Goal: Transaction & Acquisition: Purchase product/service

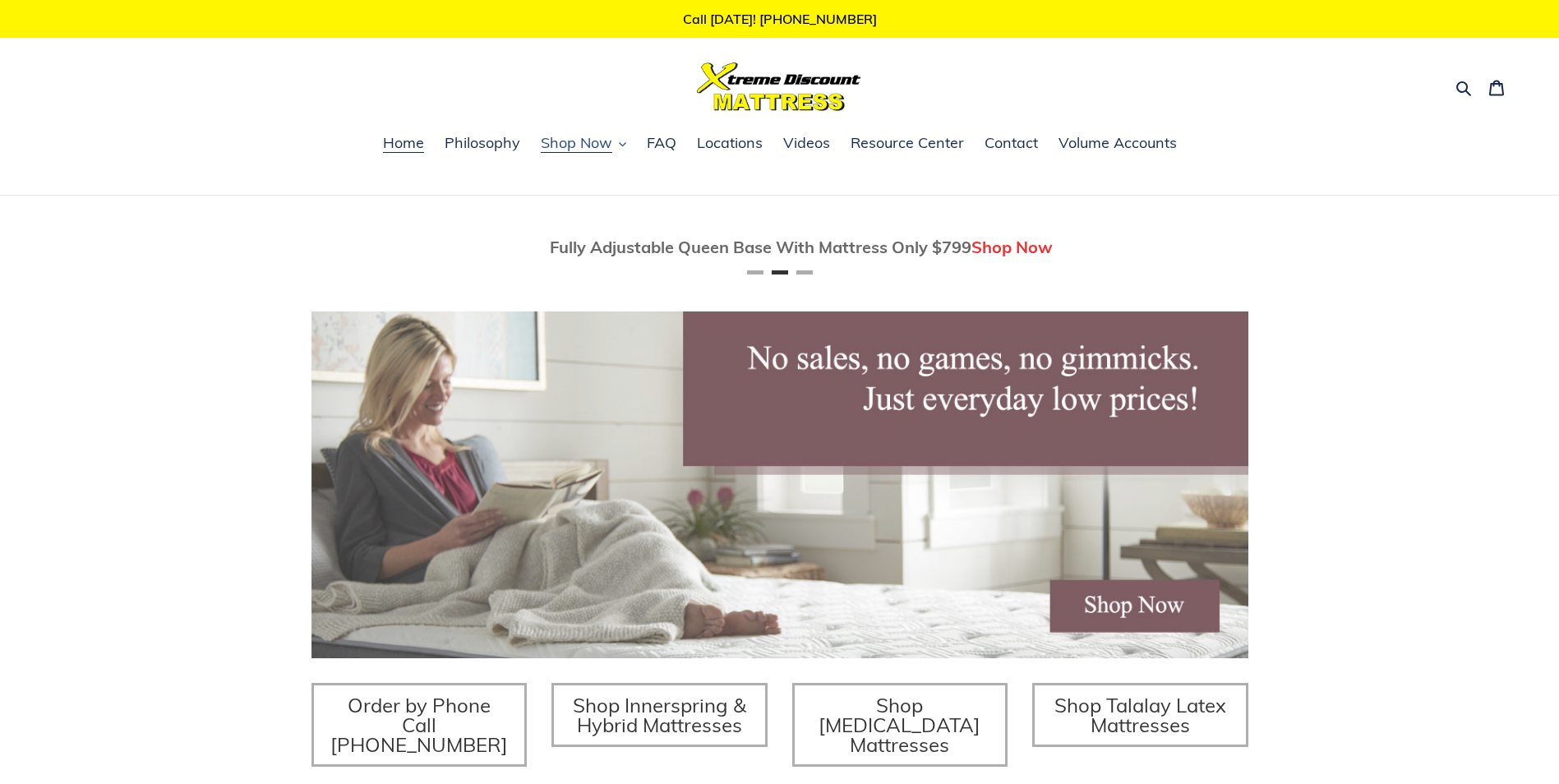
scroll to position [0, 937]
click at [626, 140] on icon "button" at bounding box center [622, 144] width 7 height 7
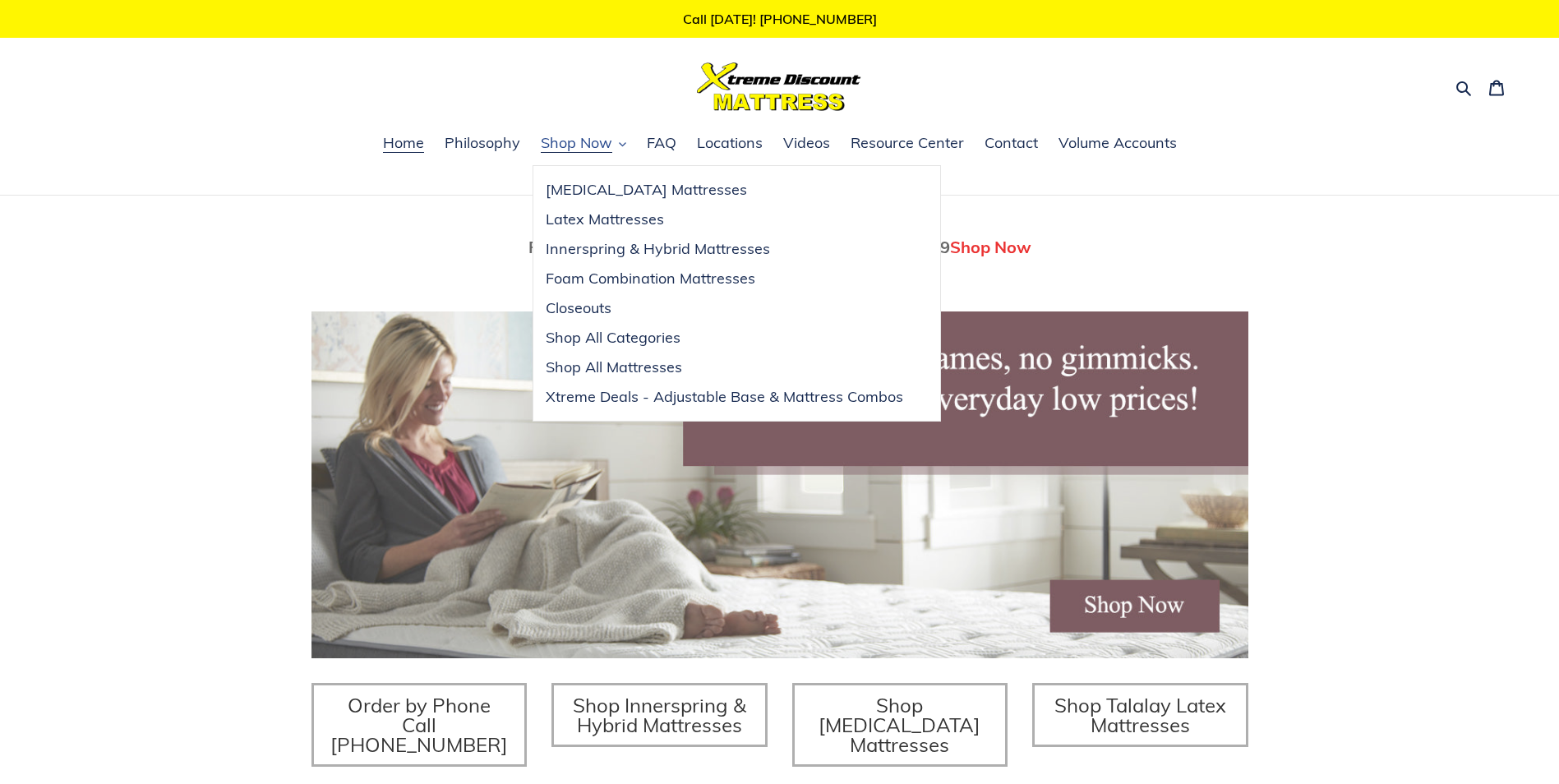
scroll to position [0, 1886]
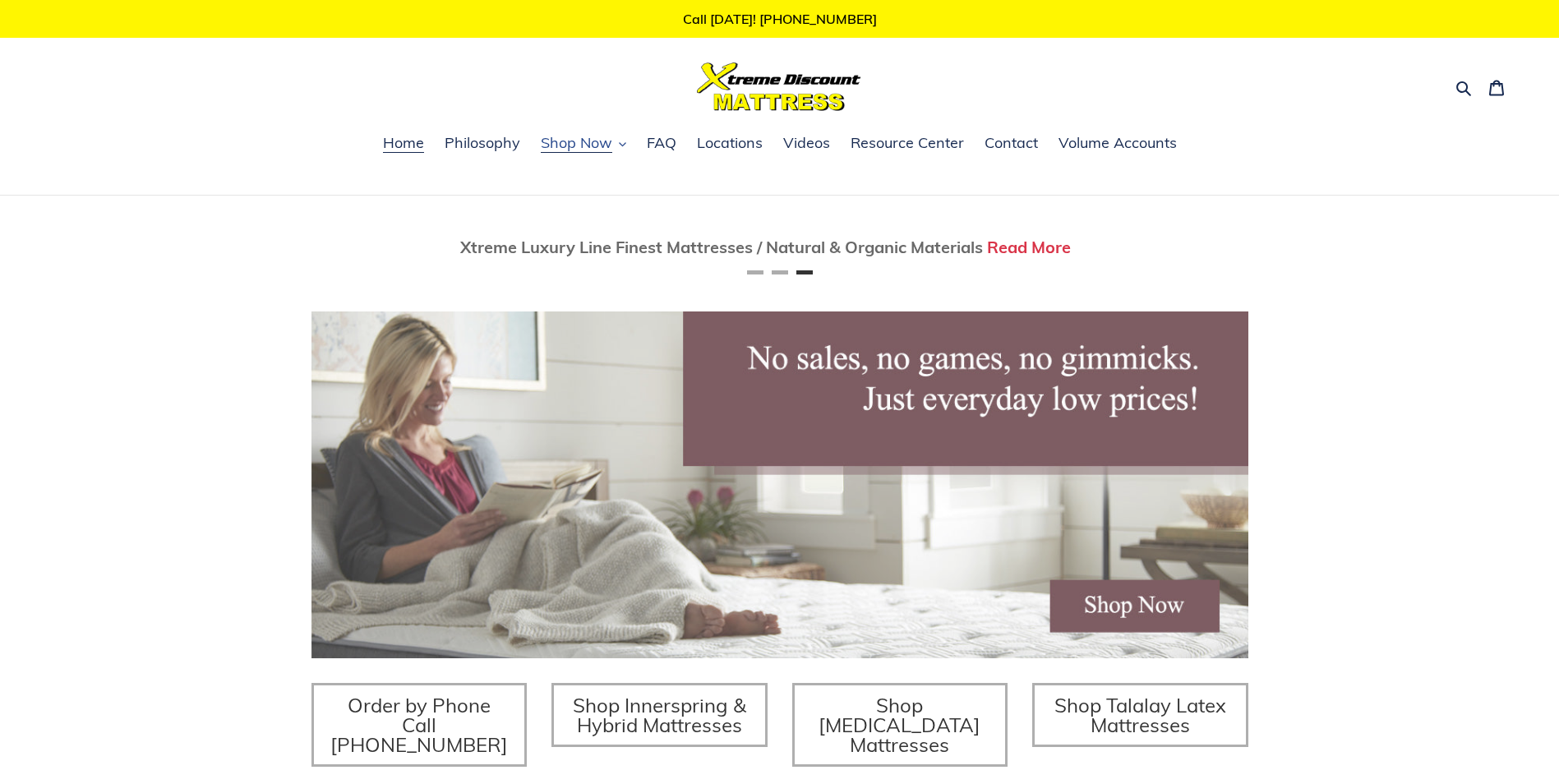
click at [588, 147] on span "Shop Now" at bounding box center [576, 143] width 72 height 20
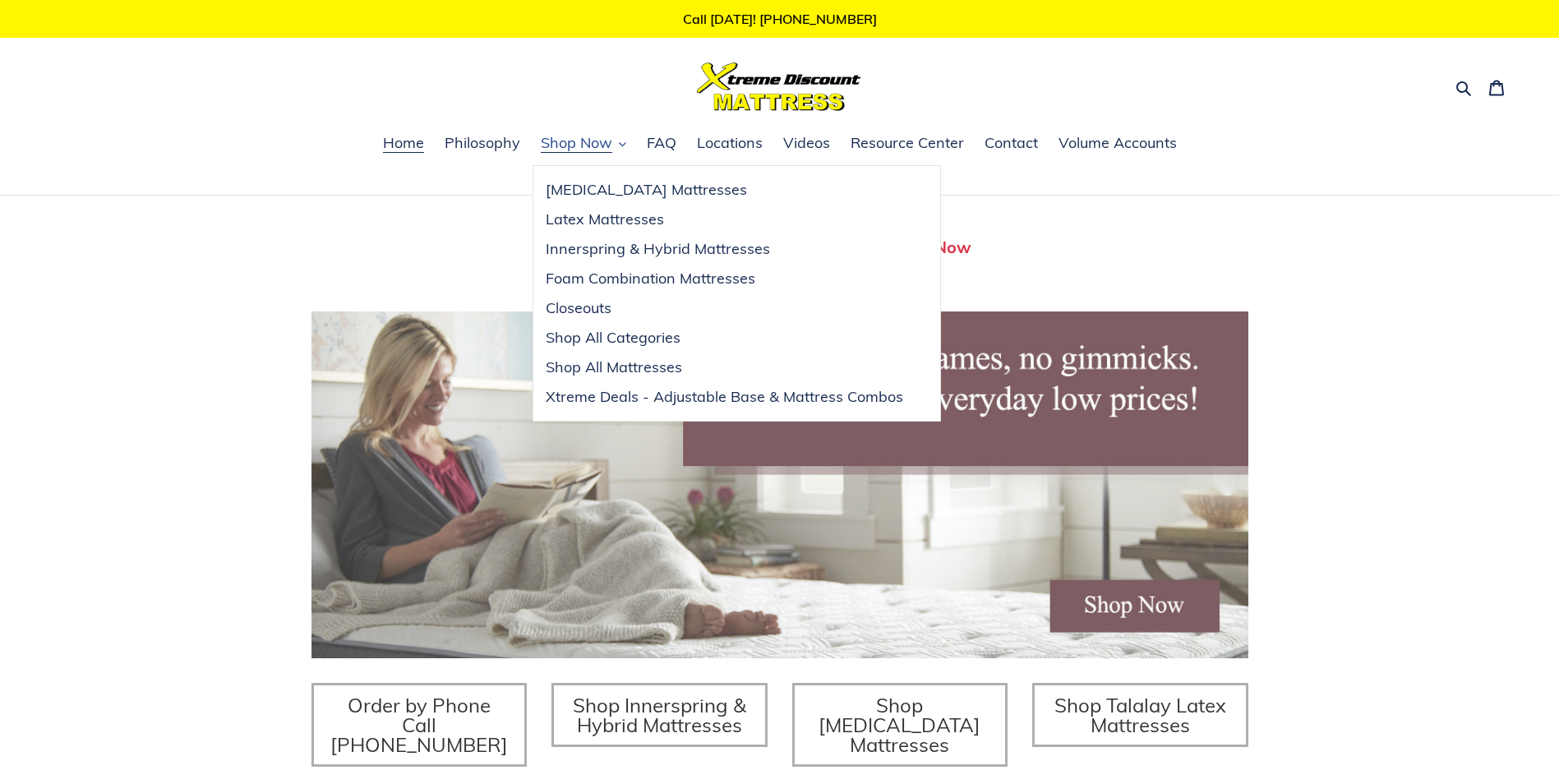
scroll to position [0, 0]
click at [600, 333] on span "Shop All Categories" at bounding box center [613, 338] width 135 height 20
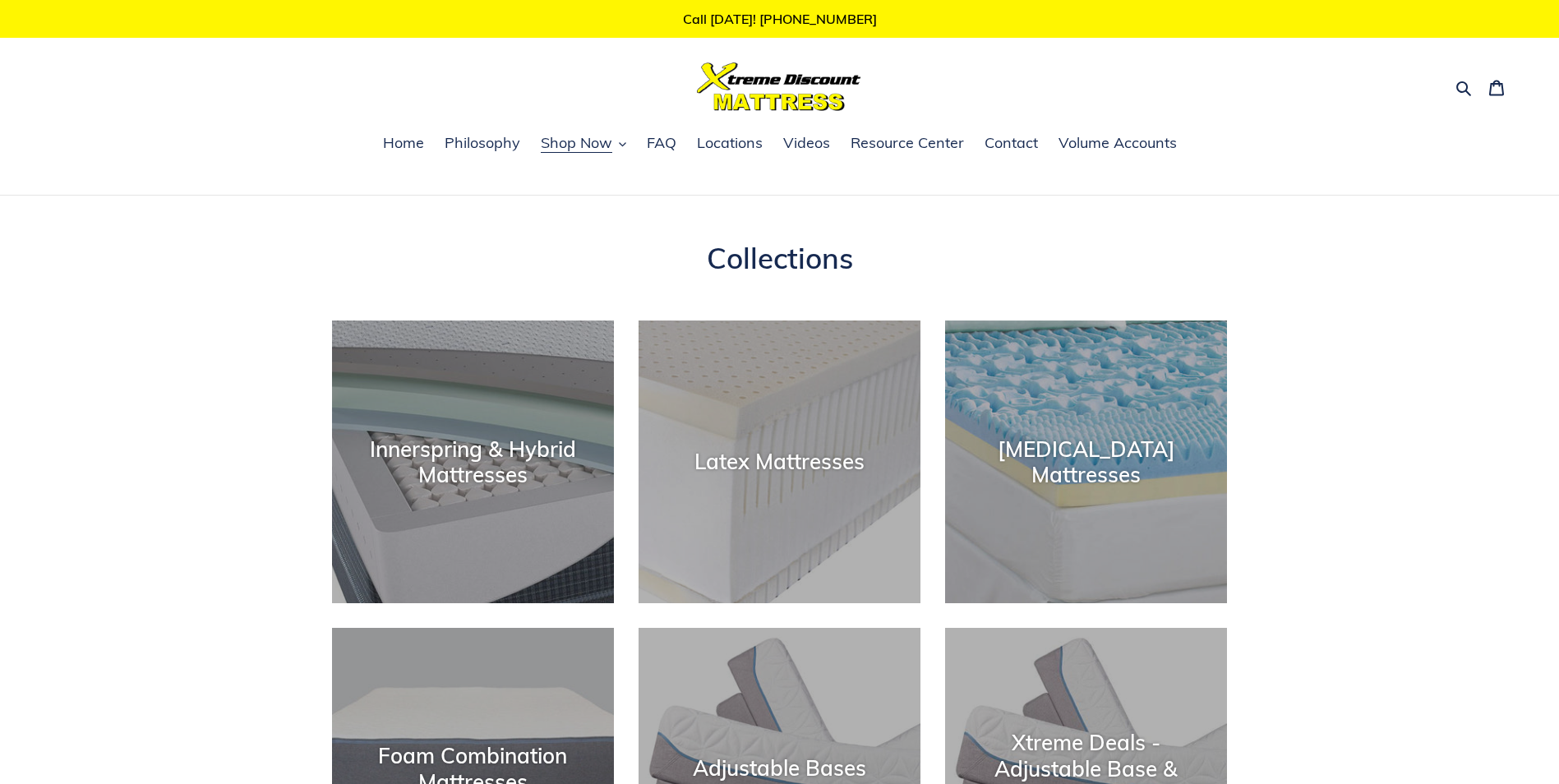
click at [574, 161] on ul "Home Philosophy Shop Now Memory Foam Mattresses Latex Mattresses Innerspring & …" at bounding box center [780, 152] width 1559 height 43
click at [568, 141] on span "Shop Now" at bounding box center [576, 143] width 72 height 20
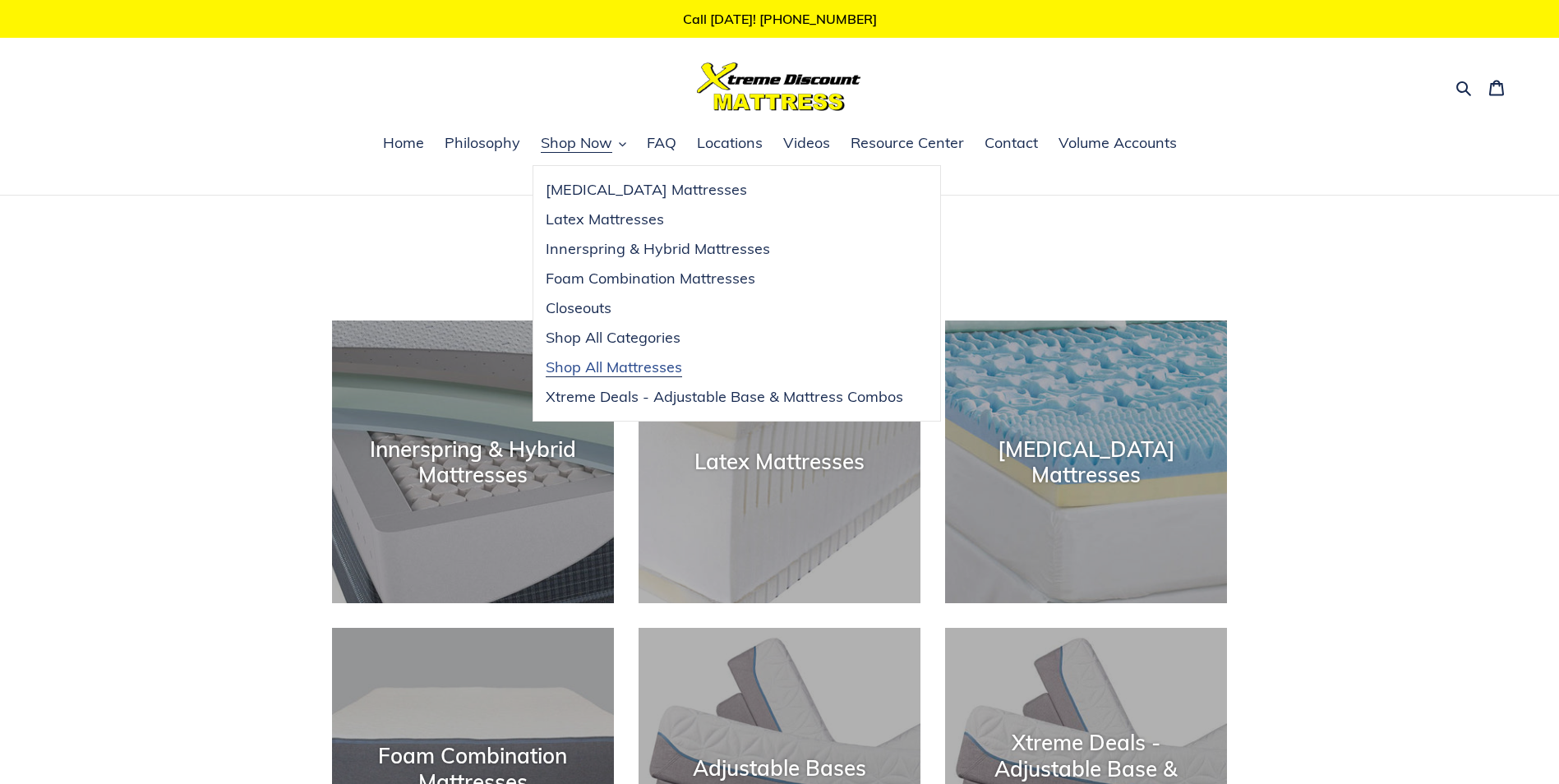
click at [588, 368] on span "Shop All Mattresses" at bounding box center [614, 368] width 137 height 20
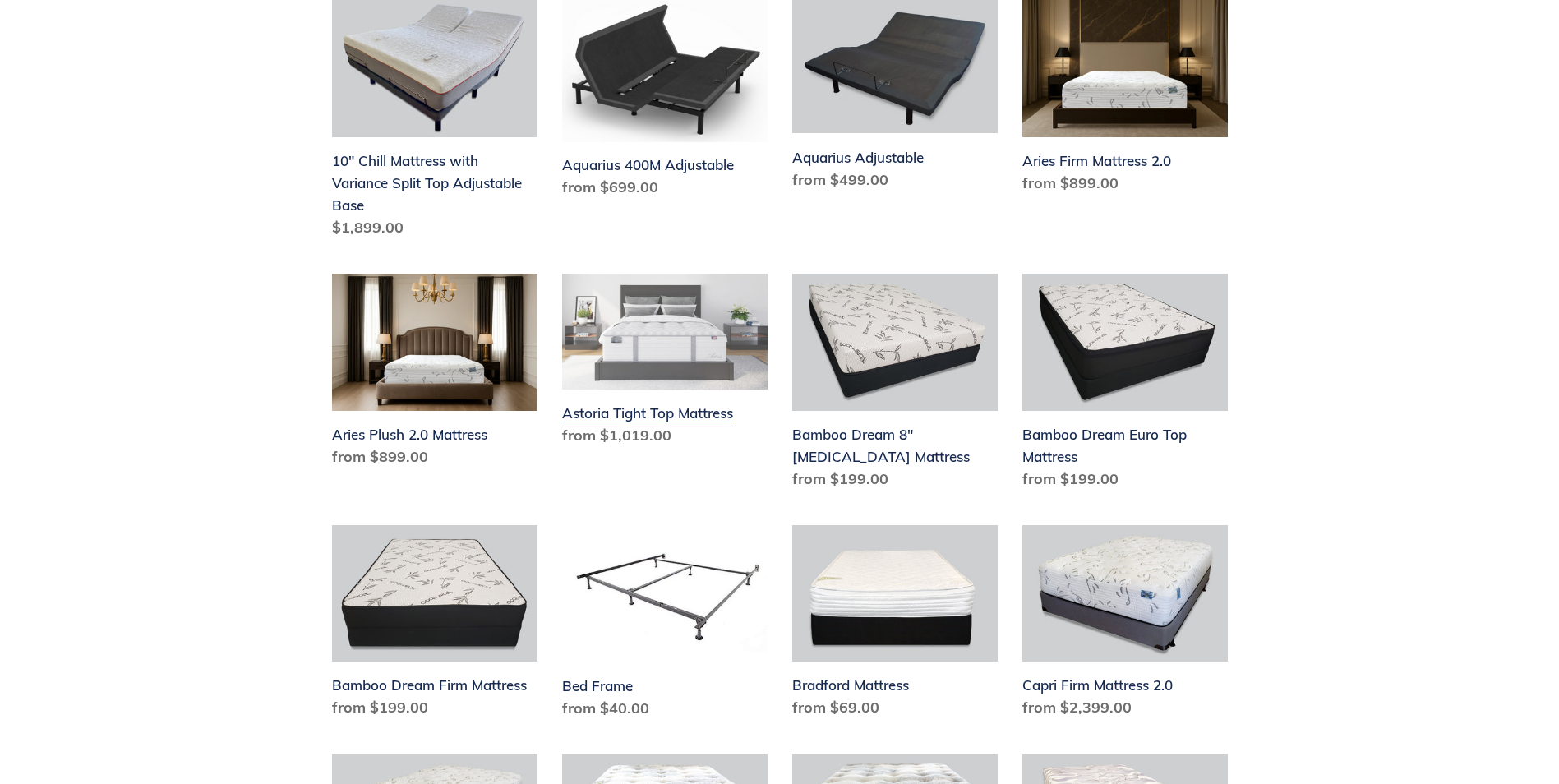
scroll to position [411, 0]
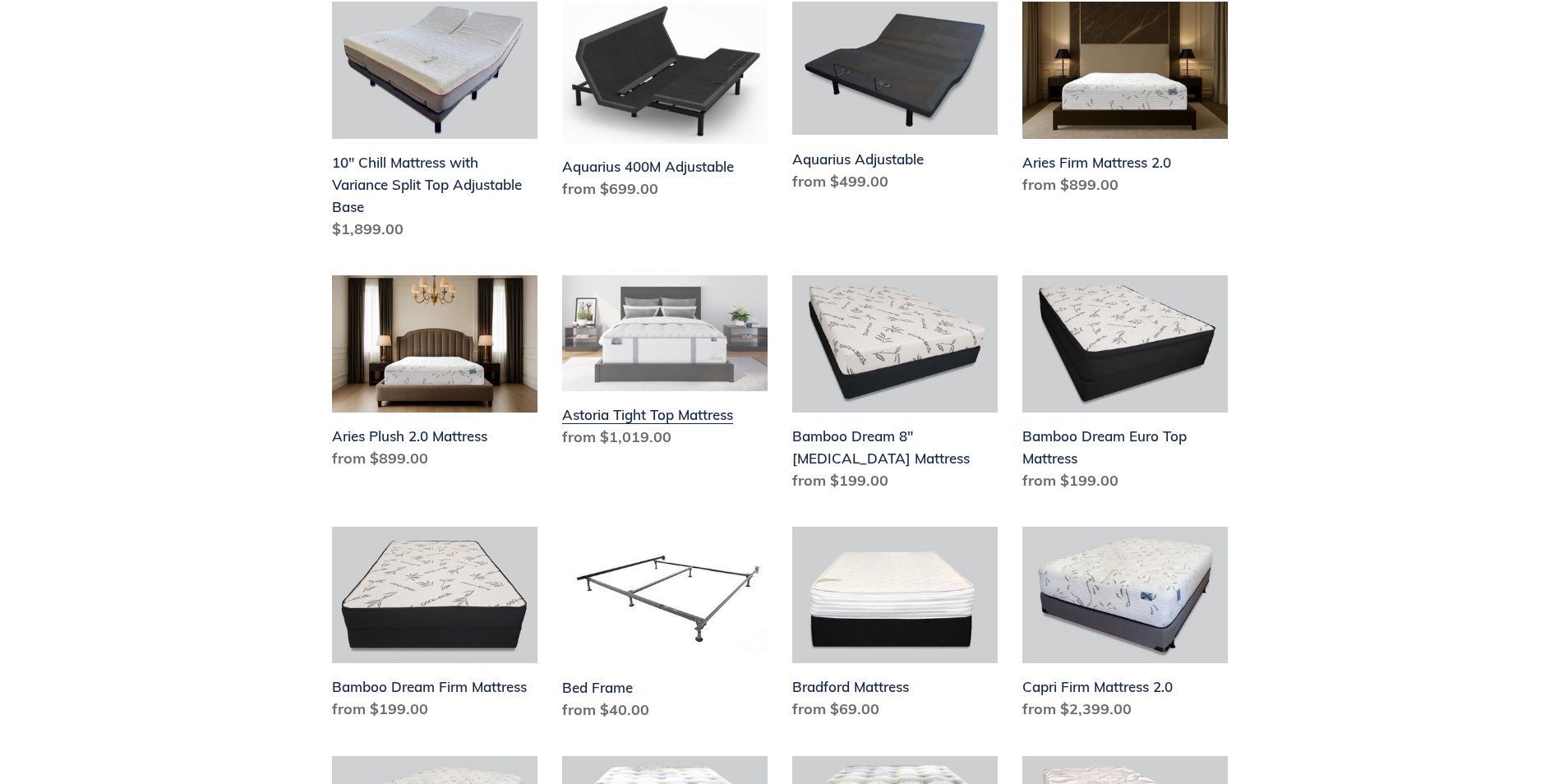
click at [609, 411] on link "Astoria Tight Top Mattress" at bounding box center [665, 365] width 206 height 179
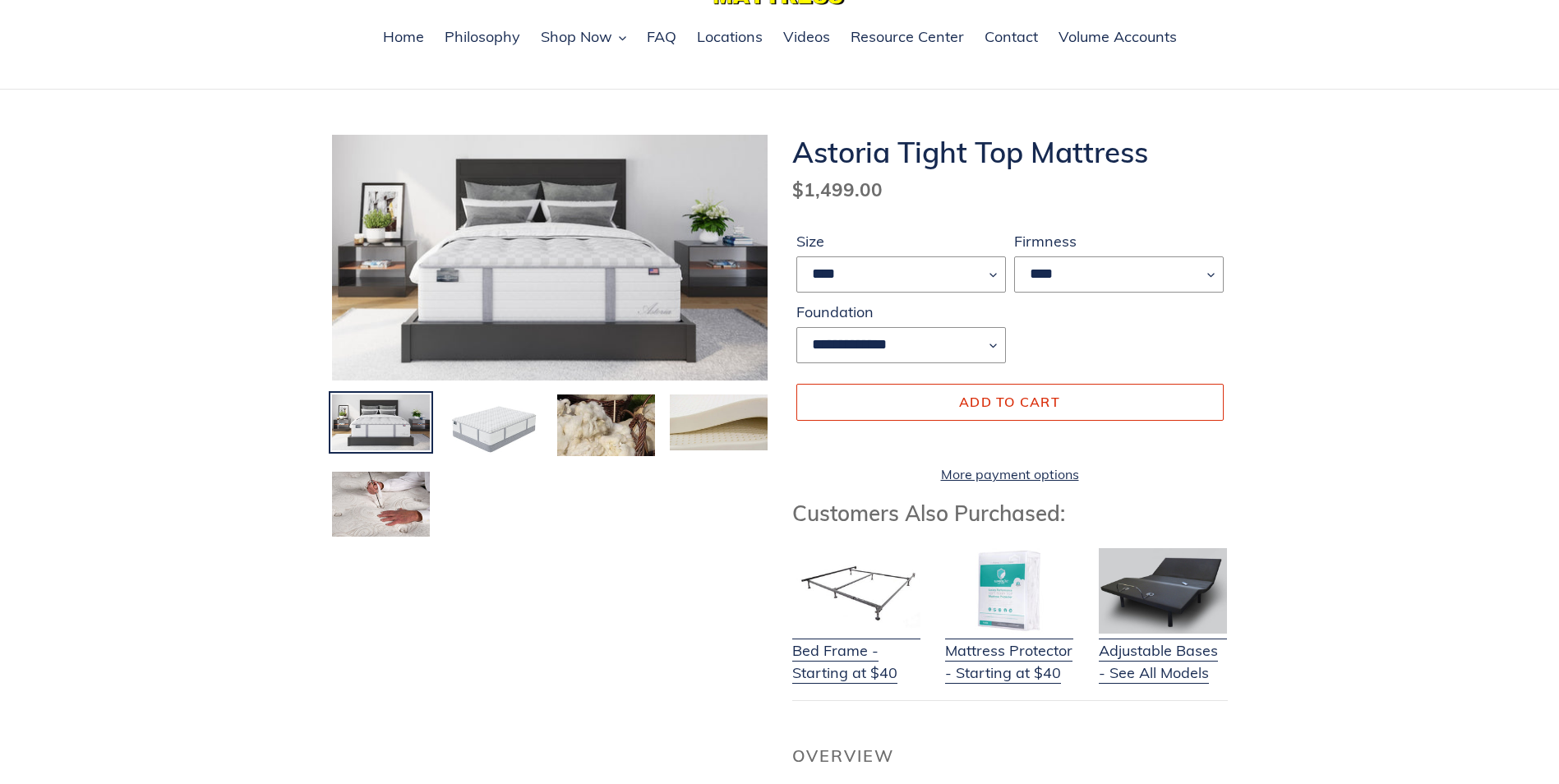
scroll to position [82, 0]
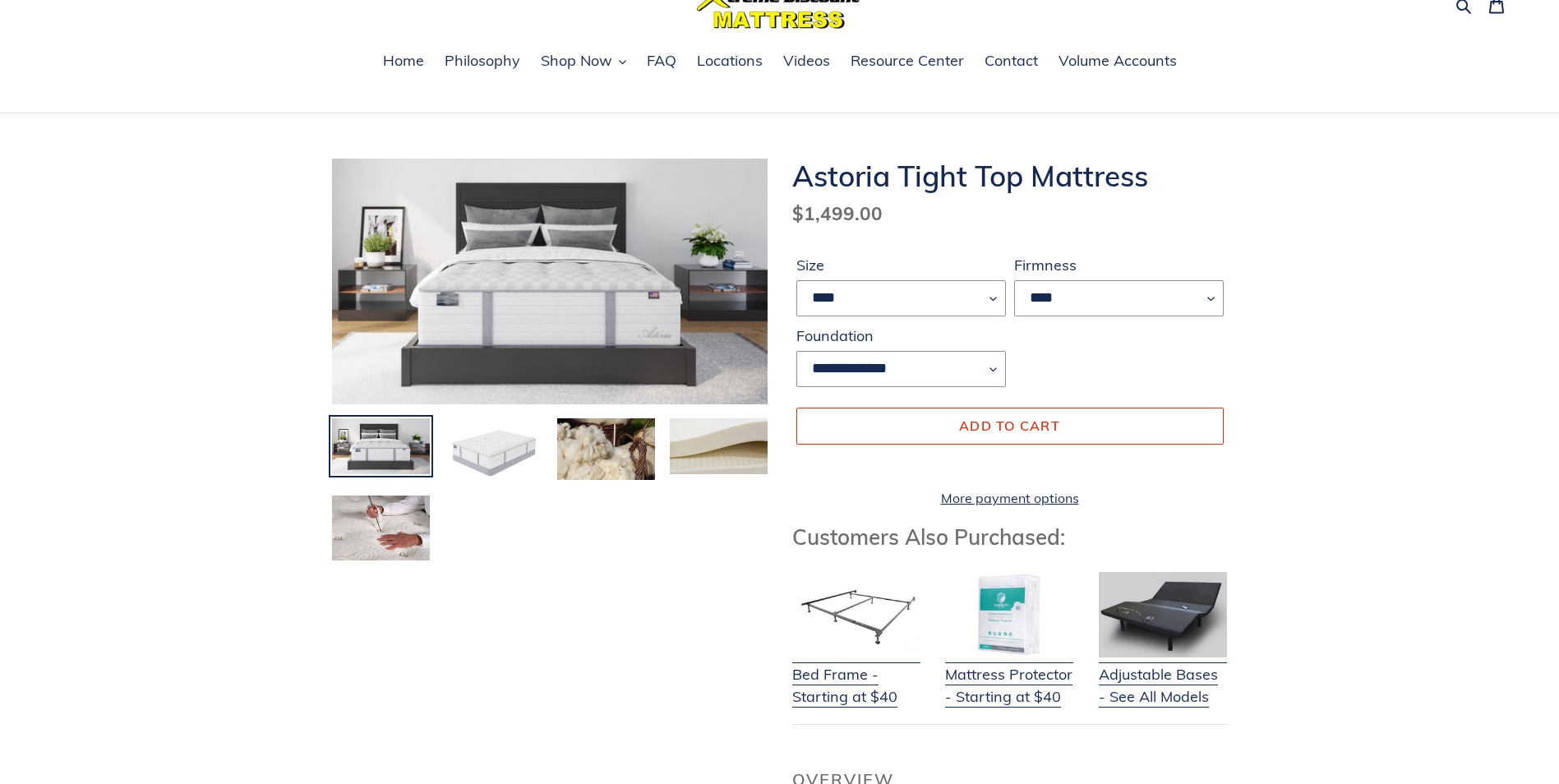
click at [502, 452] on img at bounding box center [493, 451] width 101 height 69
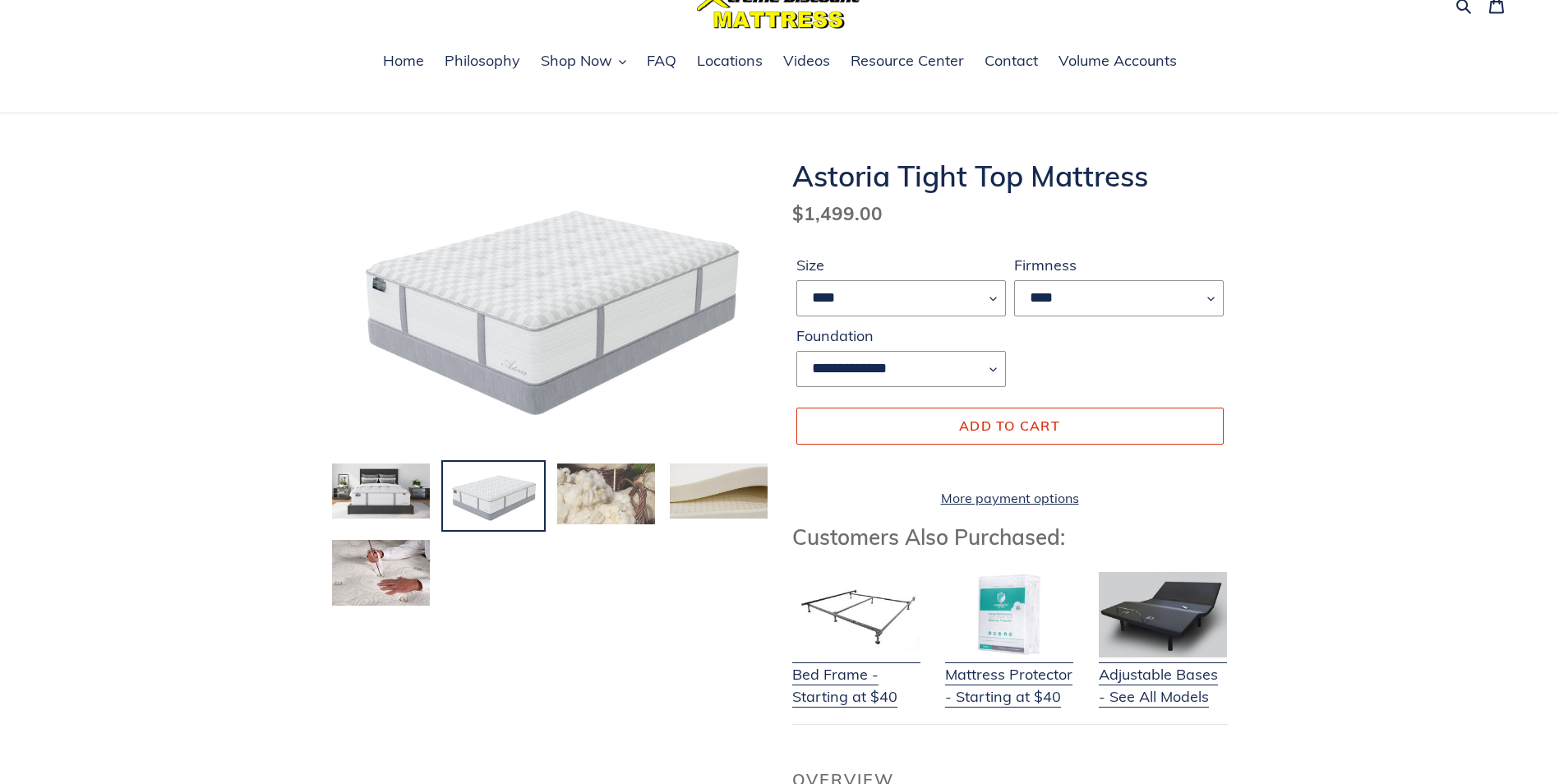
click at [576, 487] on img at bounding box center [607, 493] width 101 height 64
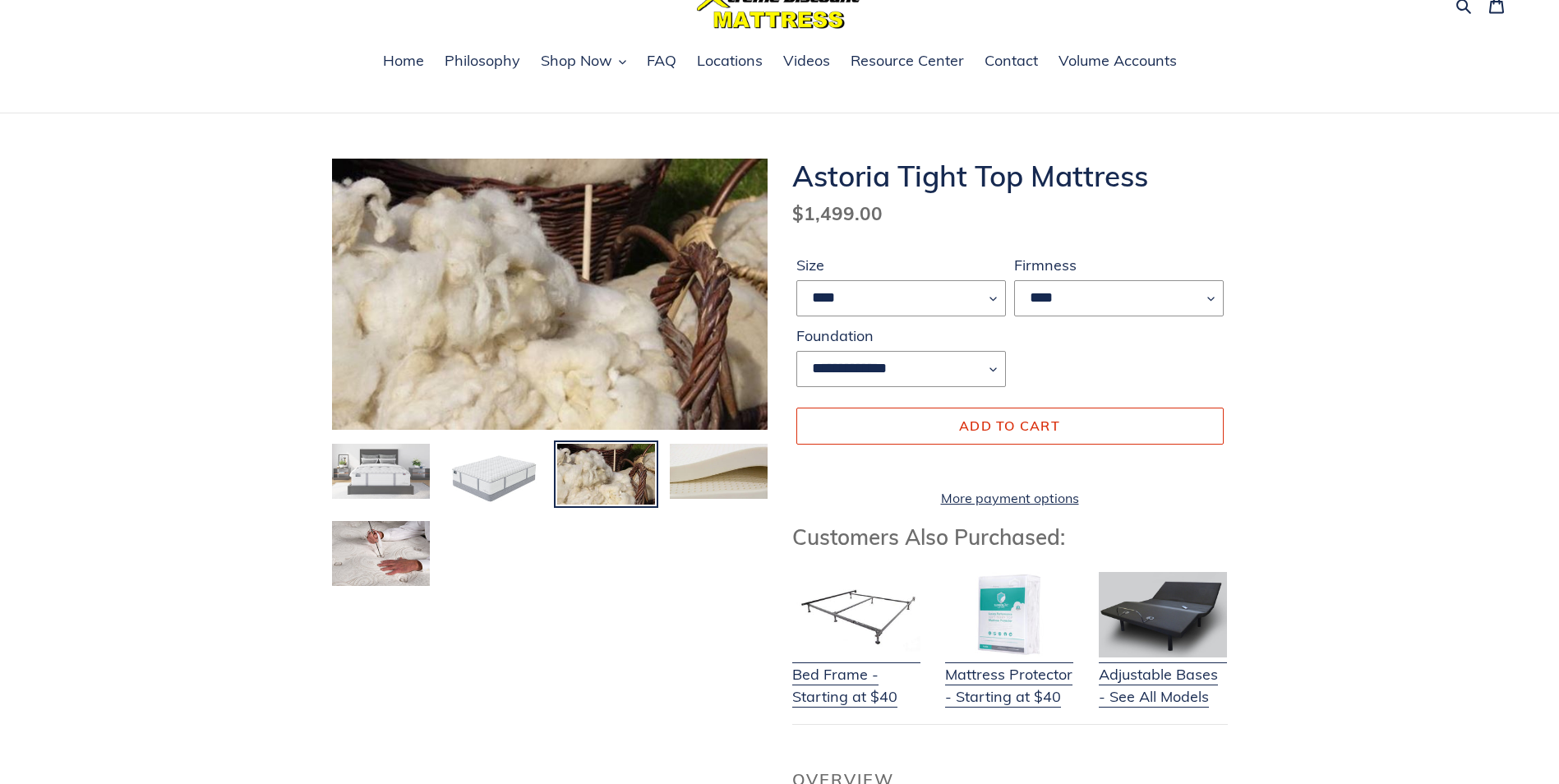
click at [388, 475] on img at bounding box center [381, 471] width 101 height 58
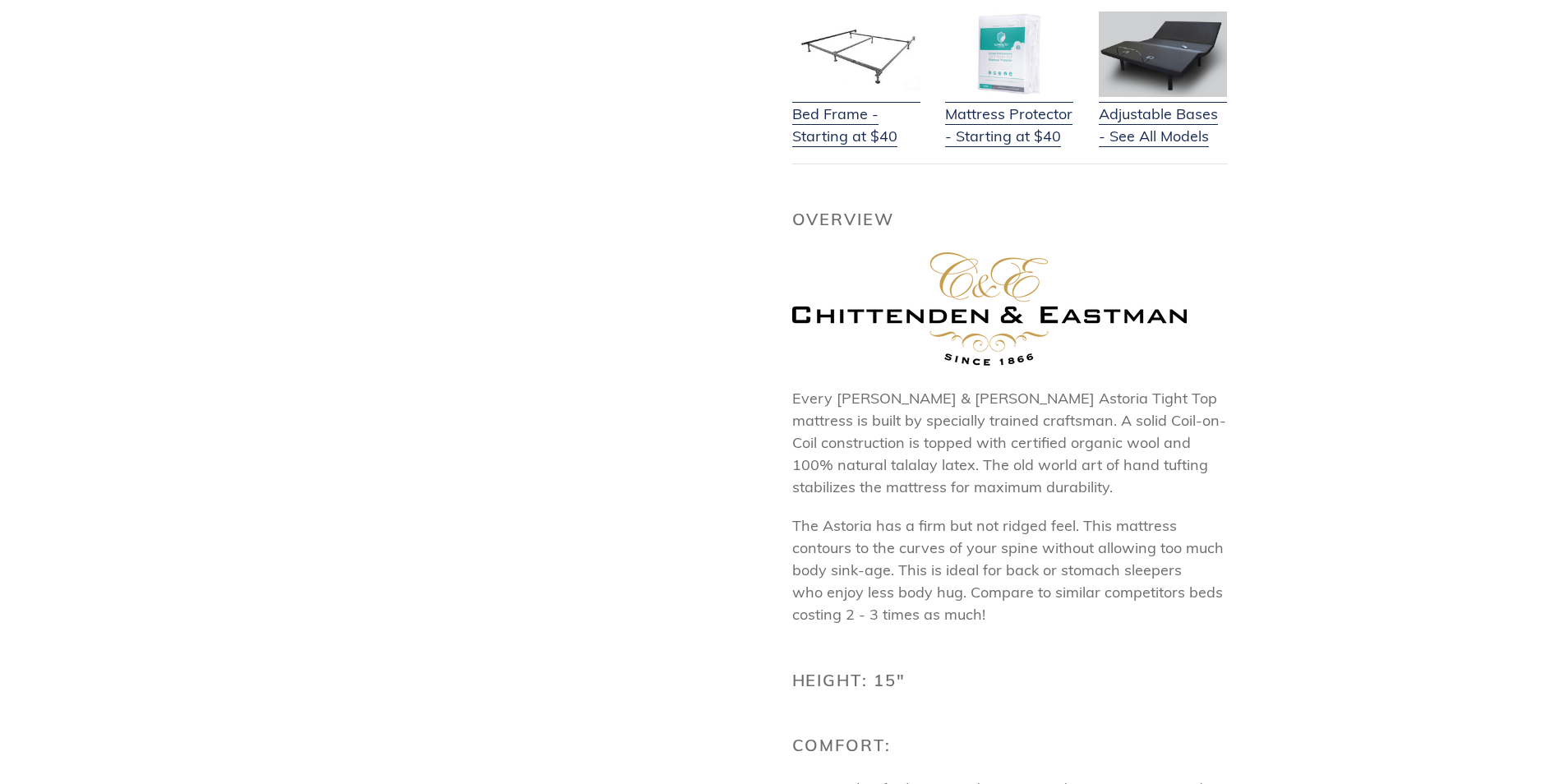
scroll to position [657, 0]
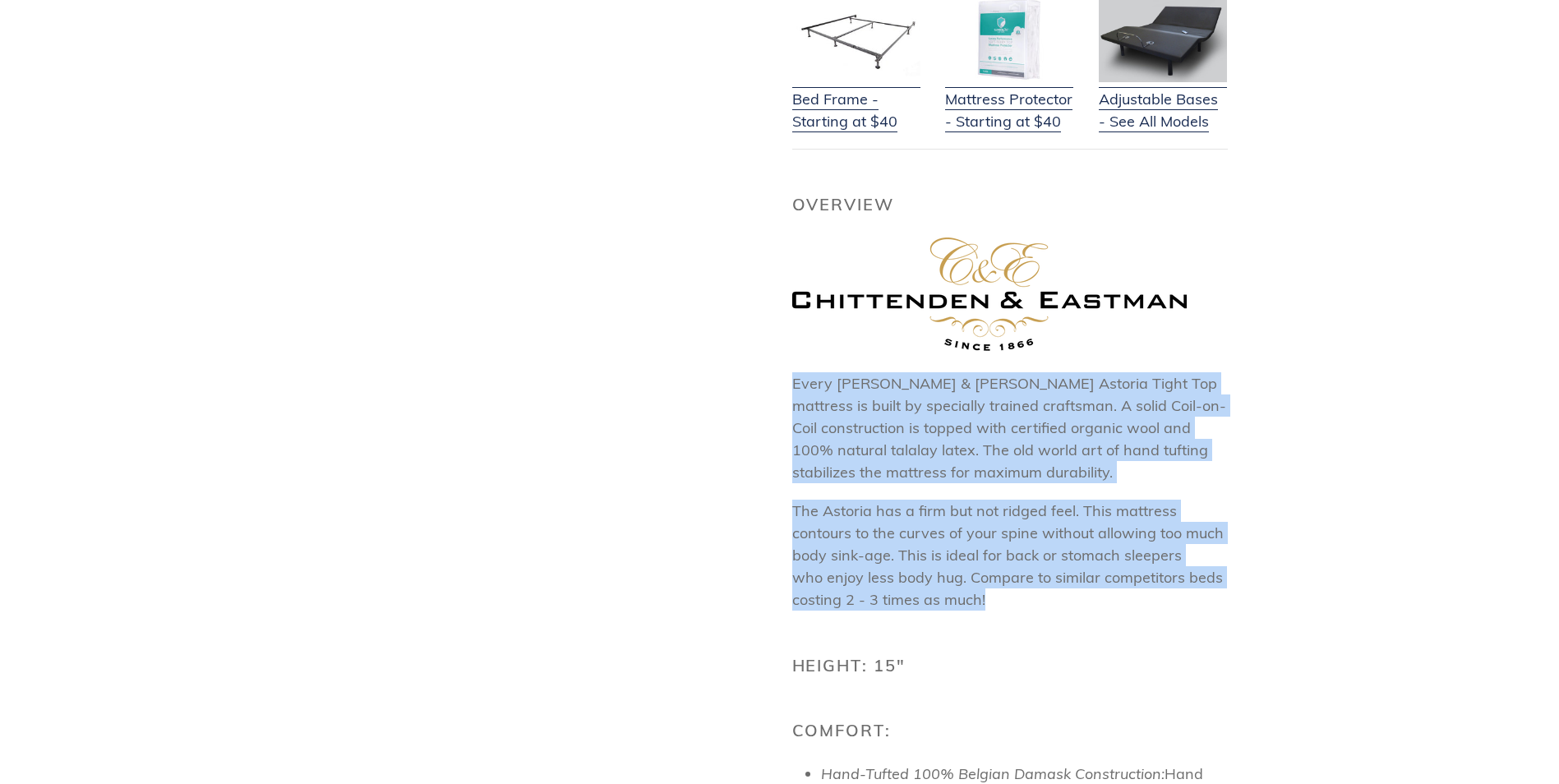
drag, startPoint x: 782, startPoint y: 399, endPoint x: 1227, endPoint y: 610, distance: 492.5
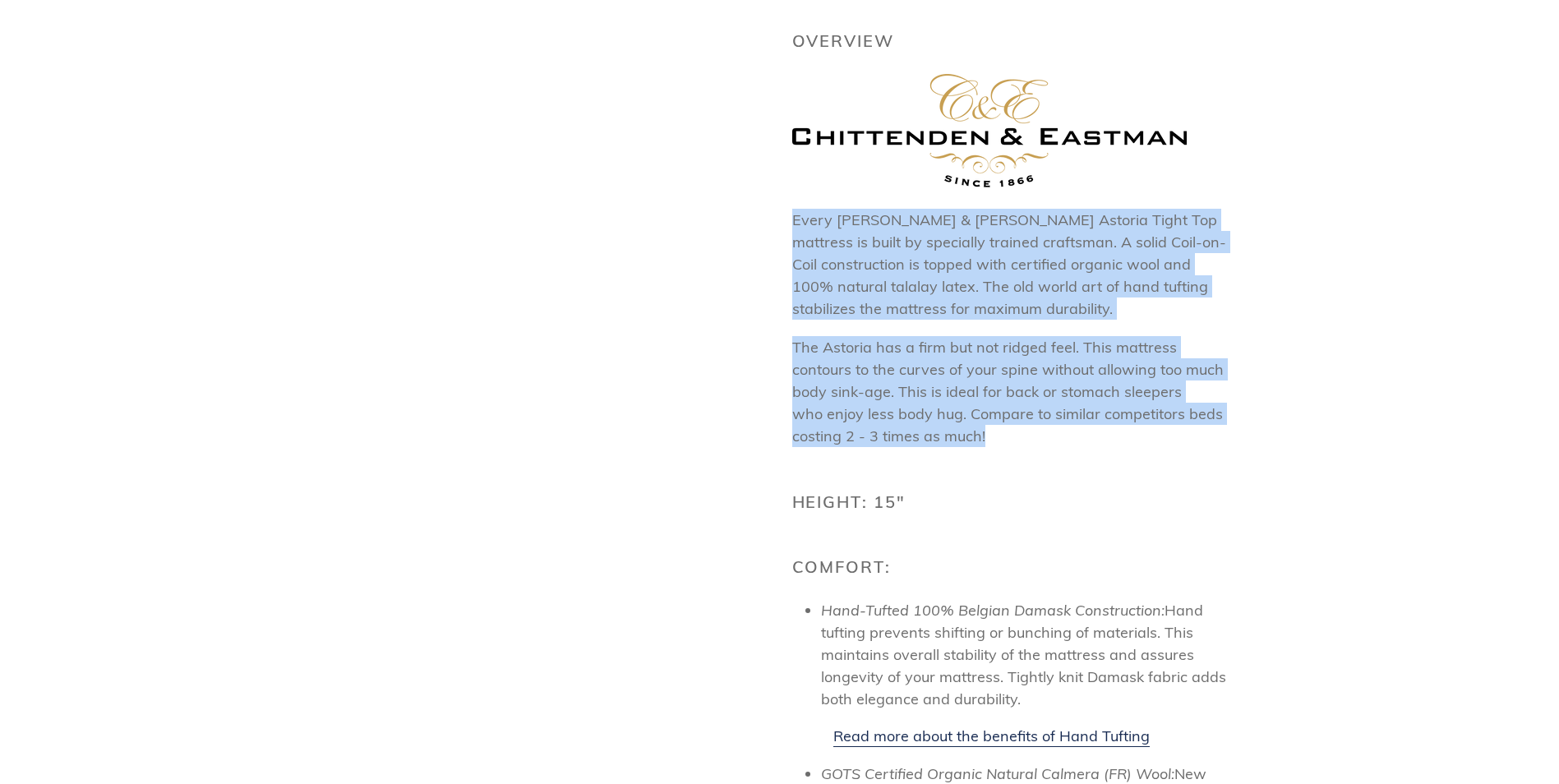
scroll to position [822, 0]
click at [778, 271] on div "**********" at bounding box center [998, 664] width 460 height 2490
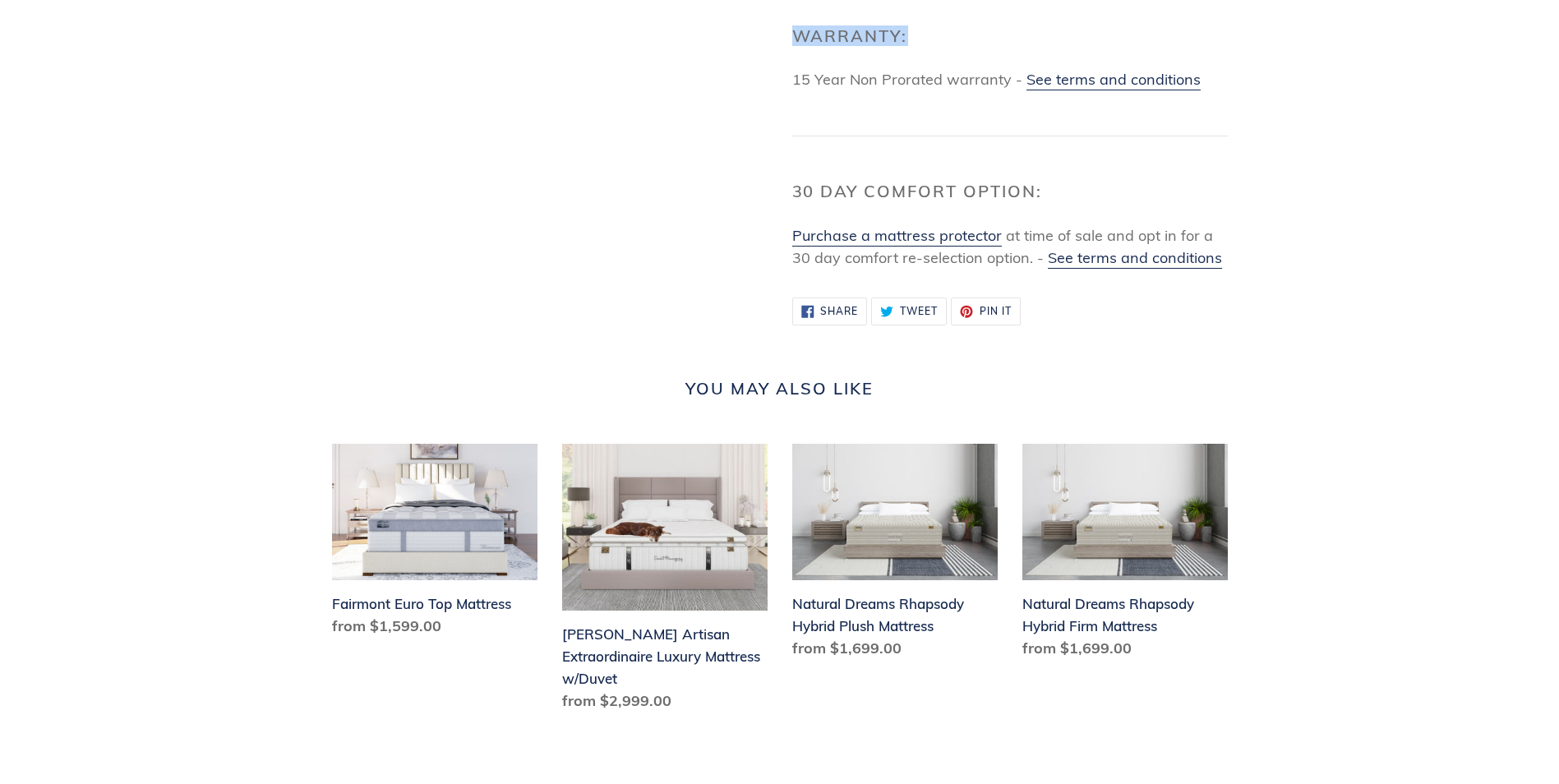
scroll to position [2118, 0]
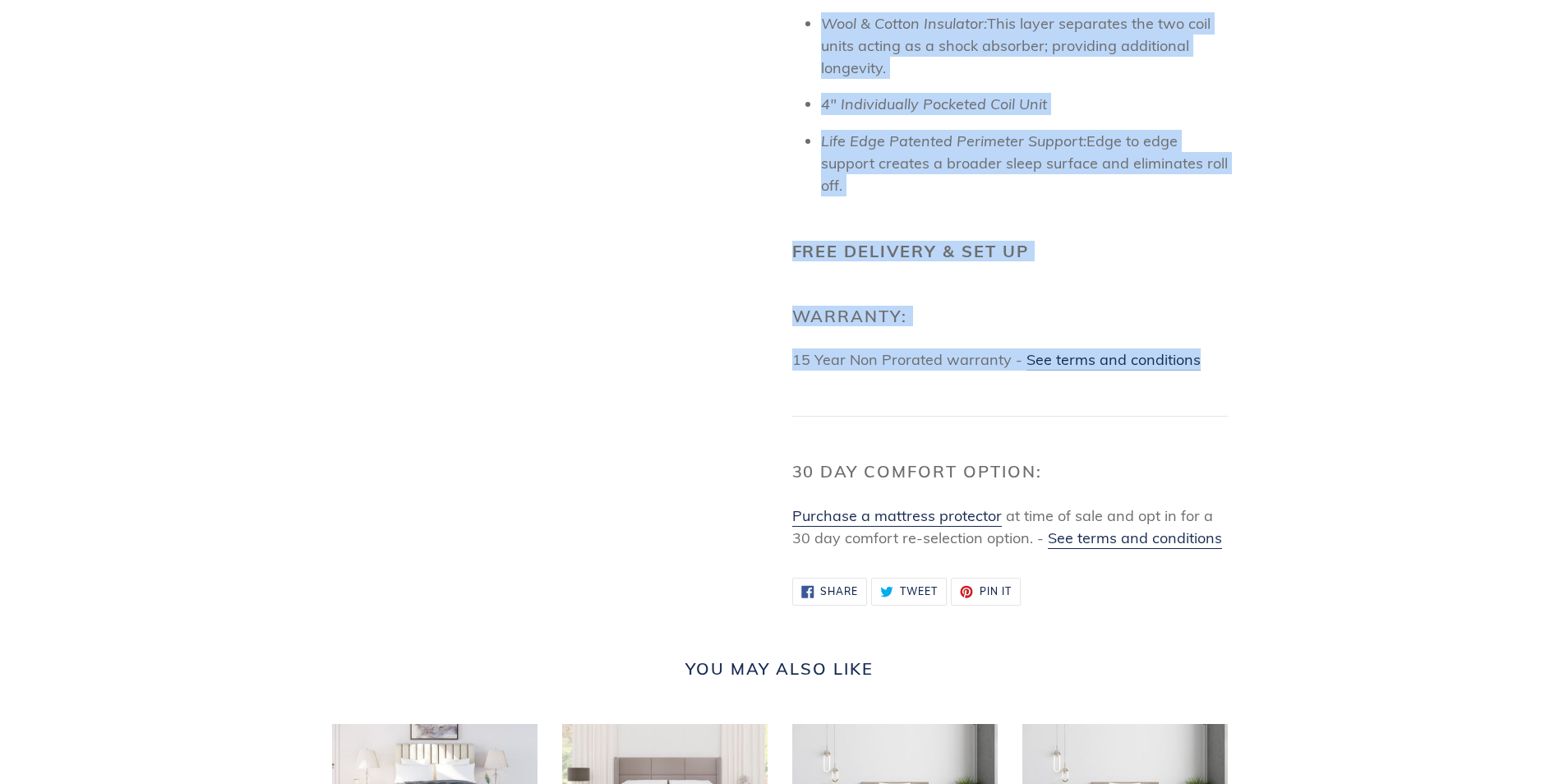
drag, startPoint x: 783, startPoint y: 228, endPoint x: 1195, endPoint y: 350, distance: 429.7
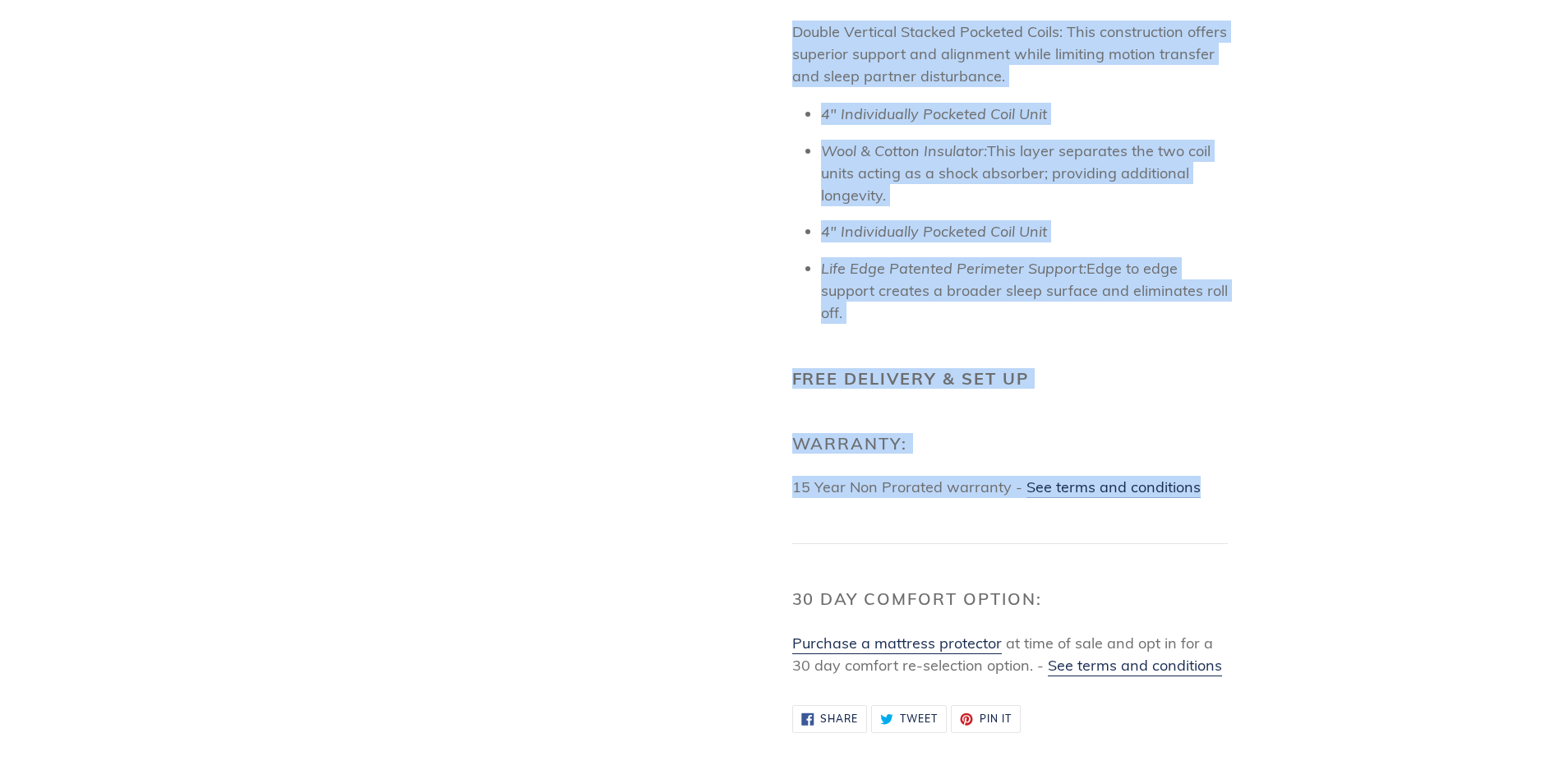
scroll to position [1953, 0]
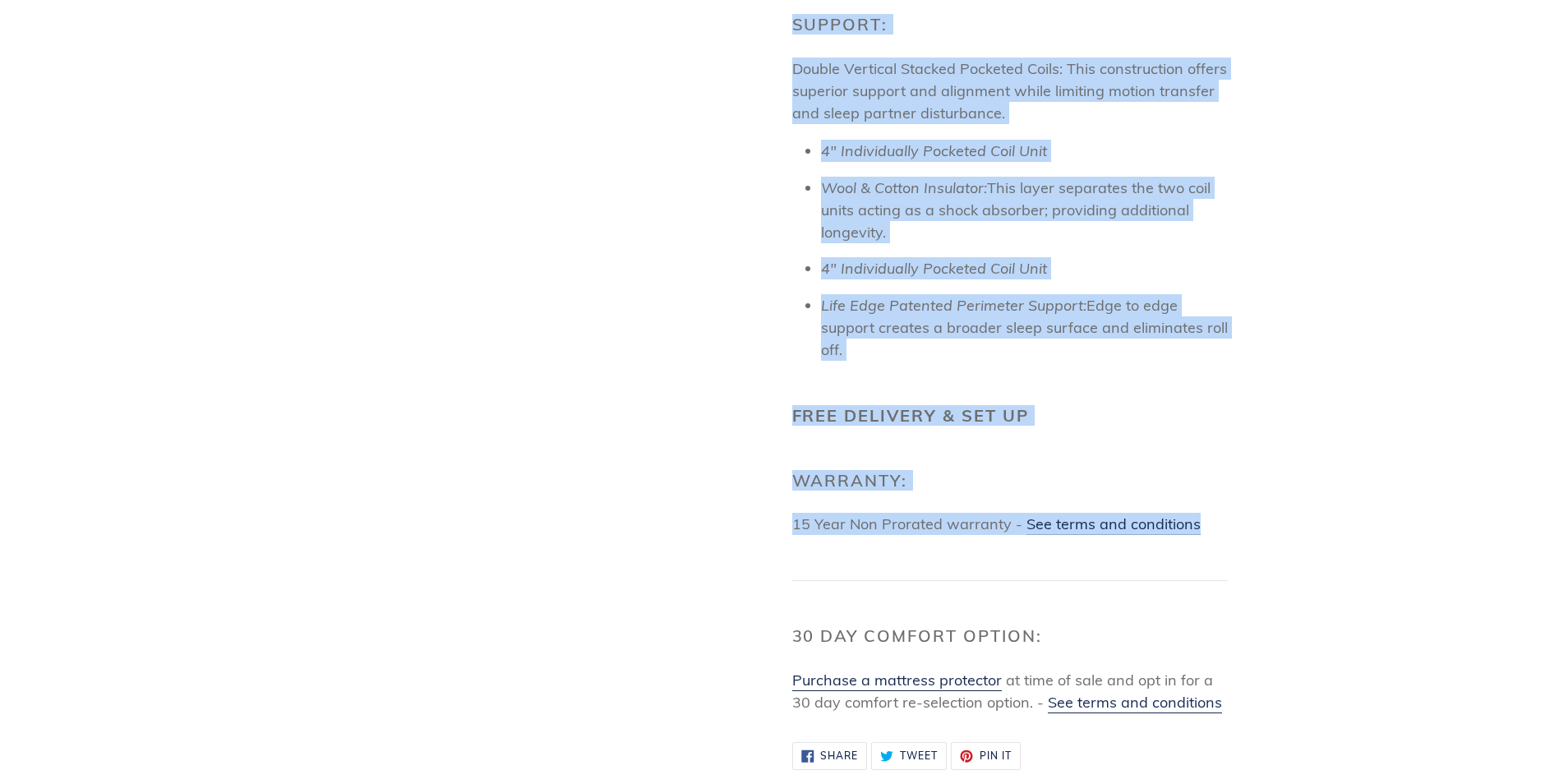
copy div "Every Chittenden & Eastman Astoria Tight Top mattress is built by specially tra…"
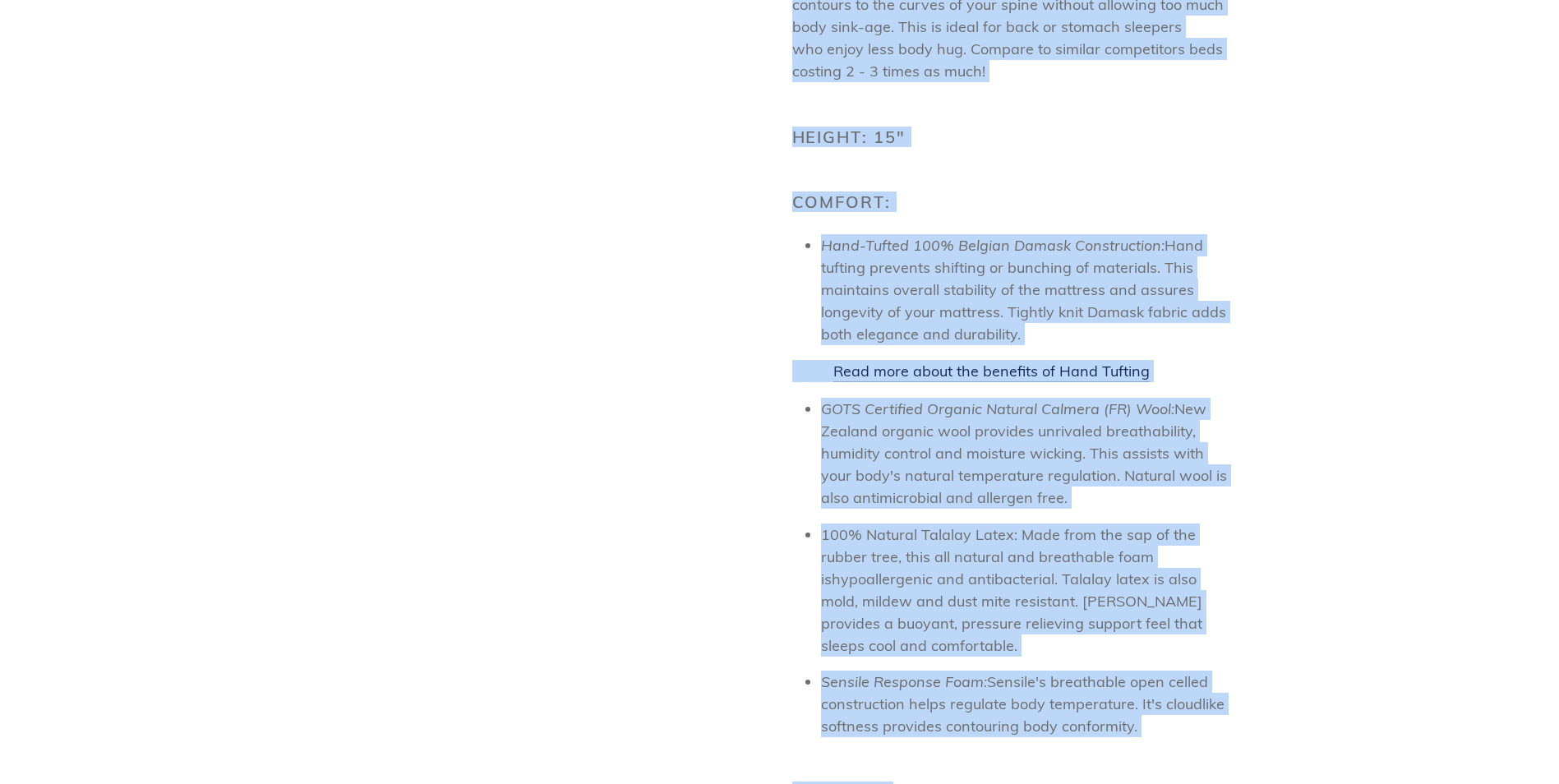
scroll to position [1232, 0]
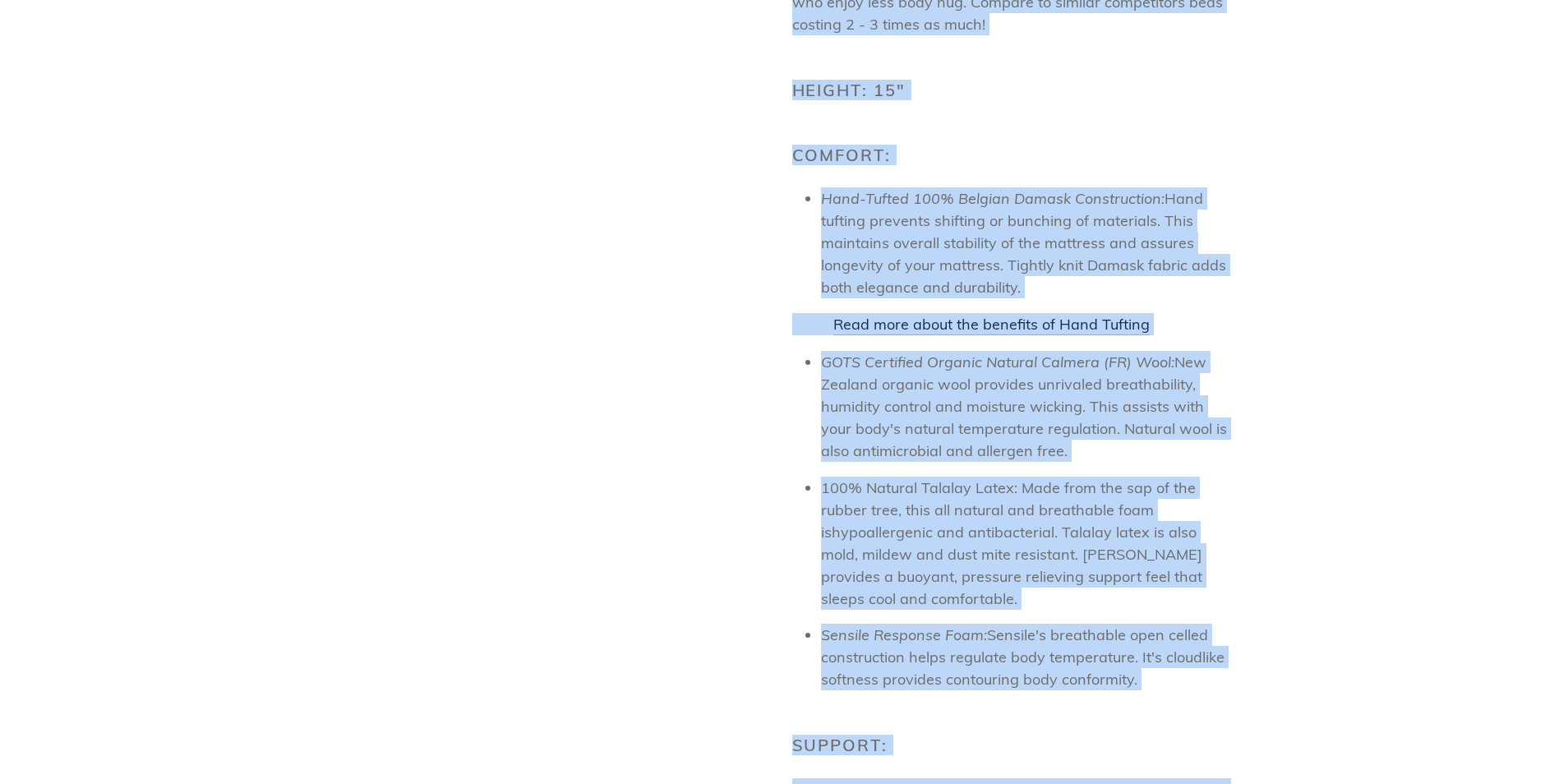
click at [914, 435] on span "GOTS Certified Organic Natural Calmera (FR) Wool: New Zealand organic wool prov…" at bounding box center [1024, 406] width 406 height 108
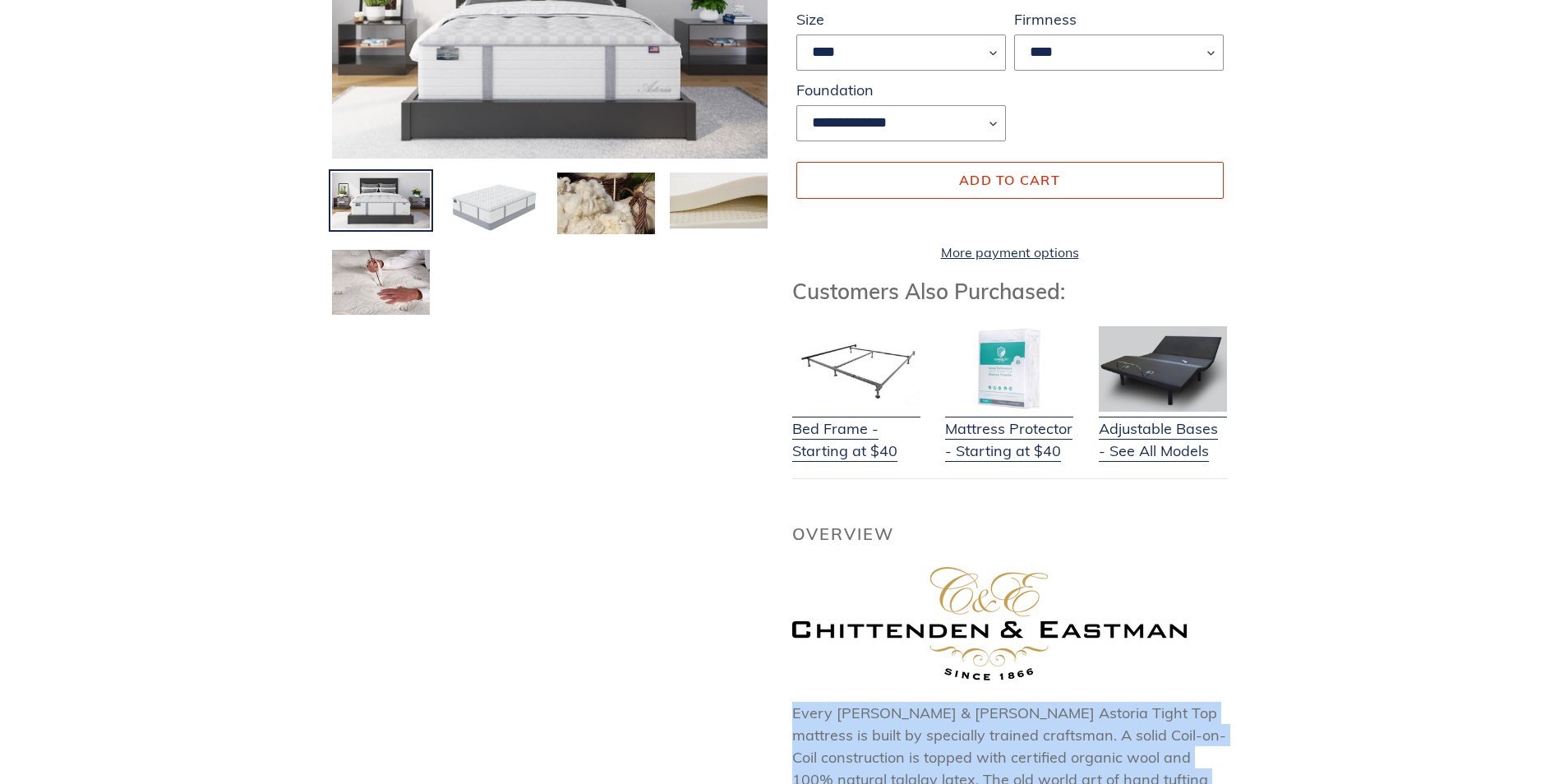
scroll to position [165, 0]
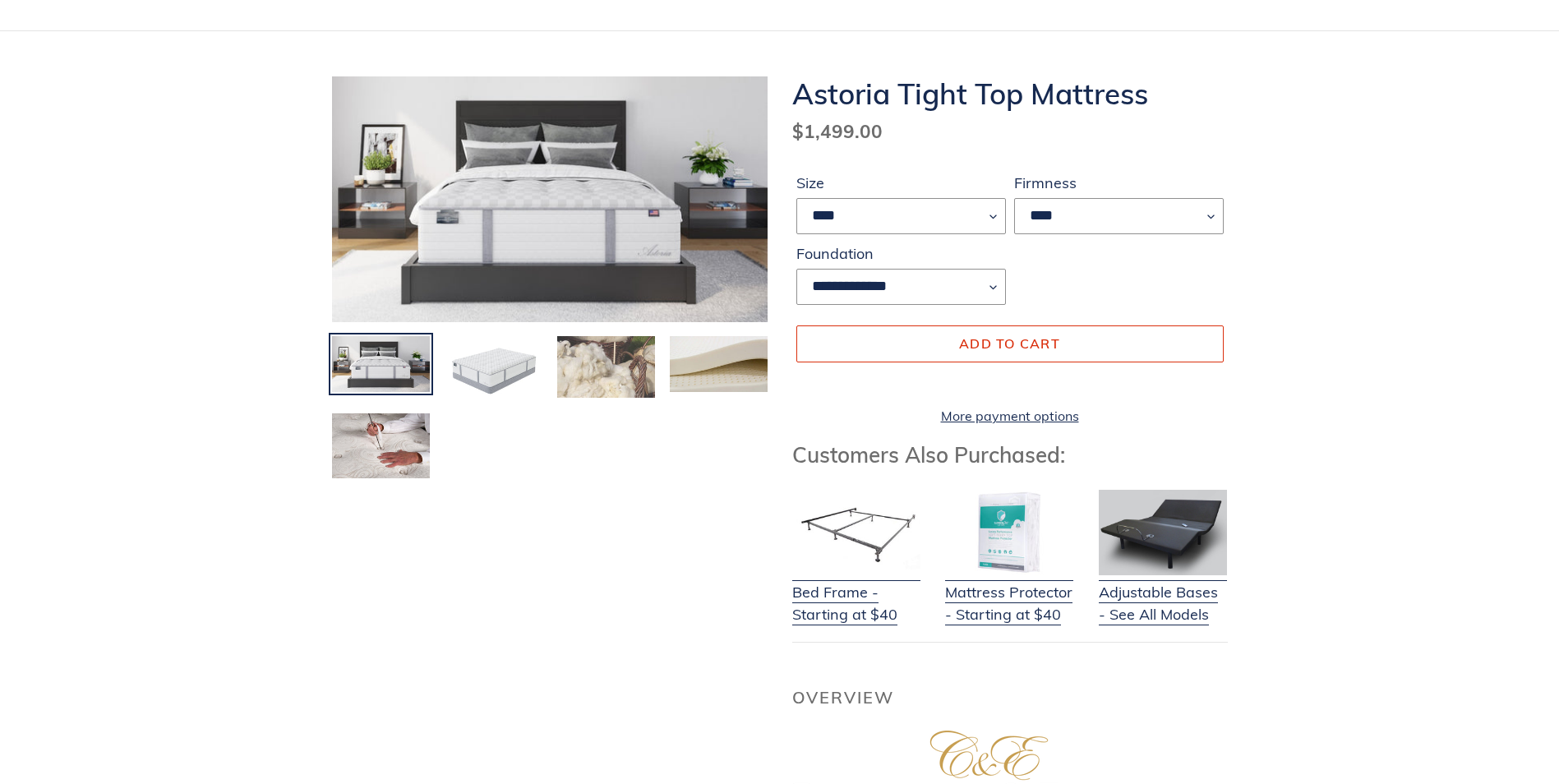
click at [591, 360] on img at bounding box center [607, 366] width 101 height 64
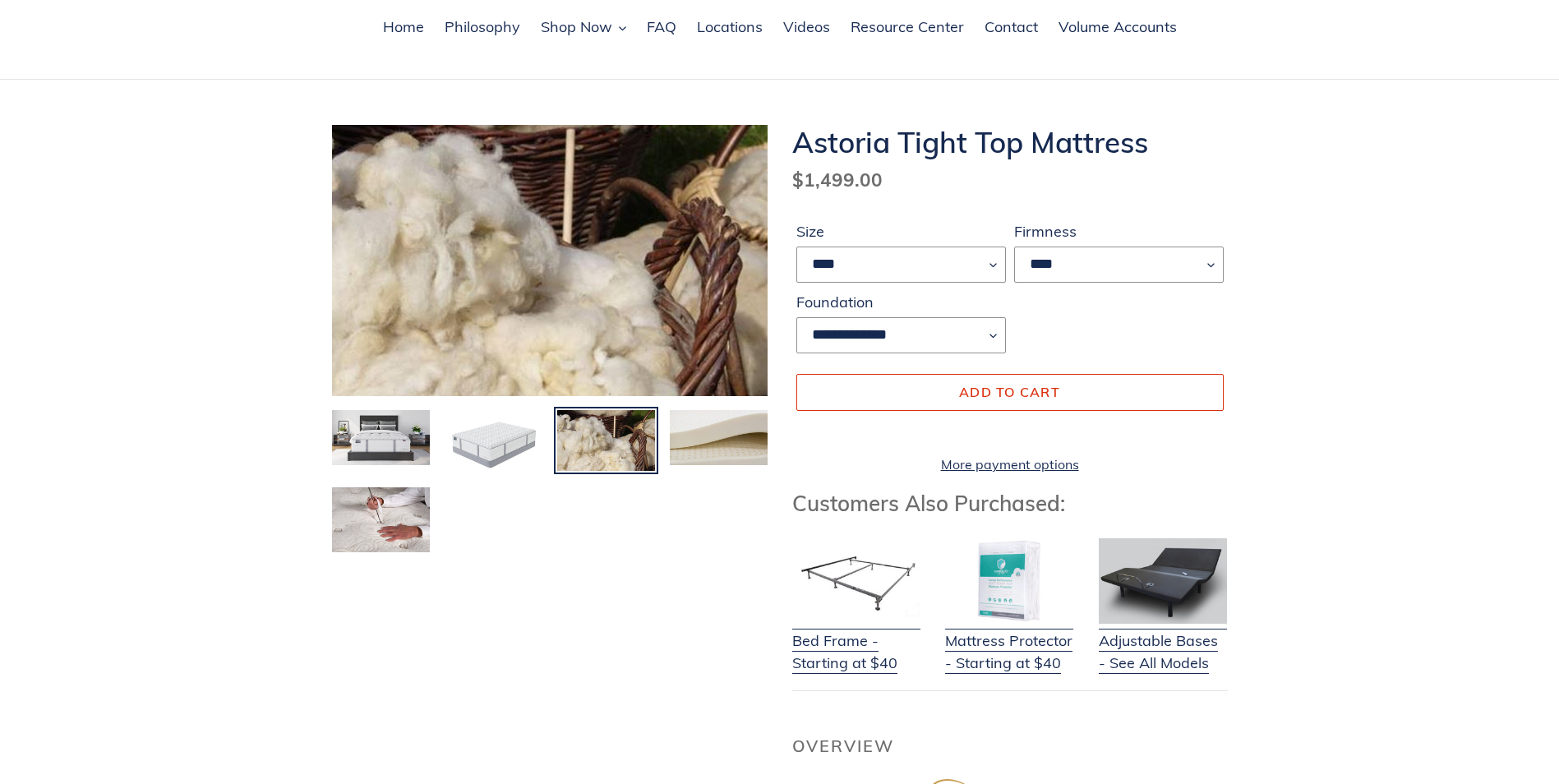
scroll to position [82, 0]
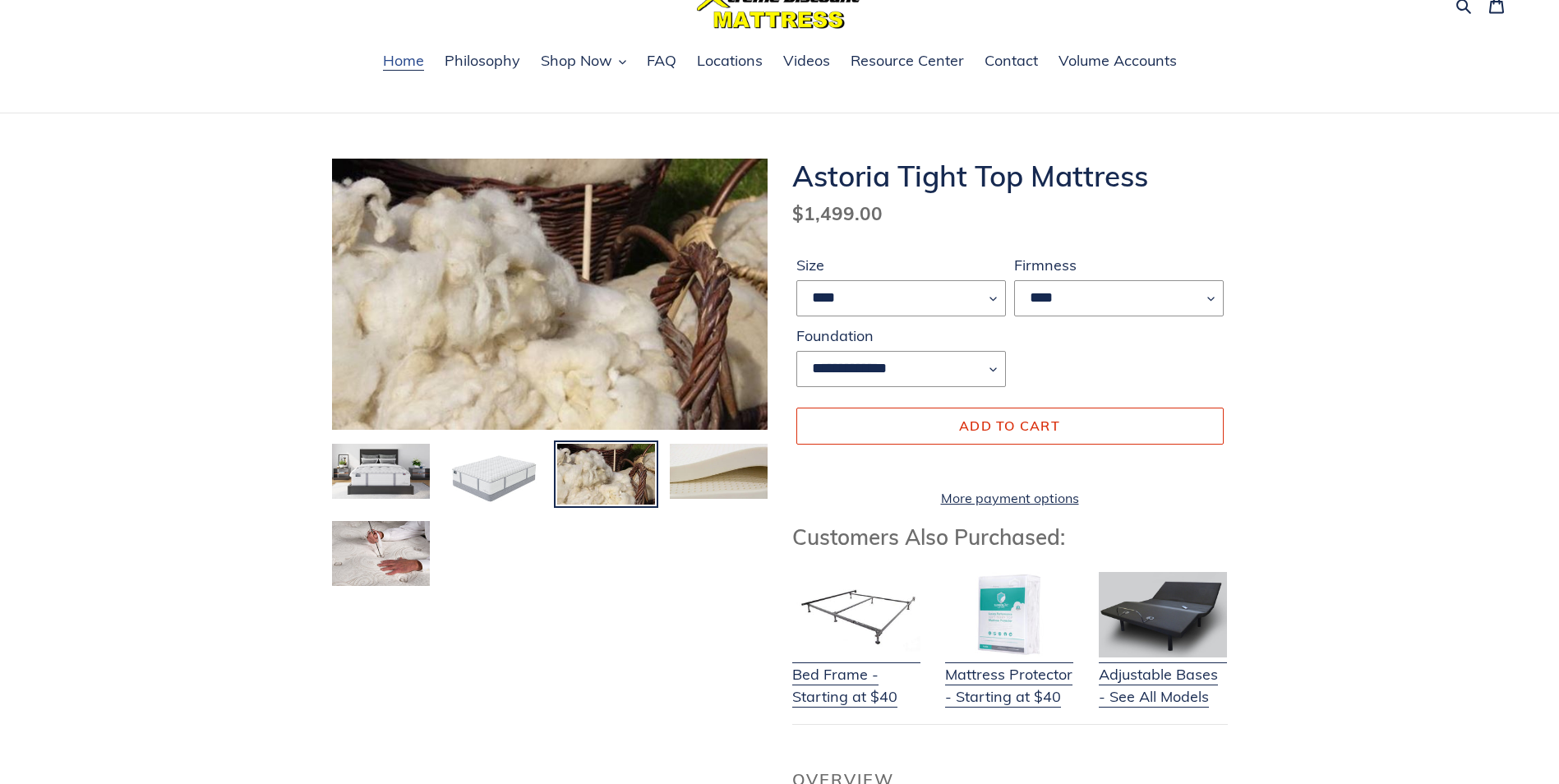
click at [403, 61] on span "Home" at bounding box center [403, 61] width 41 height 20
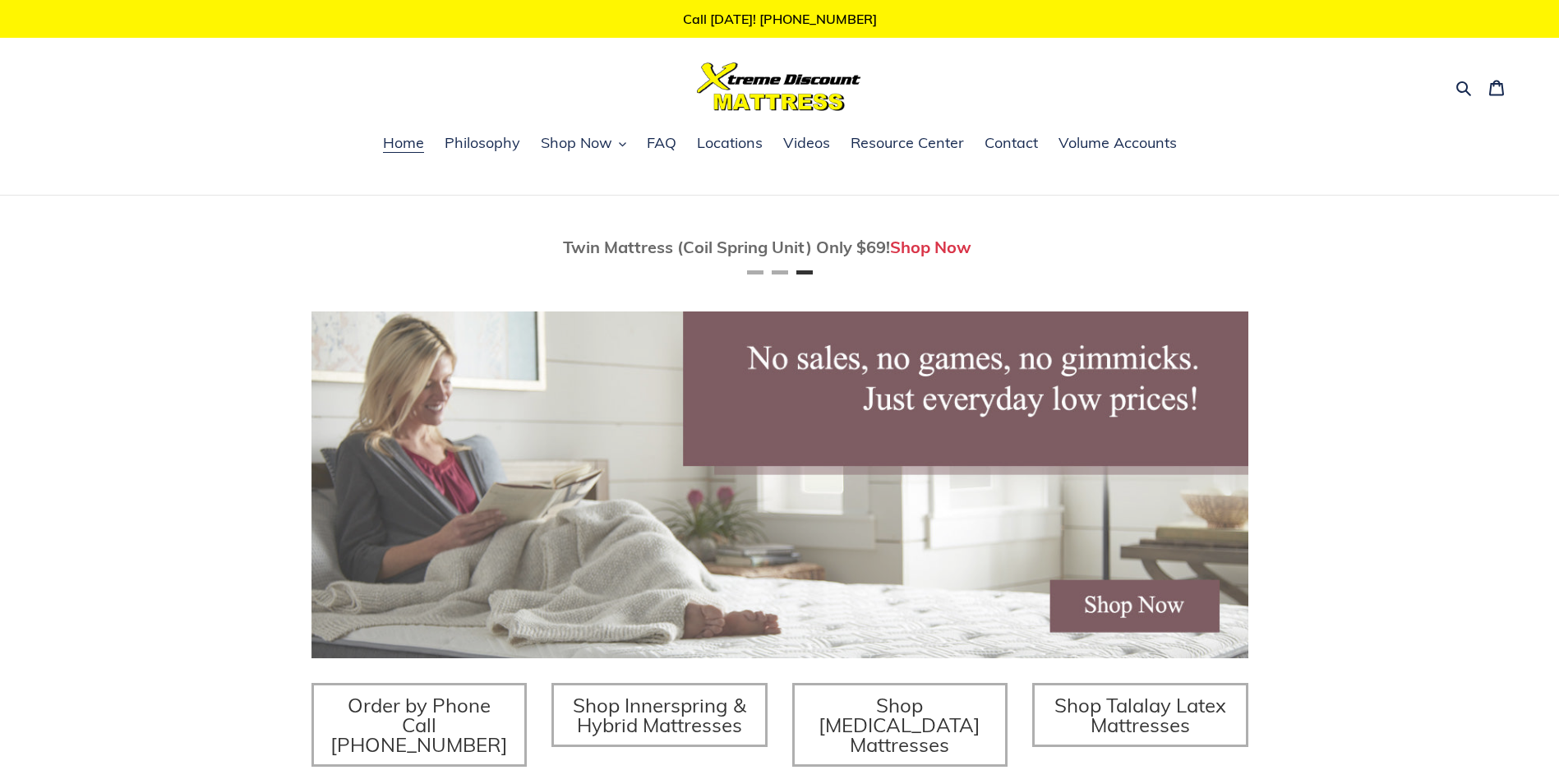
scroll to position [0, 1886]
click at [569, 139] on span "Shop Now" at bounding box center [576, 143] width 72 height 20
click at [616, 148] on button "Shop Now" at bounding box center [583, 143] width 102 height 24
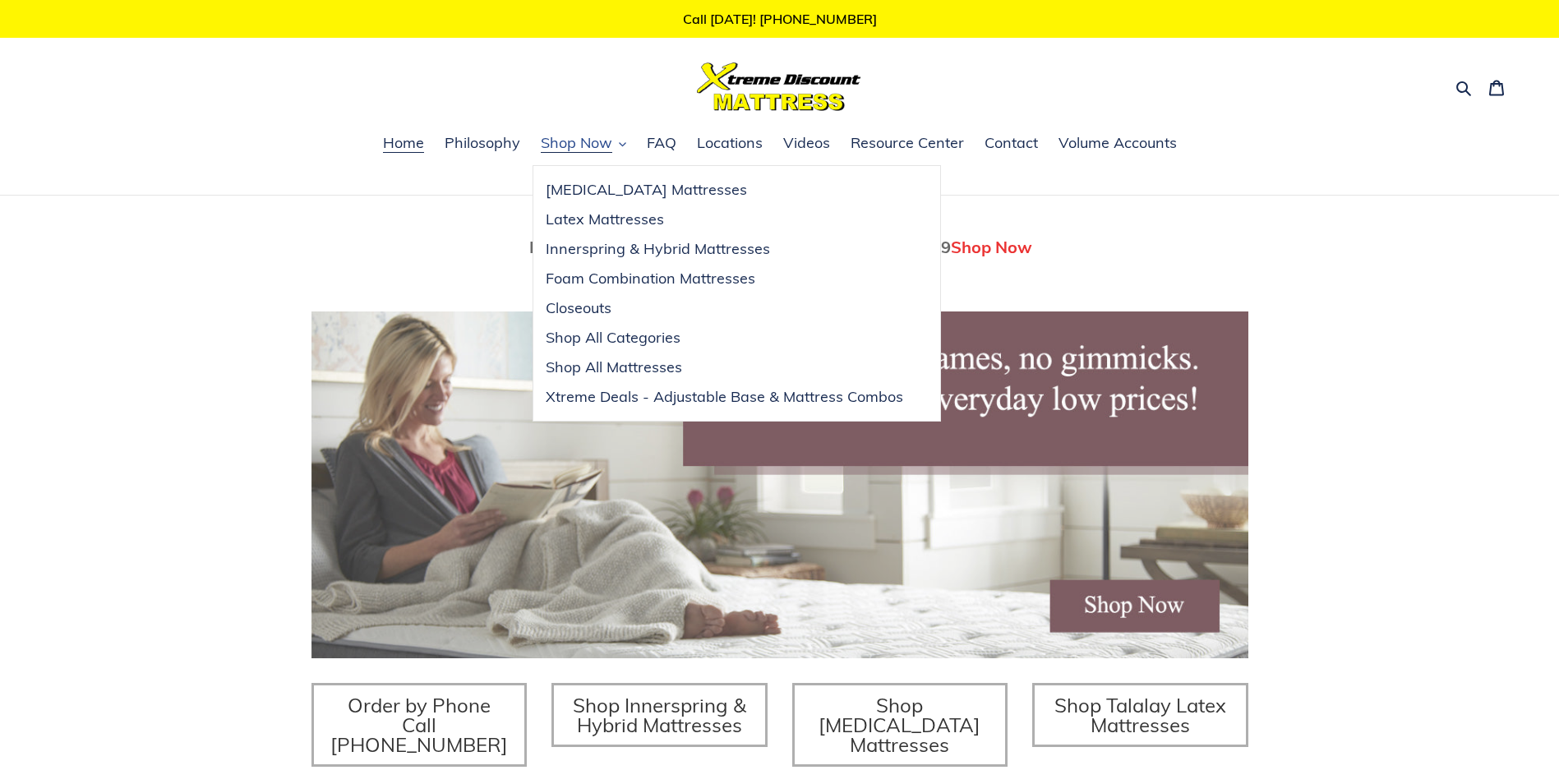
scroll to position [0, 937]
click at [597, 360] on span "Shop All Mattresses" at bounding box center [614, 368] width 137 height 20
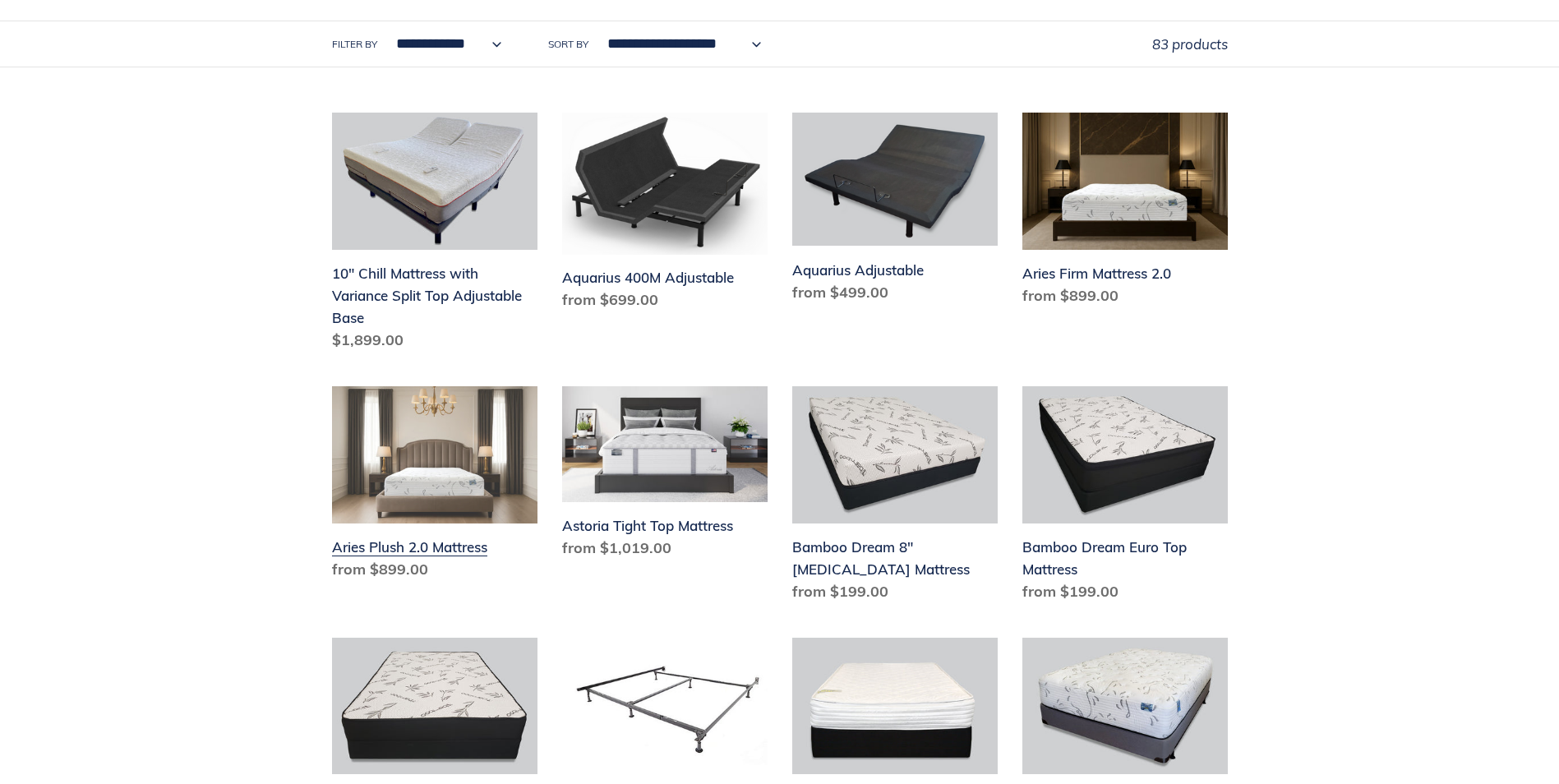
scroll to position [329, 0]
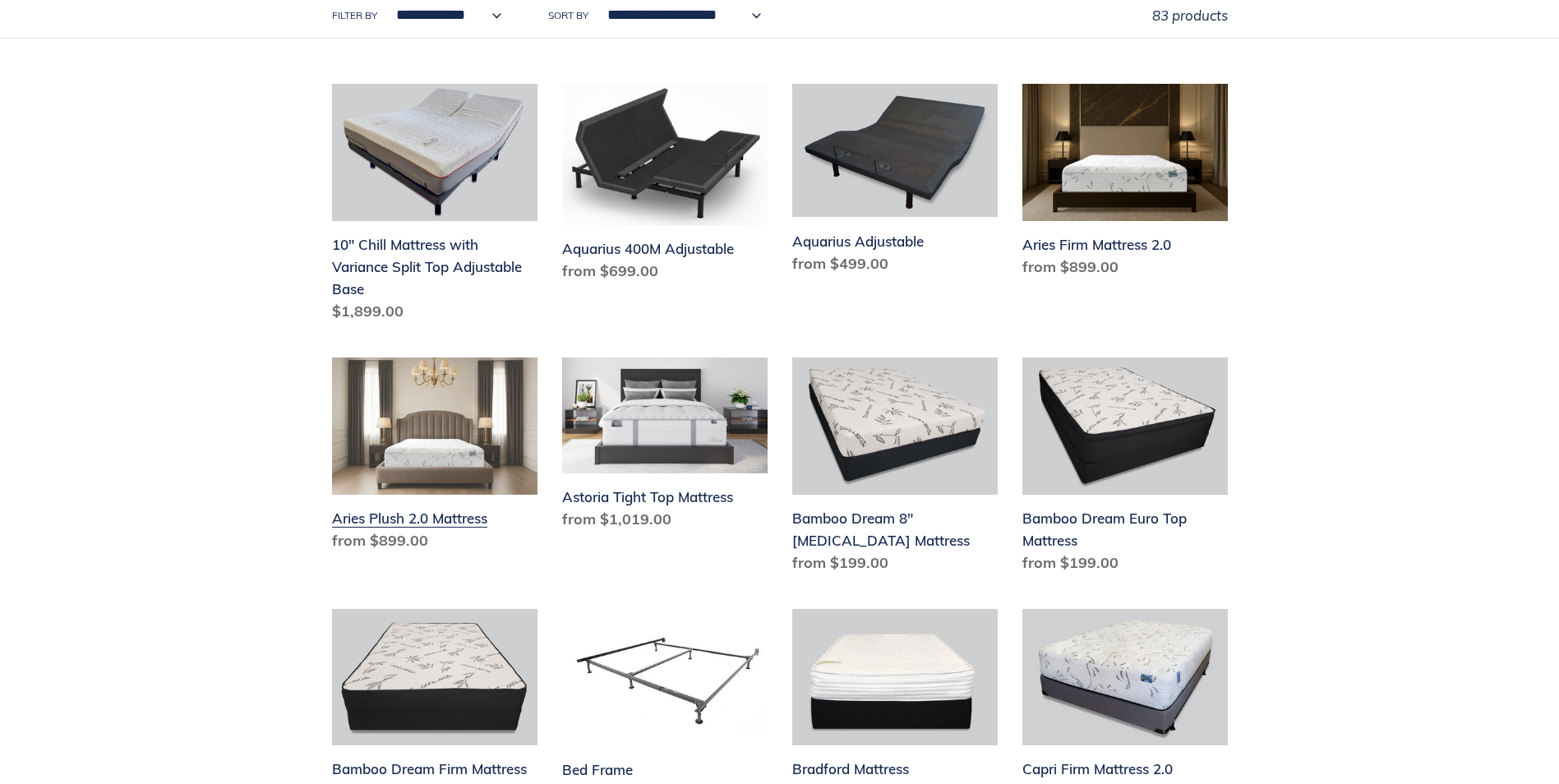
click at [388, 521] on link "Aries Plush 2.0 Mattress" at bounding box center [435, 457] width 206 height 200
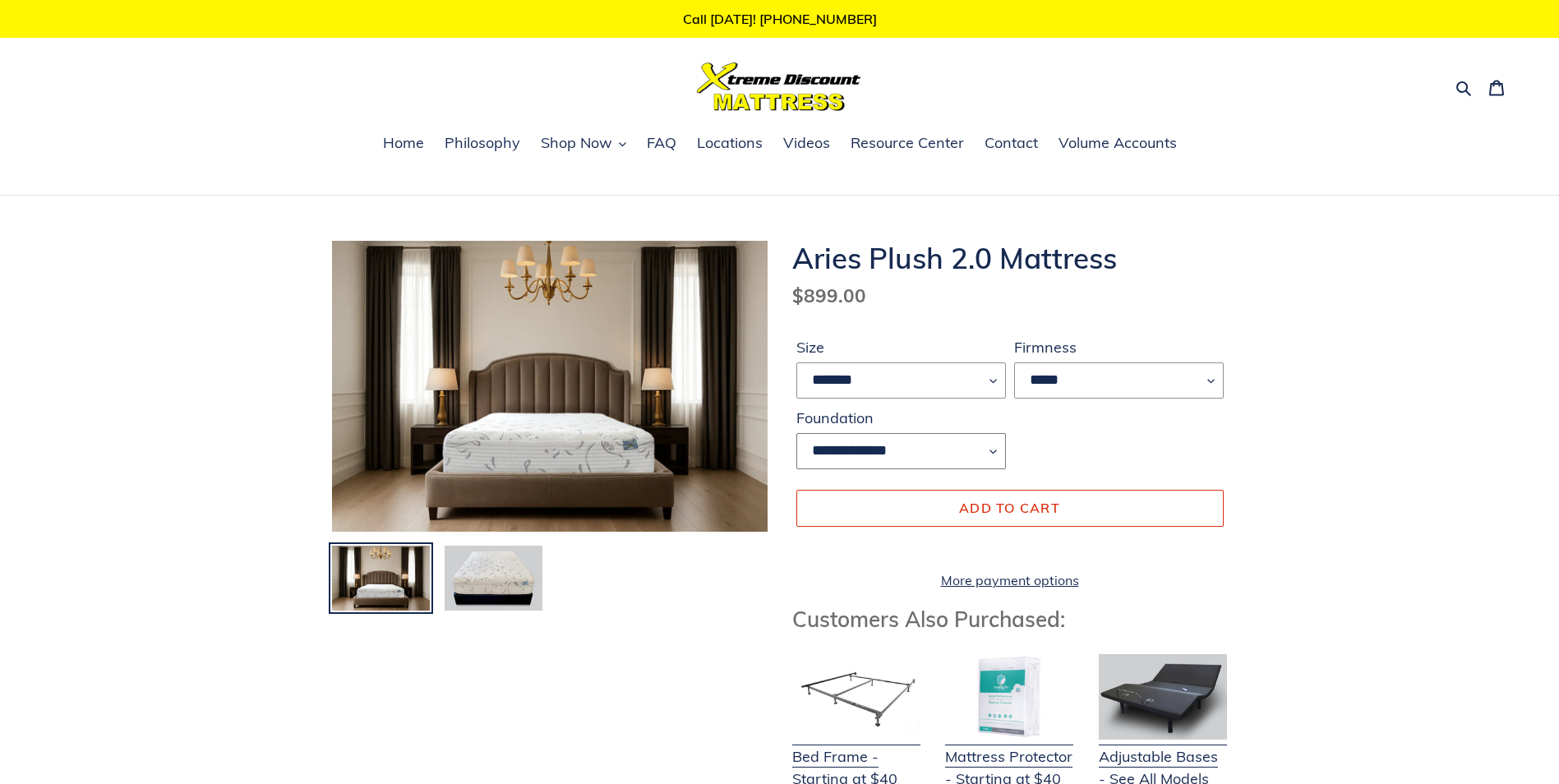
click at [906, 445] on select "**********" at bounding box center [900, 451] width 209 height 36
select select "**********"
click at [796, 433] on select "**********" at bounding box center [900, 451] width 209 height 36
click at [852, 377] on select "******* **** ***** ****" at bounding box center [900, 380] width 209 height 36
select select "****"
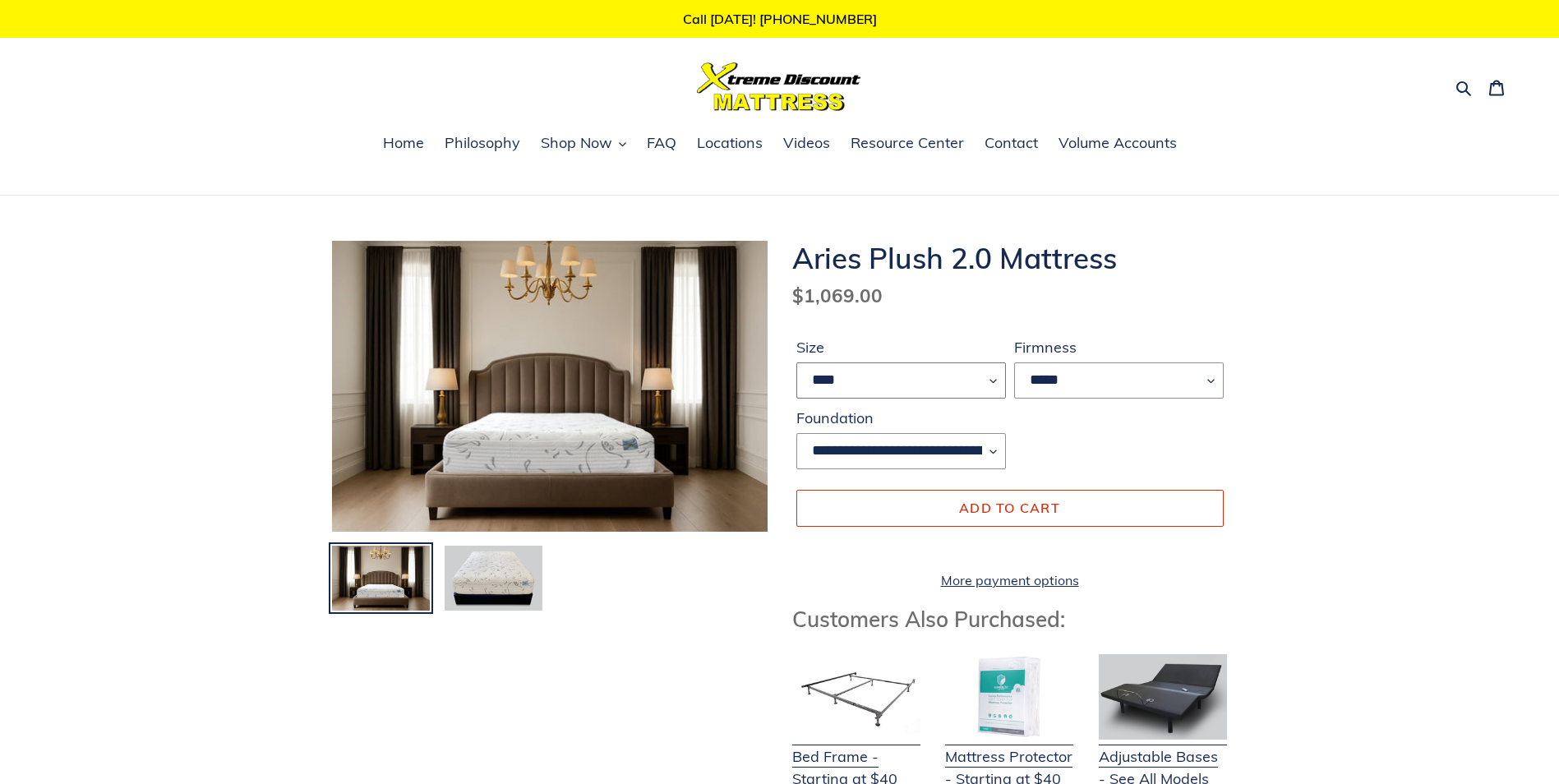
click at [796, 362] on select "******* **** ***** ****" at bounding box center [900, 380] width 209 height 36
click at [514, 596] on img at bounding box center [493, 578] width 101 height 69
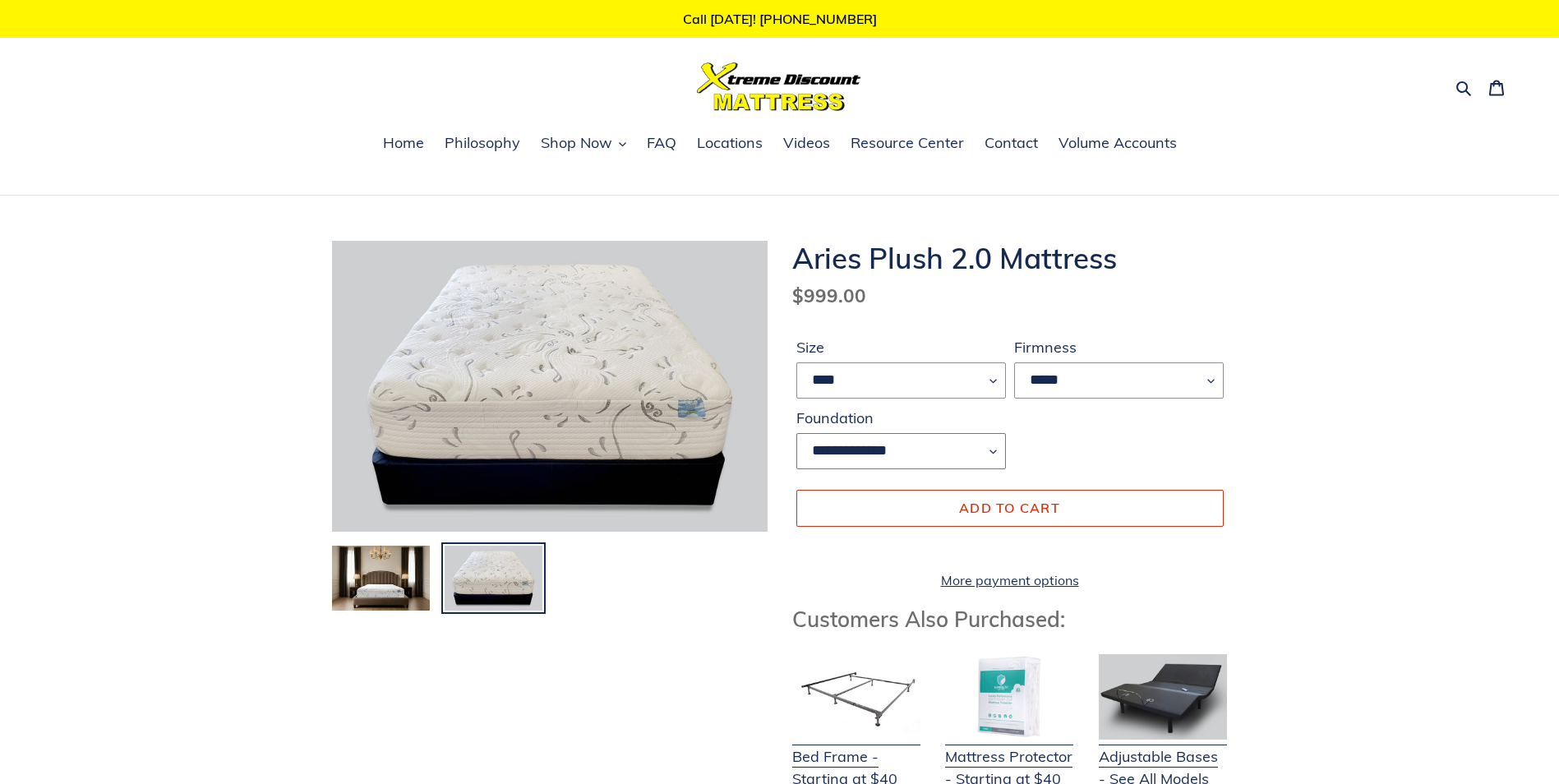
click at [941, 454] on select "**********" at bounding box center [900, 451] width 209 height 36
select select "**********"
click at [796, 433] on select "**********" at bounding box center [900, 451] width 209 height 36
click at [405, 145] on span "Home" at bounding box center [403, 143] width 41 height 20
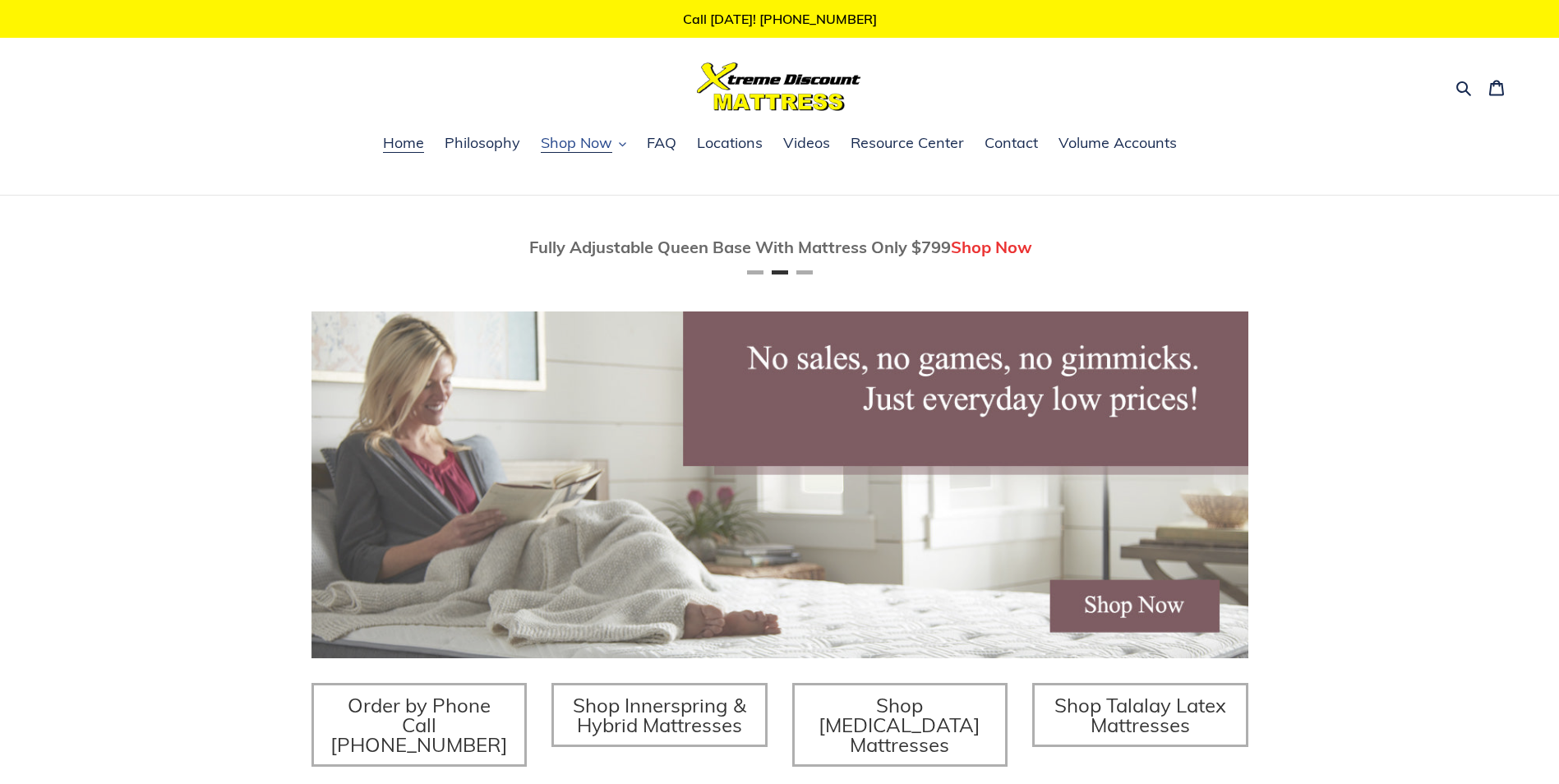
click at [609, 146] on span "Shop Now" at bounding box center [576, 143] width 72 height 20
click at [578, 147] on span "Shop Now" at bounding box center [576, 143] width 72 height 20
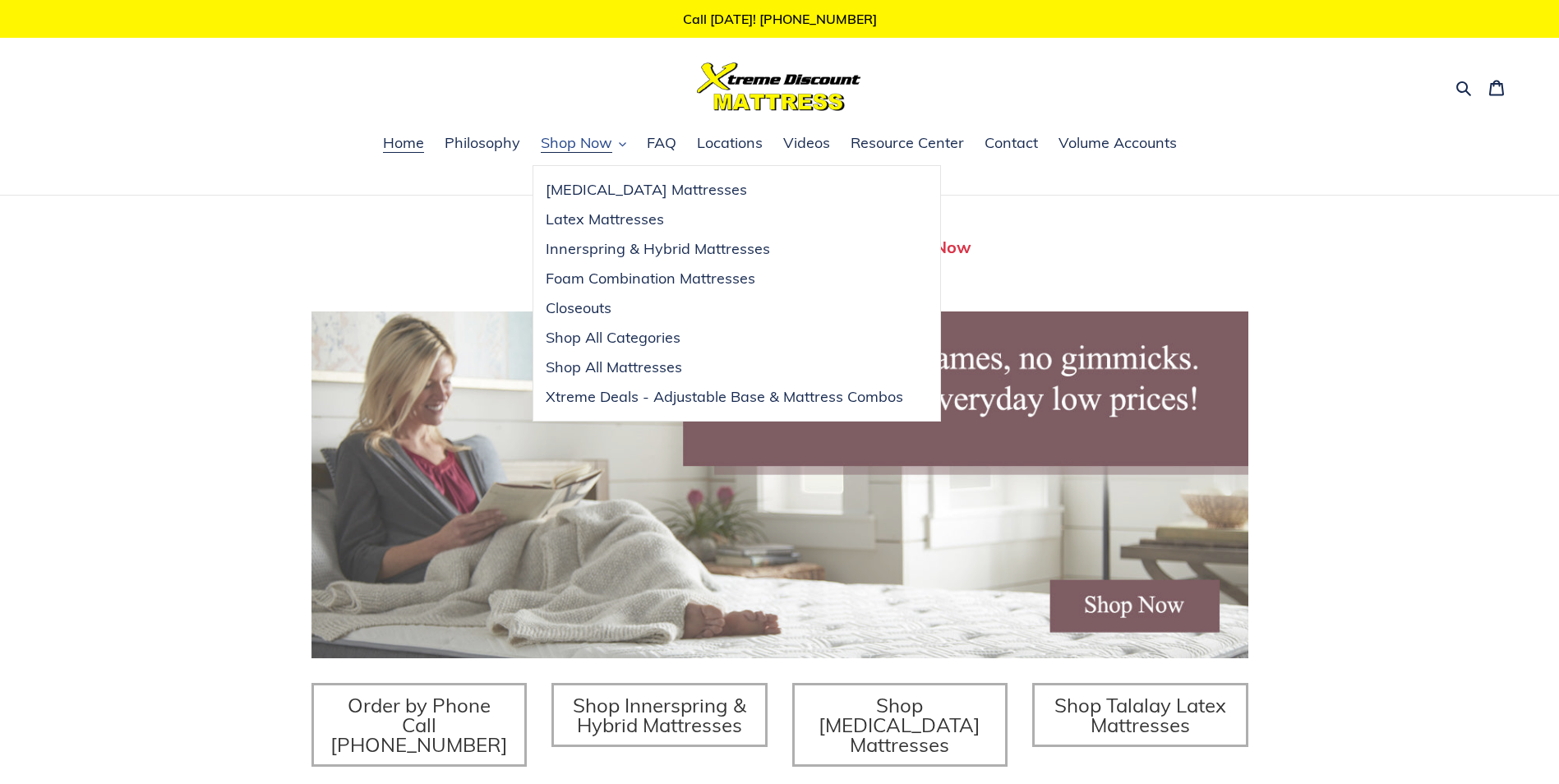
click at [578, 147] on span "Shop Now" at bounding box center [576, 143] width 72 height 20
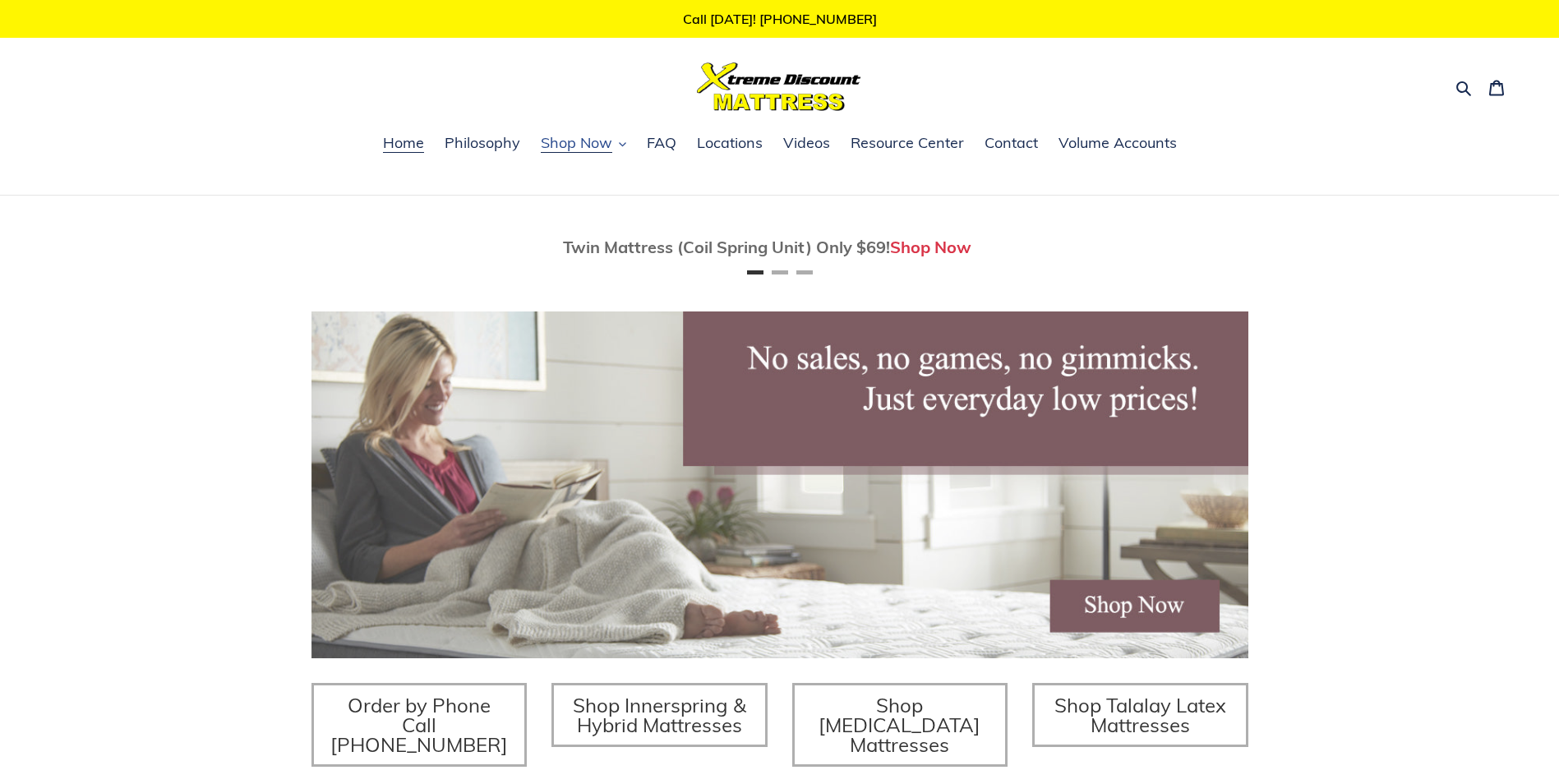
click at [578, 147] on span "Shop Now" at bounding box center [576, 143] width 72 height 20
click at [617, 147] on button "Shop Now" at bounding box center [583, 143] width 102 height 24
click at [572, 147] on span "Shop Now" at bounding box center [576, 143] width 72 height 20
click at [607, 141] on span "Shop Now" at bounding box center [576, 143] width 72 height 20
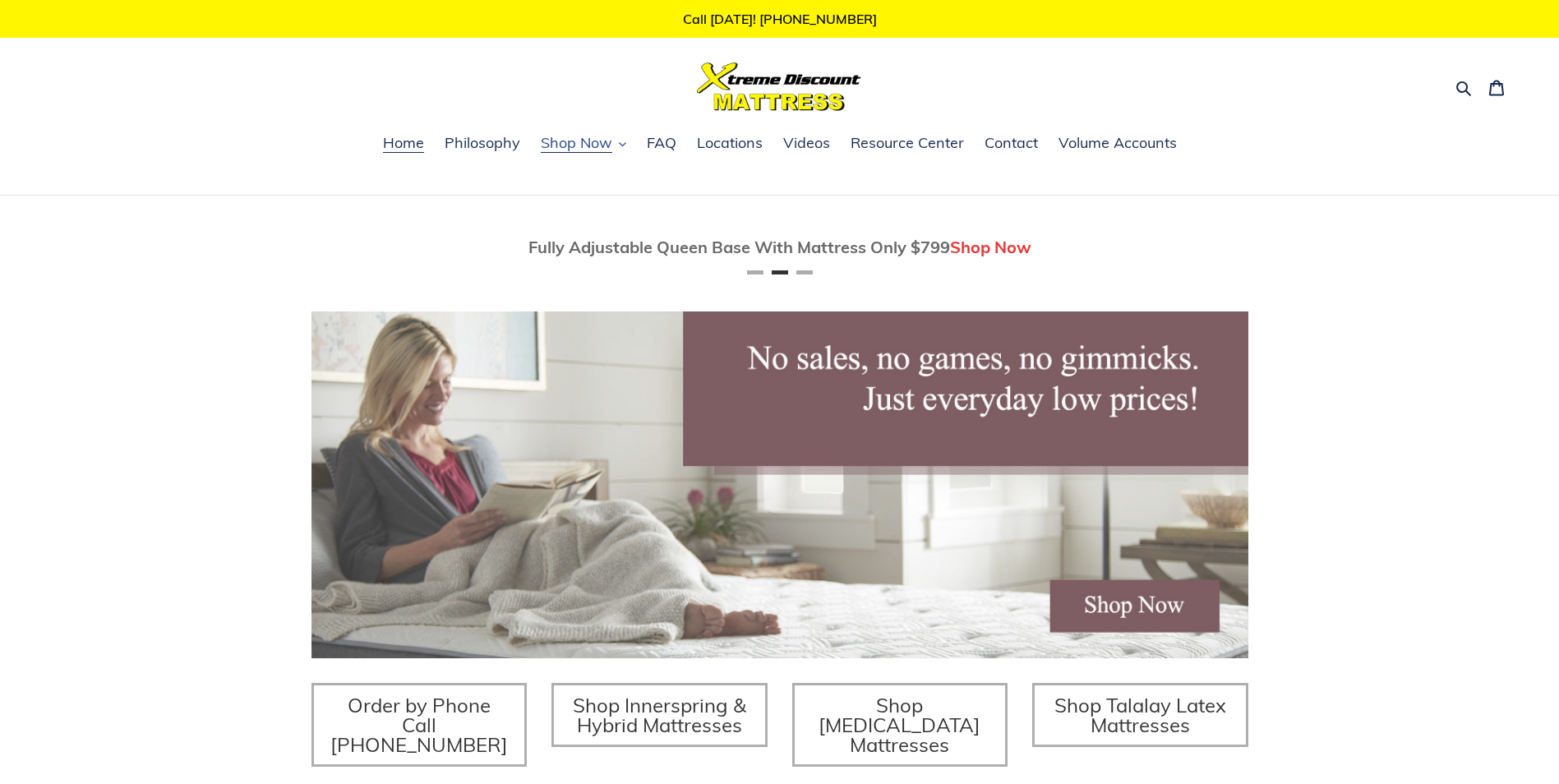
click at [622, 144] on icon "button" at bounding box center [622, 144] width 7 height 7
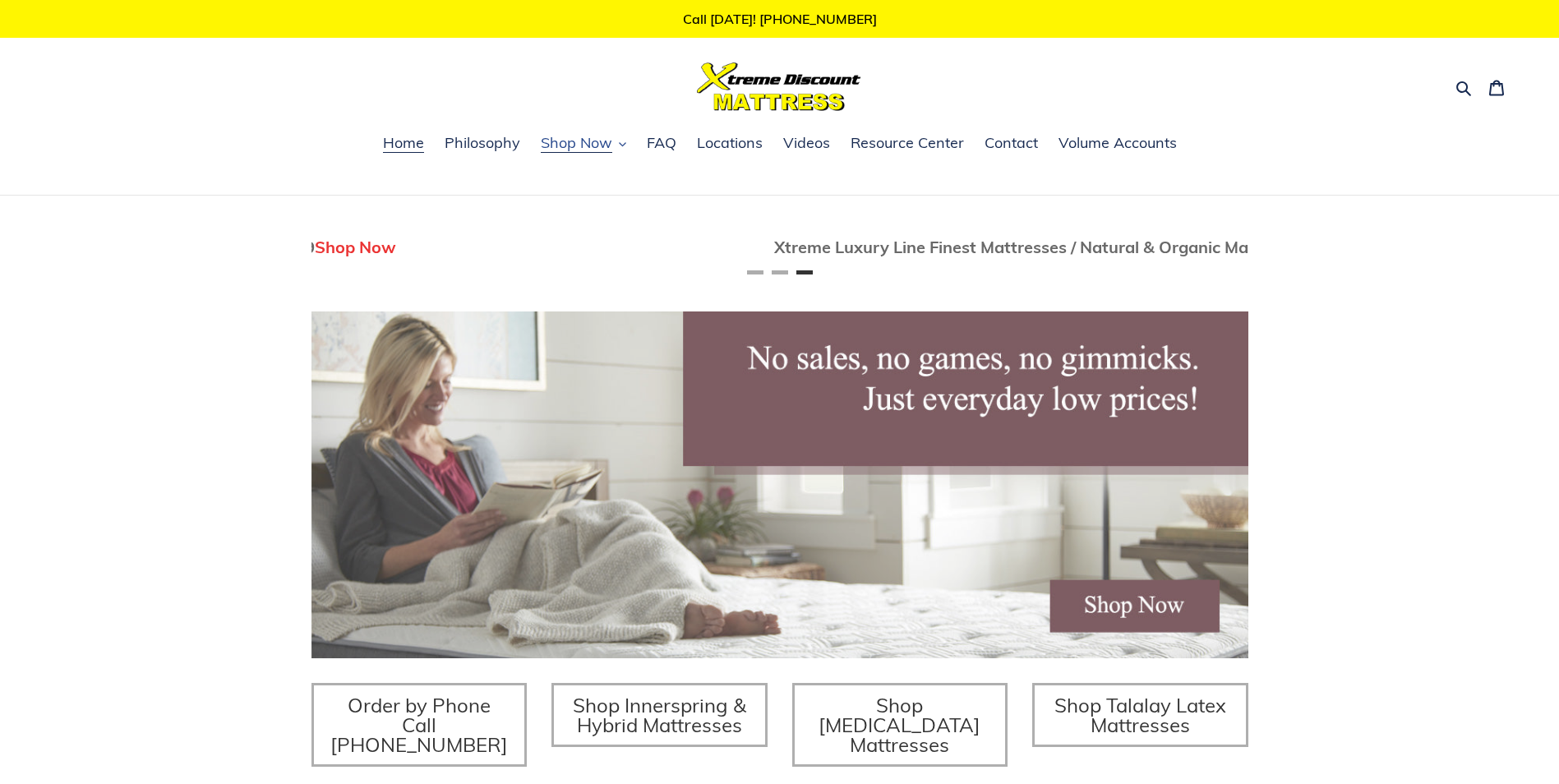
scroll to position [0, 1873]
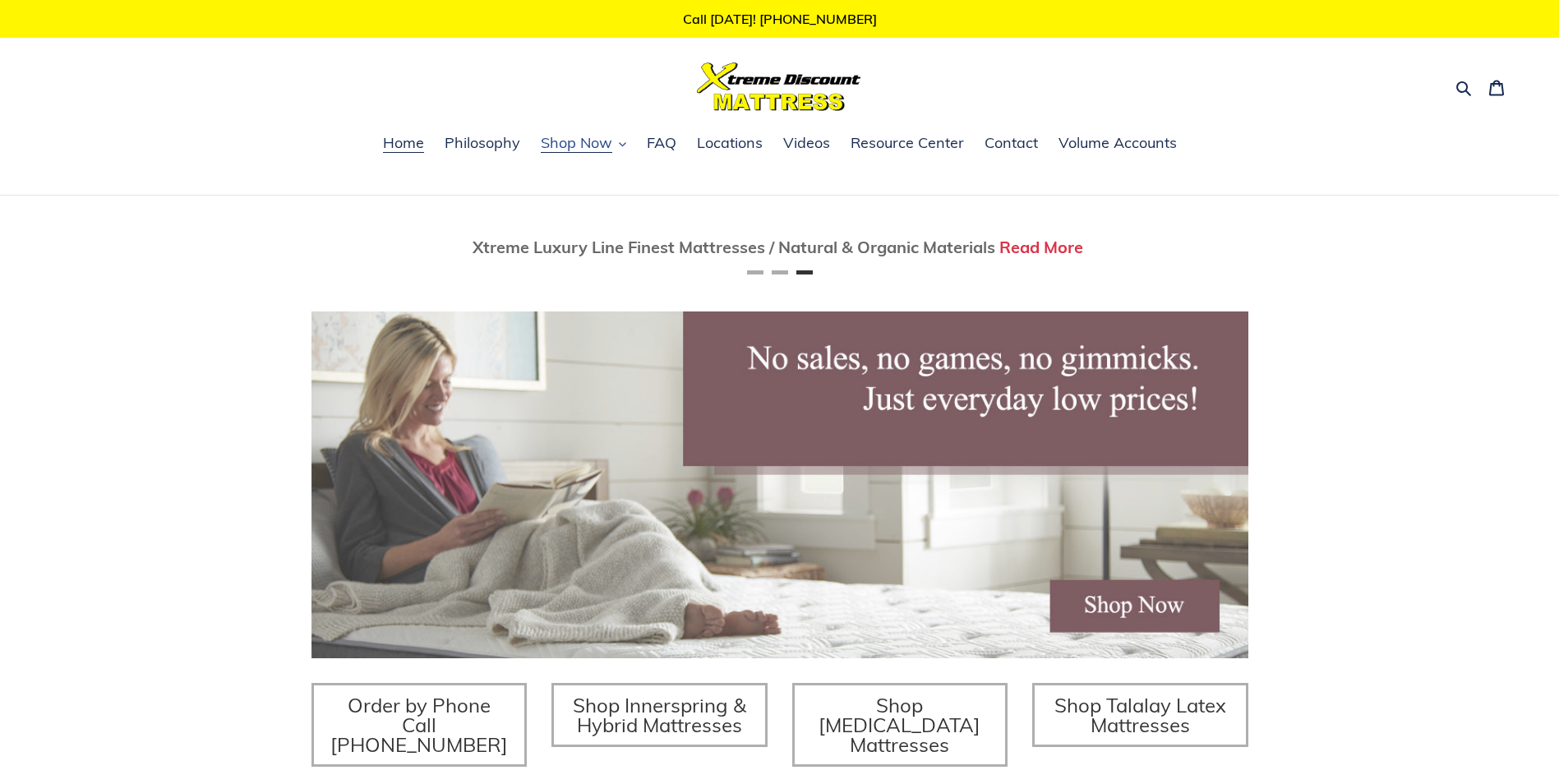
click at [609, 156] on button "Shop Now" at bounding box center [583, 143] width 102 height 24
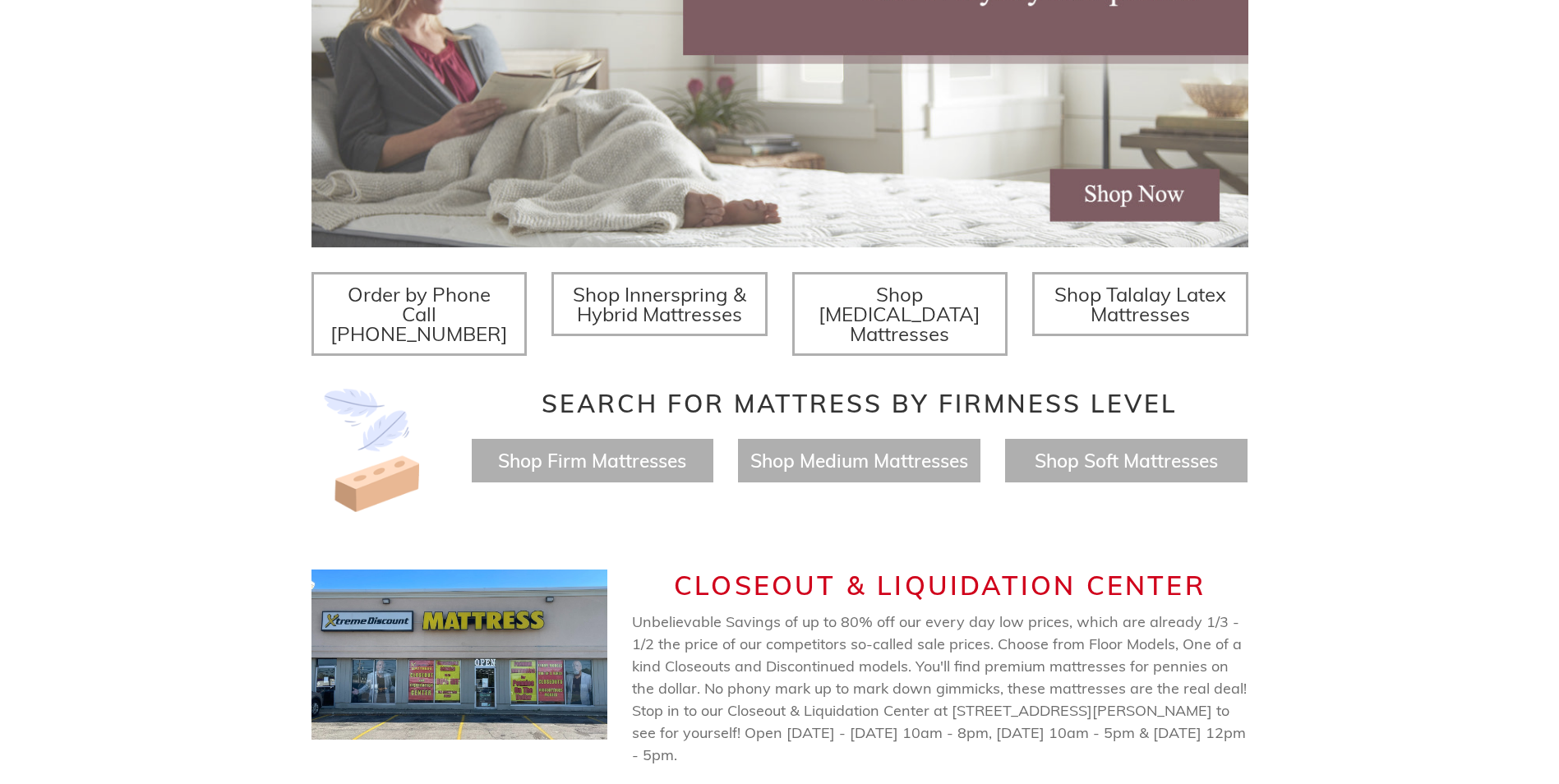
scroll to position [0, 0]
click at [662, 302] on span "Shop Innerspring & Hybrid Mattresses" at bounding box center [659, 303] width 173 height 44
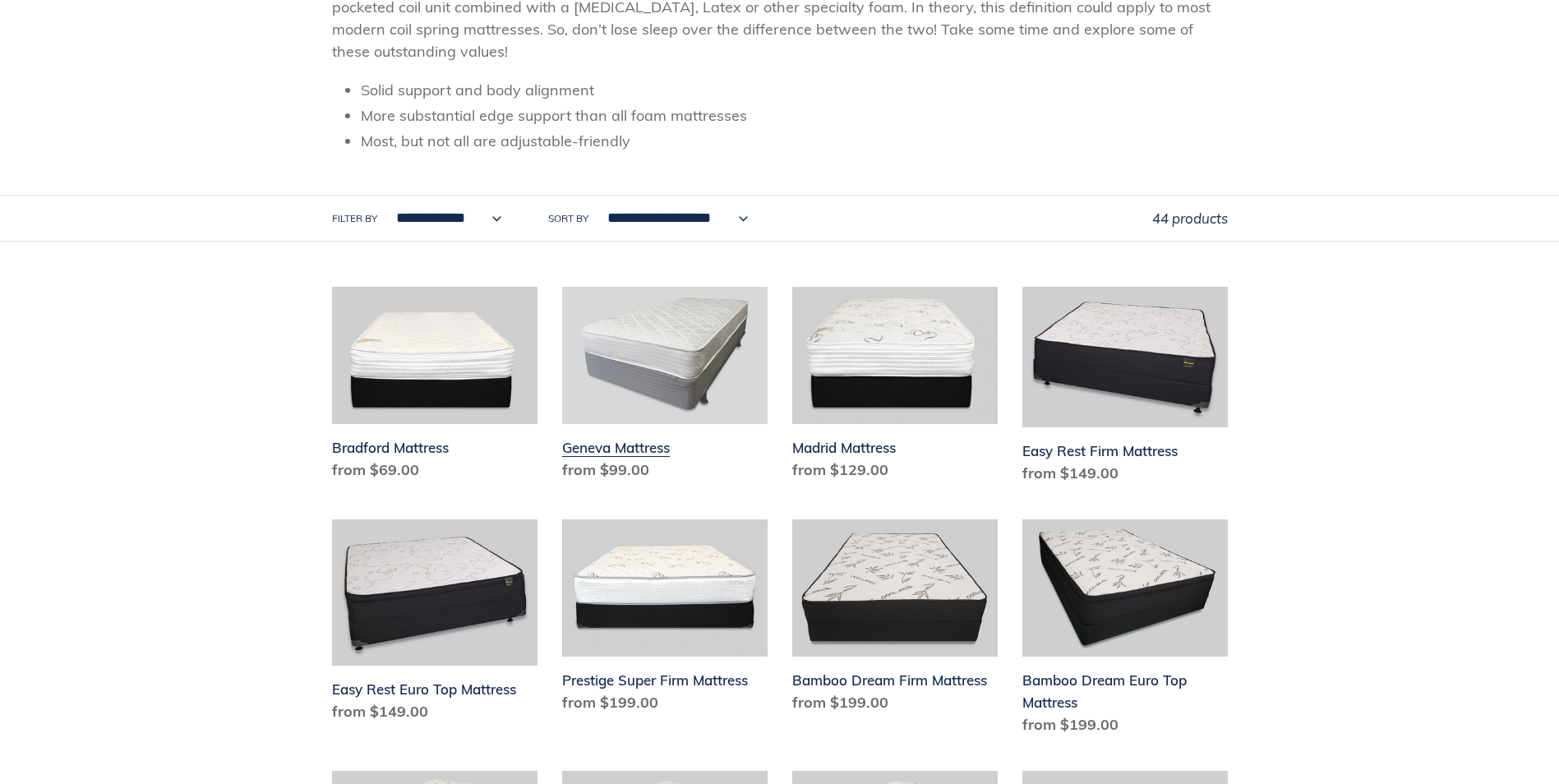
scroll to position [411, 0]
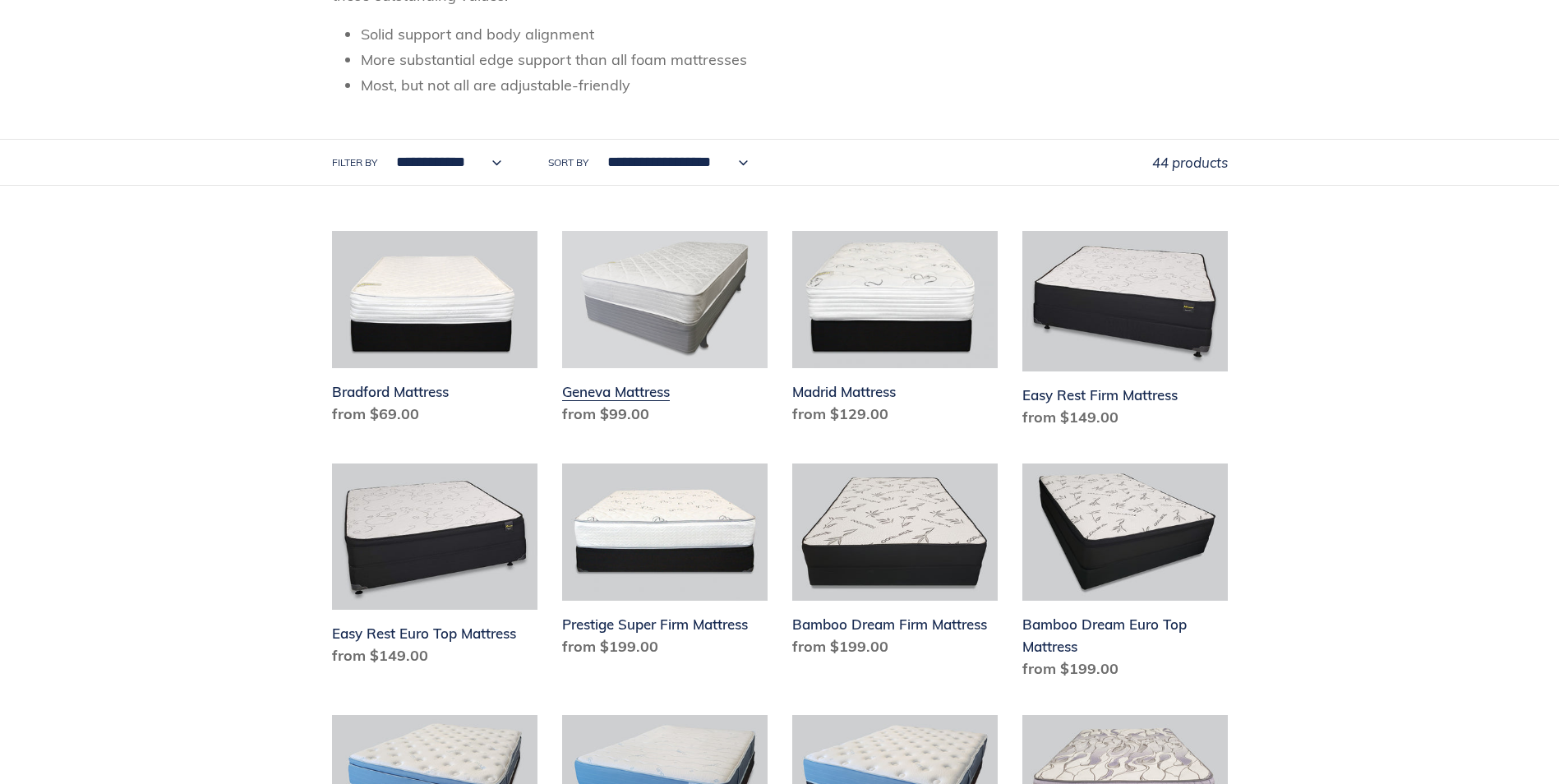
click at [611, 387] on link "Geneva Mattress" at bounding box center [665, 330] width 206 height 200
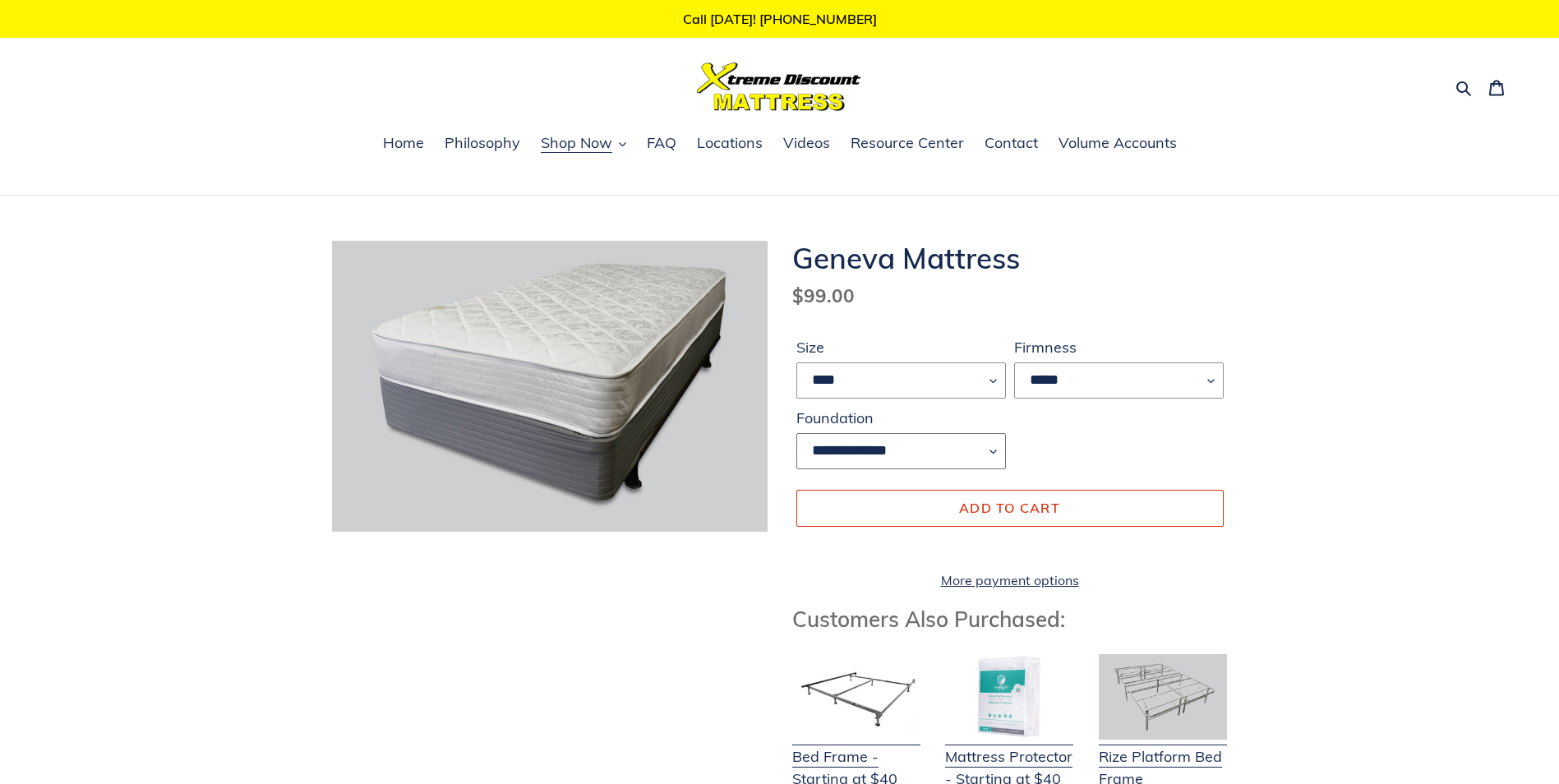
click at [862, 452] on select "**********" at bounding box center [900, 451] width 209 height 36
select select "**********"
click at [796, 433] on select "**********" at bounding box center [900, 451] width 209 height 36
click at [588, 148] on span "Shop Now" at bounding box center [576, 143] width 72 height 20
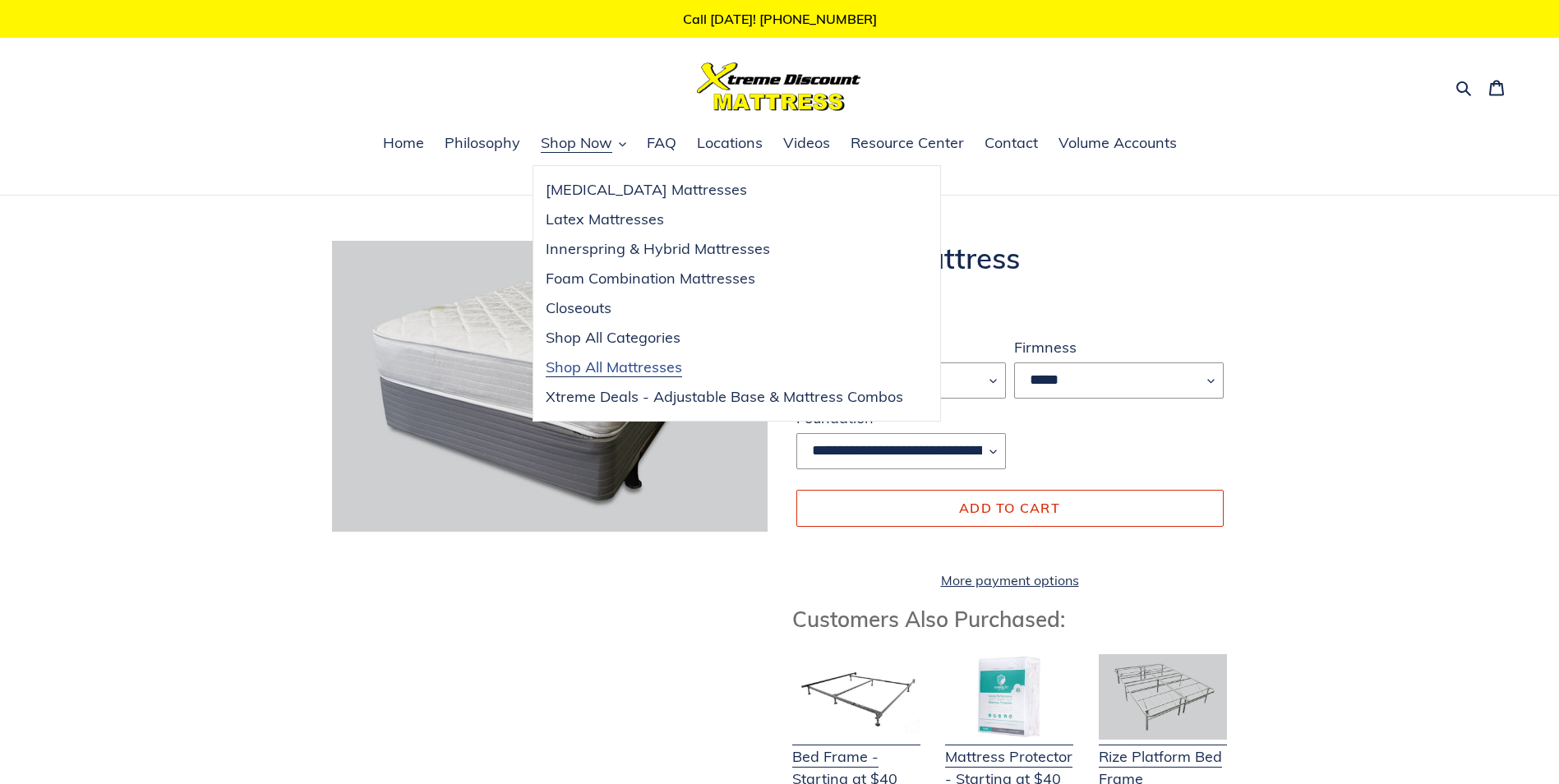
drag, startPoint x: 611, startPoint y: 366, endPoint x: 621, endPoint y: 367, distance: 10.0
click at [611, 368] on span "Shop All Mattresses" at bounding box center [614, 368] width 137 height 20
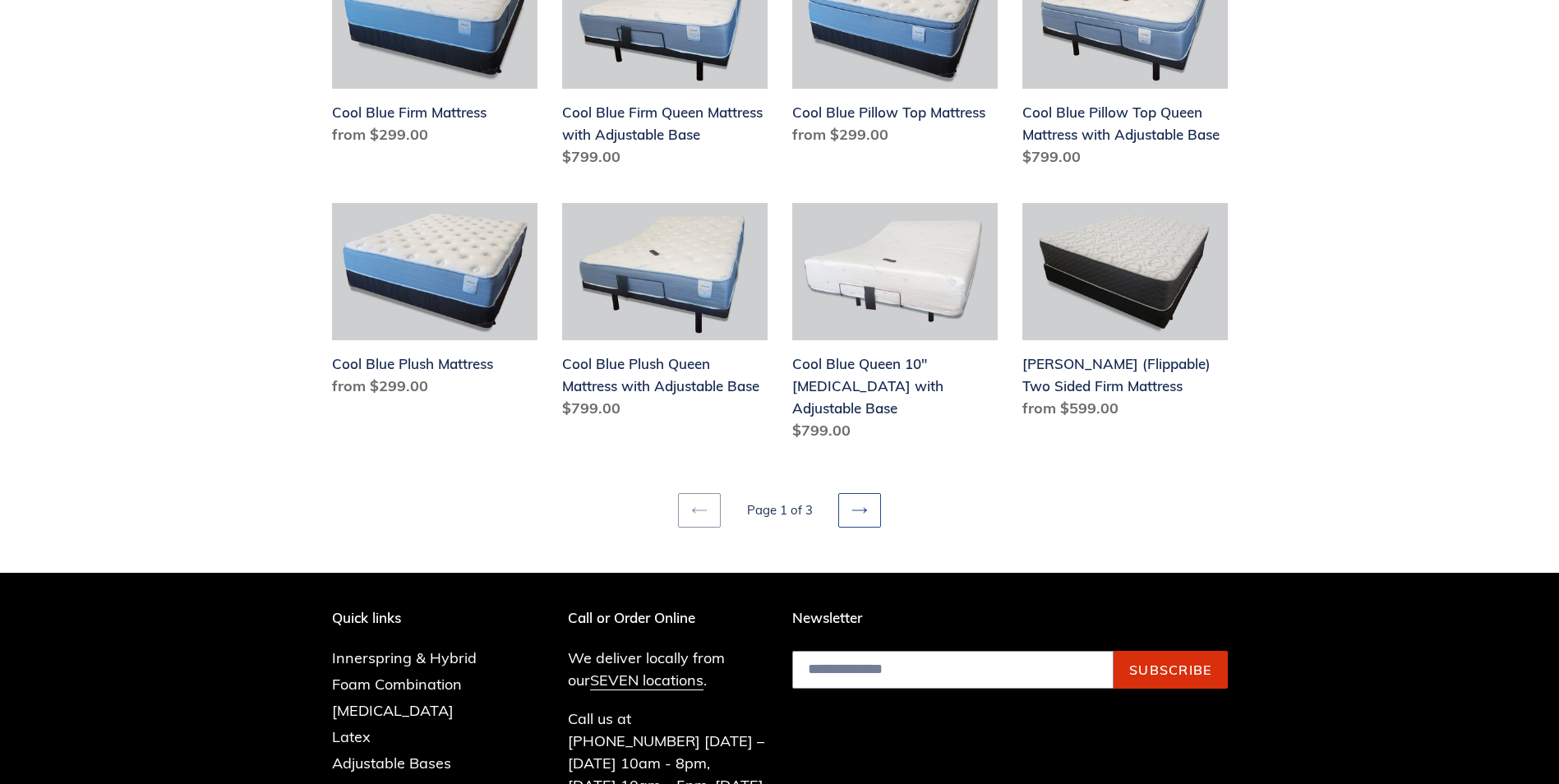
scroll to position [2054, 0]
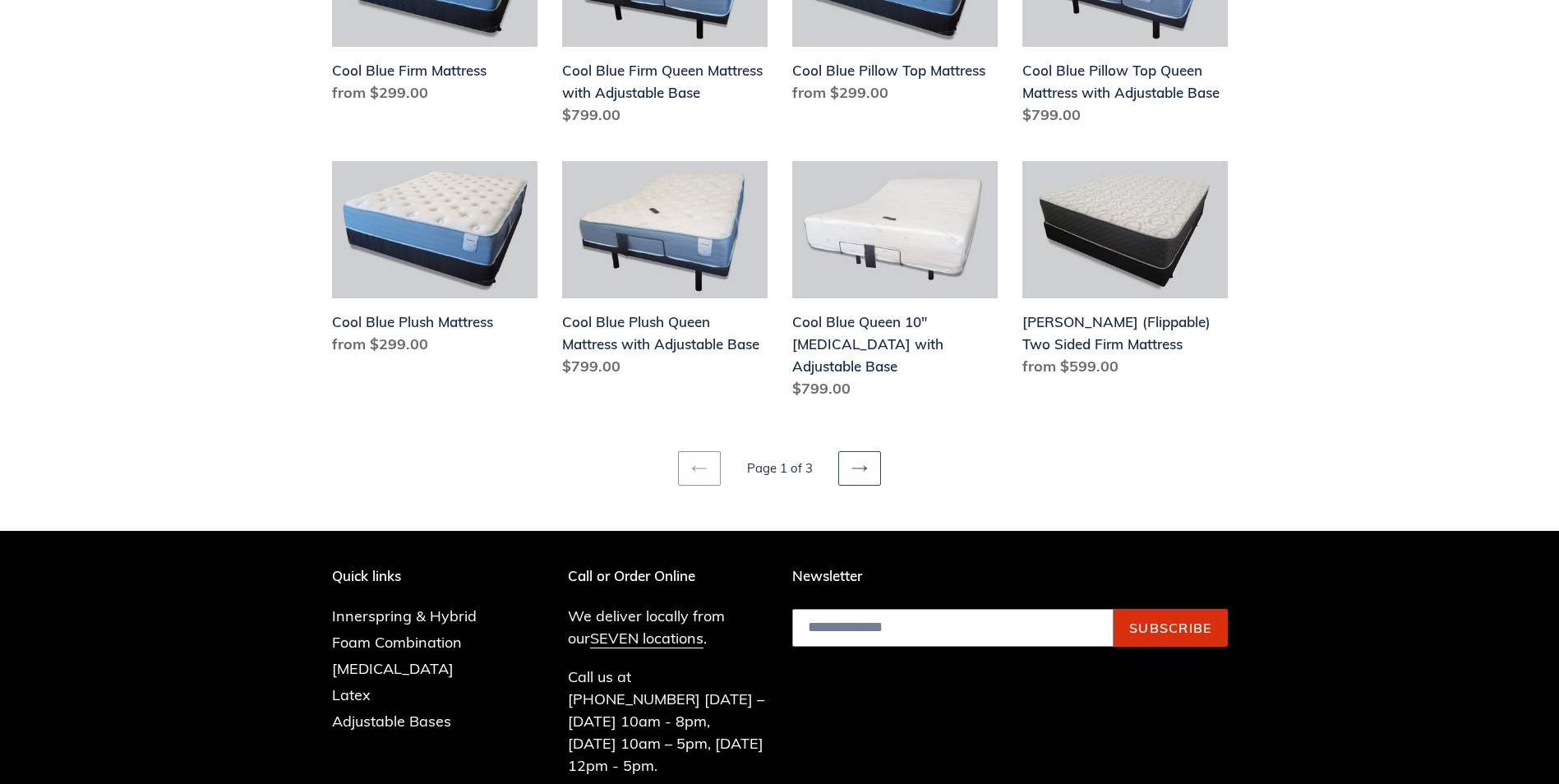
click at [847, 451] on link "Next page" at bounding box center [859, 468] width 43 height 34
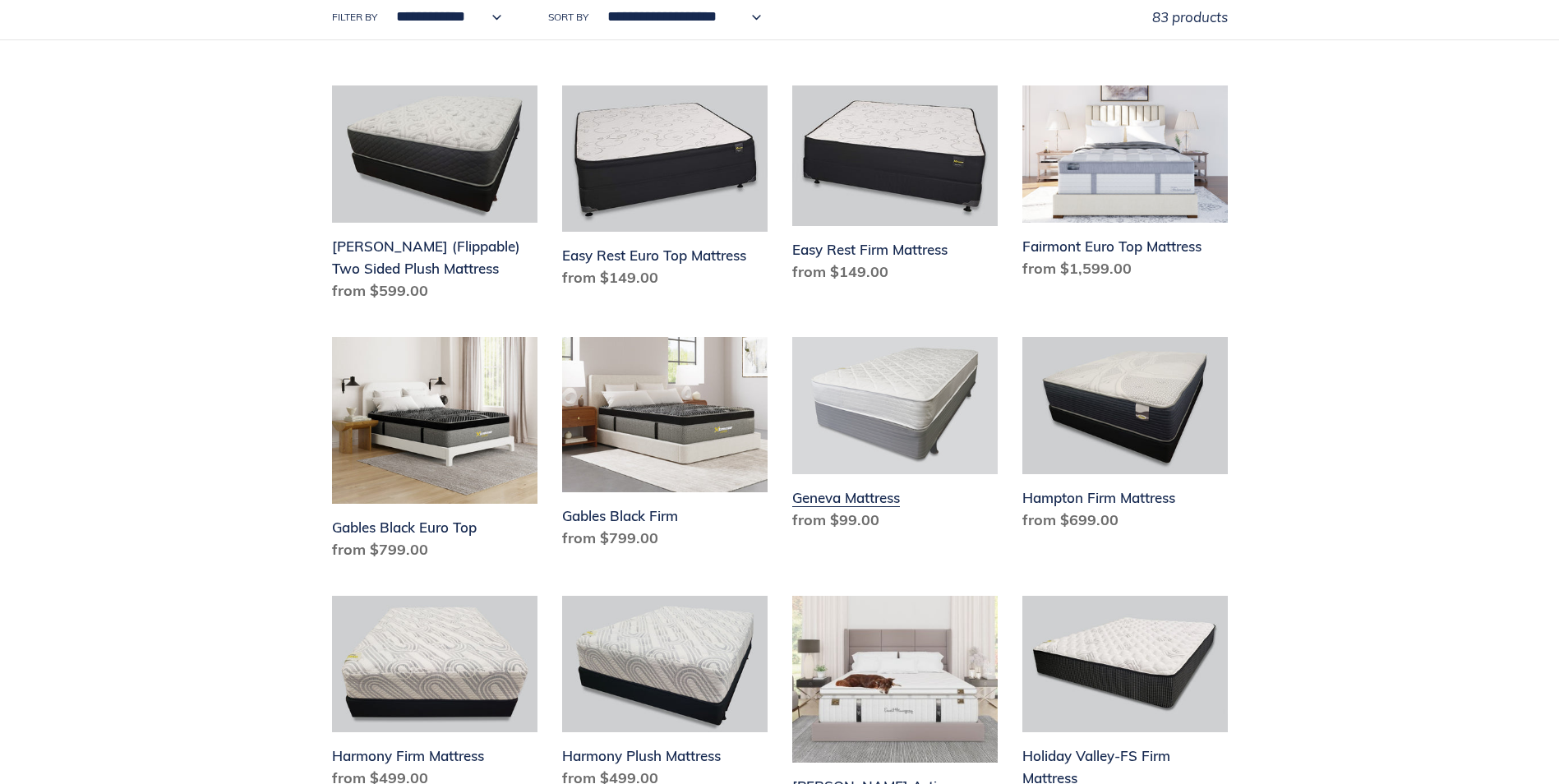
scroll to position [329, 0]
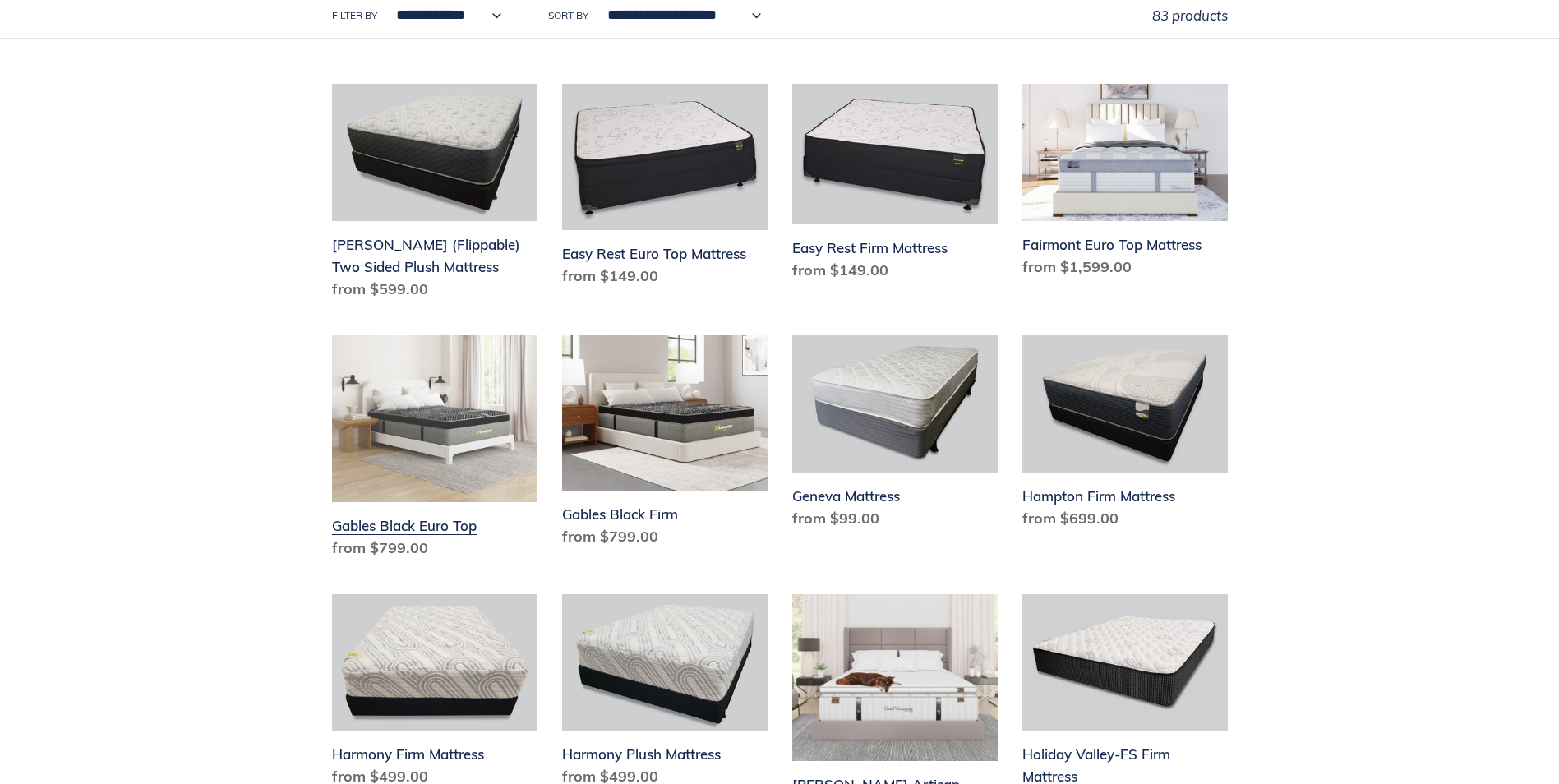
click at [387, 523] on link "Gables Black Euro Top" at bounding box center [435, 450] width 206 height 230
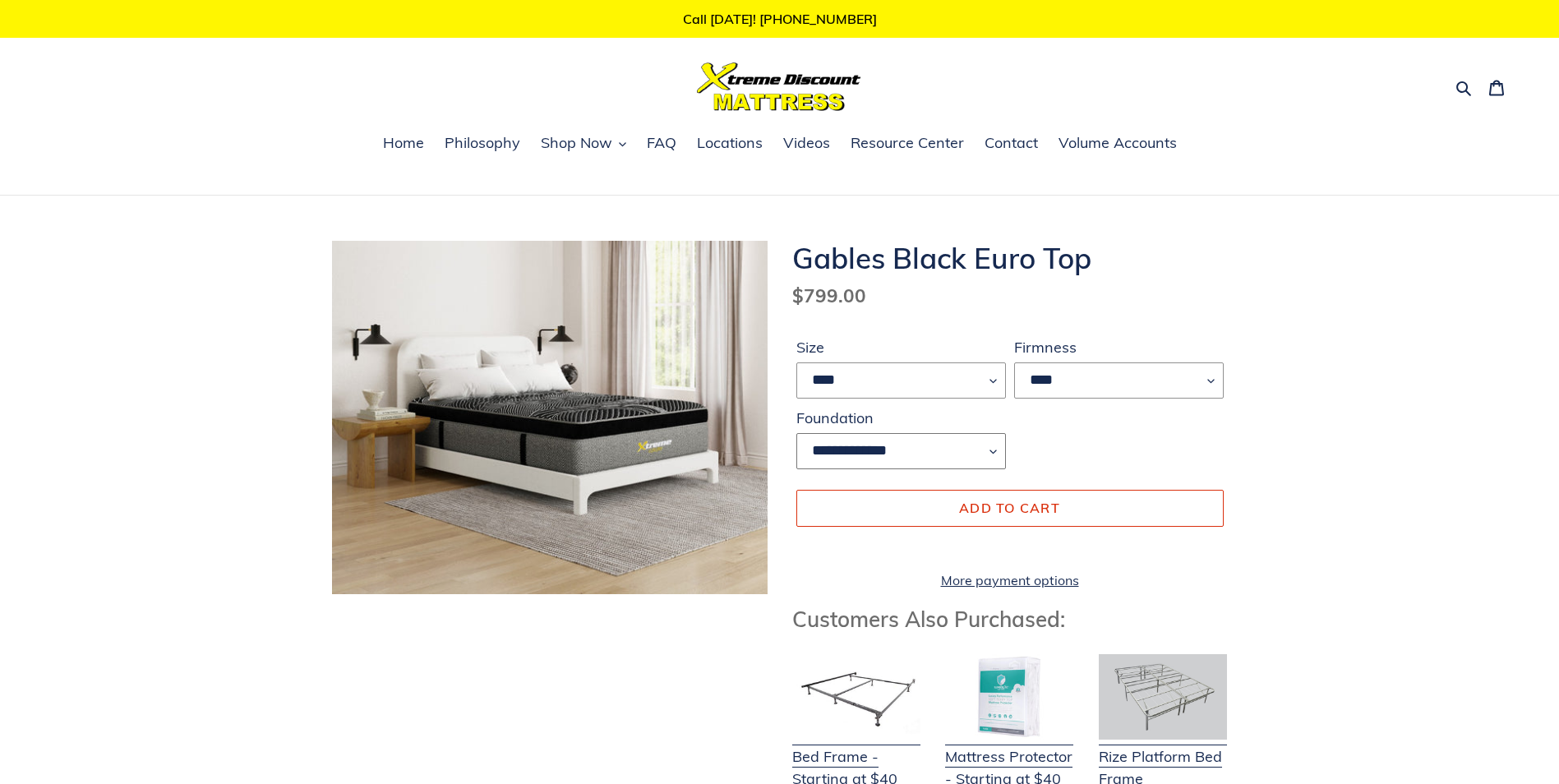
click at [871, 447] on select "**********" at bounding box center [900, 451] width 209 height 36
click at [1062, 378] on select "****" at bounding box center [1118, 380] width 209 height 36
click at [1108, 429] on div "**********" at bounding box center [1009, 406] width 435 height 141
drag, startPoint x: 1054, startPoint y: 383, endPoint x: 1133, endPoint y: 339, distance: 90.4
click at [1133, 339] on label "Firmness" at bounding box center [1118, 347] width 209 height 23
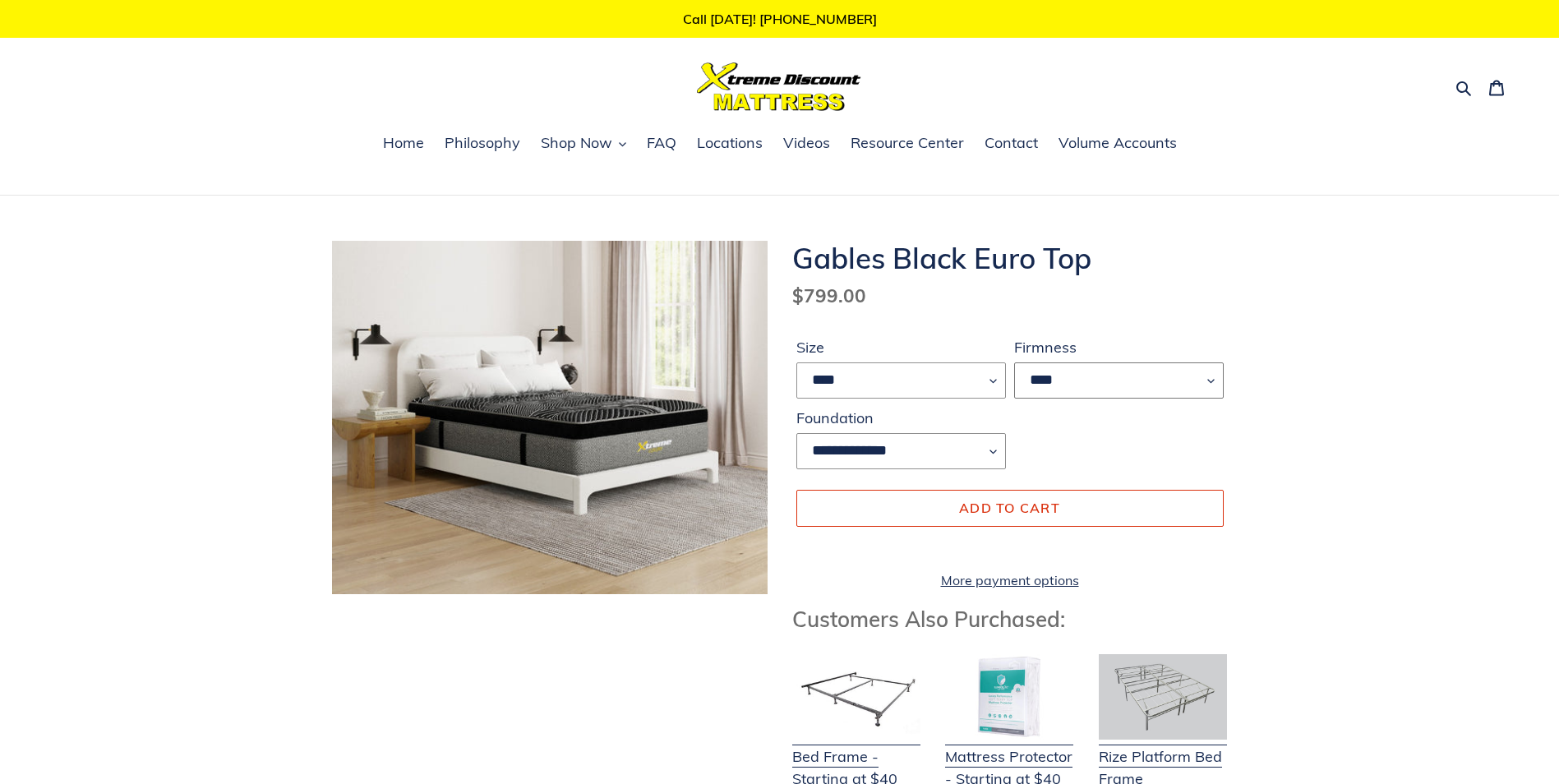
drag, startPoint x: 1133, startPoint y: 339, endPoint x: 1089, endPoint y: 387, distance: 65.1
click at [1089, 387] on select "****" at bounding box center [1118, 380] width 209 height 36
click at [1081, 379] on select "****" at bounding box center [1118, 380] width 209 height 36
drag, startPoint x: 484, startPoint y: 132, endPoint x: 496, endPoint y: 127, distance: 13.0
click at [484, 132] on link "Philosophy" at bounding box center [483, 143] width 92 height 24
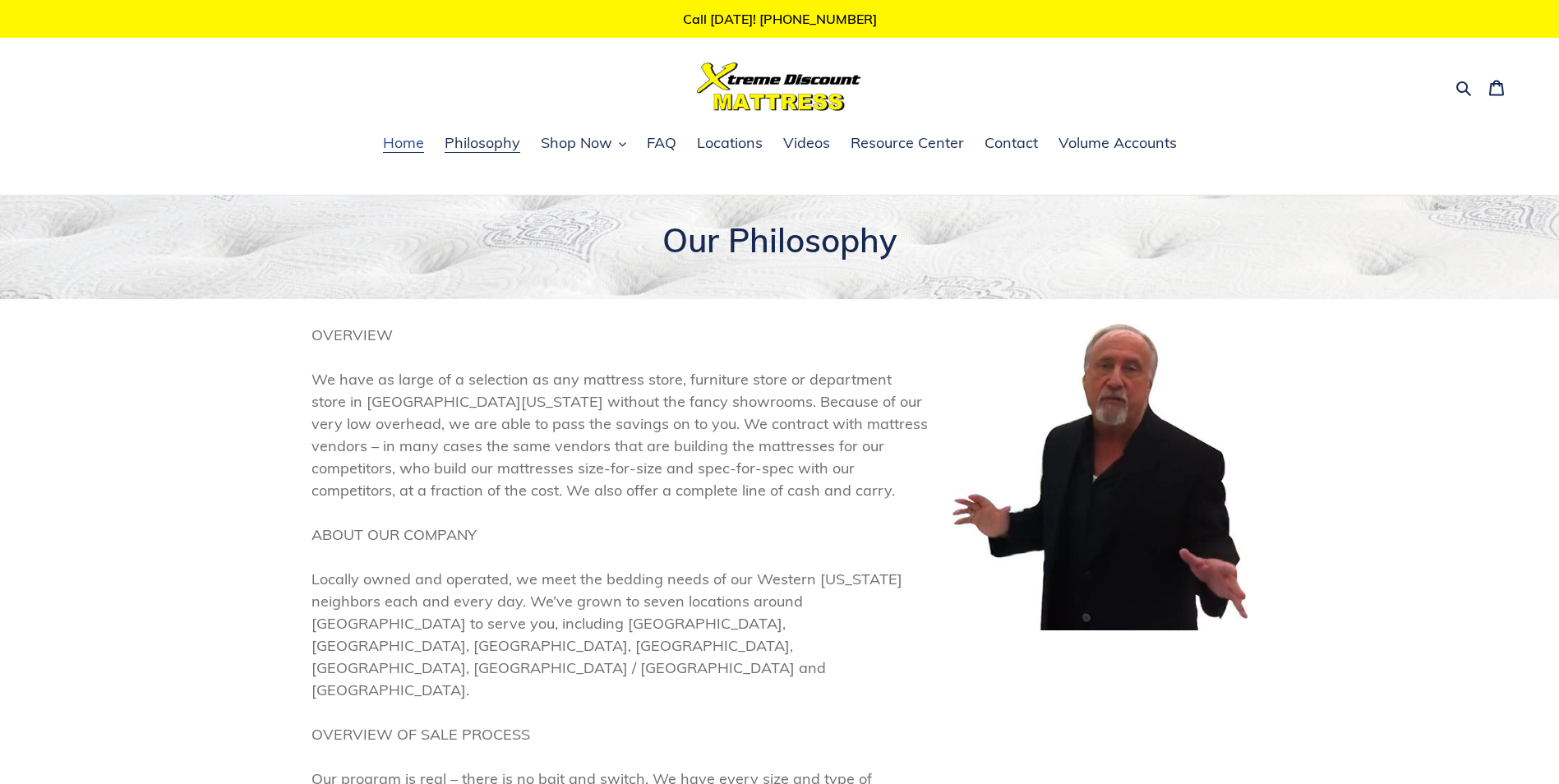
click at [417, 139] on span "Home" at bounding box center [403, 143] width 41 height 20
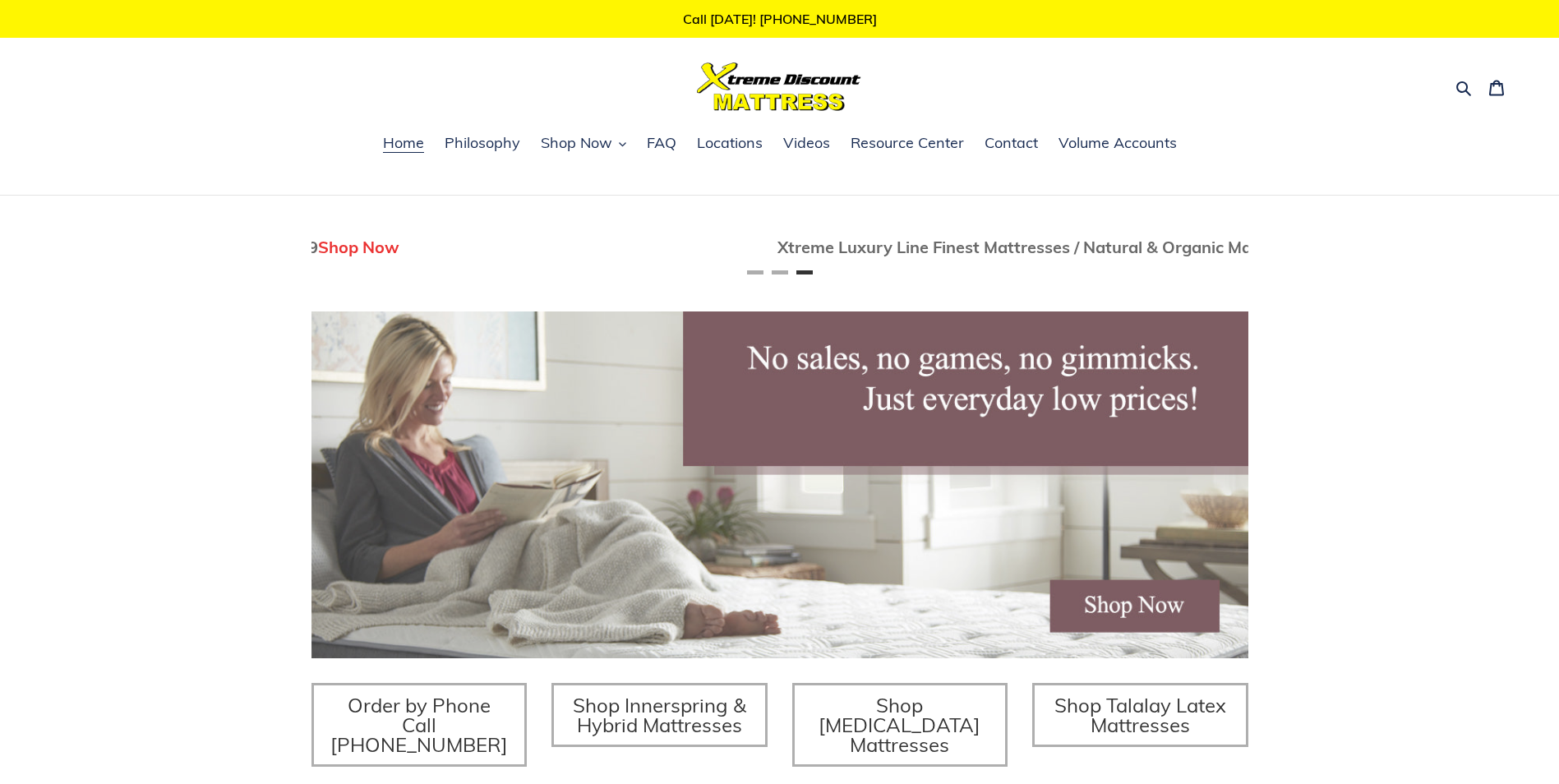
scroll to position [0, 1873]
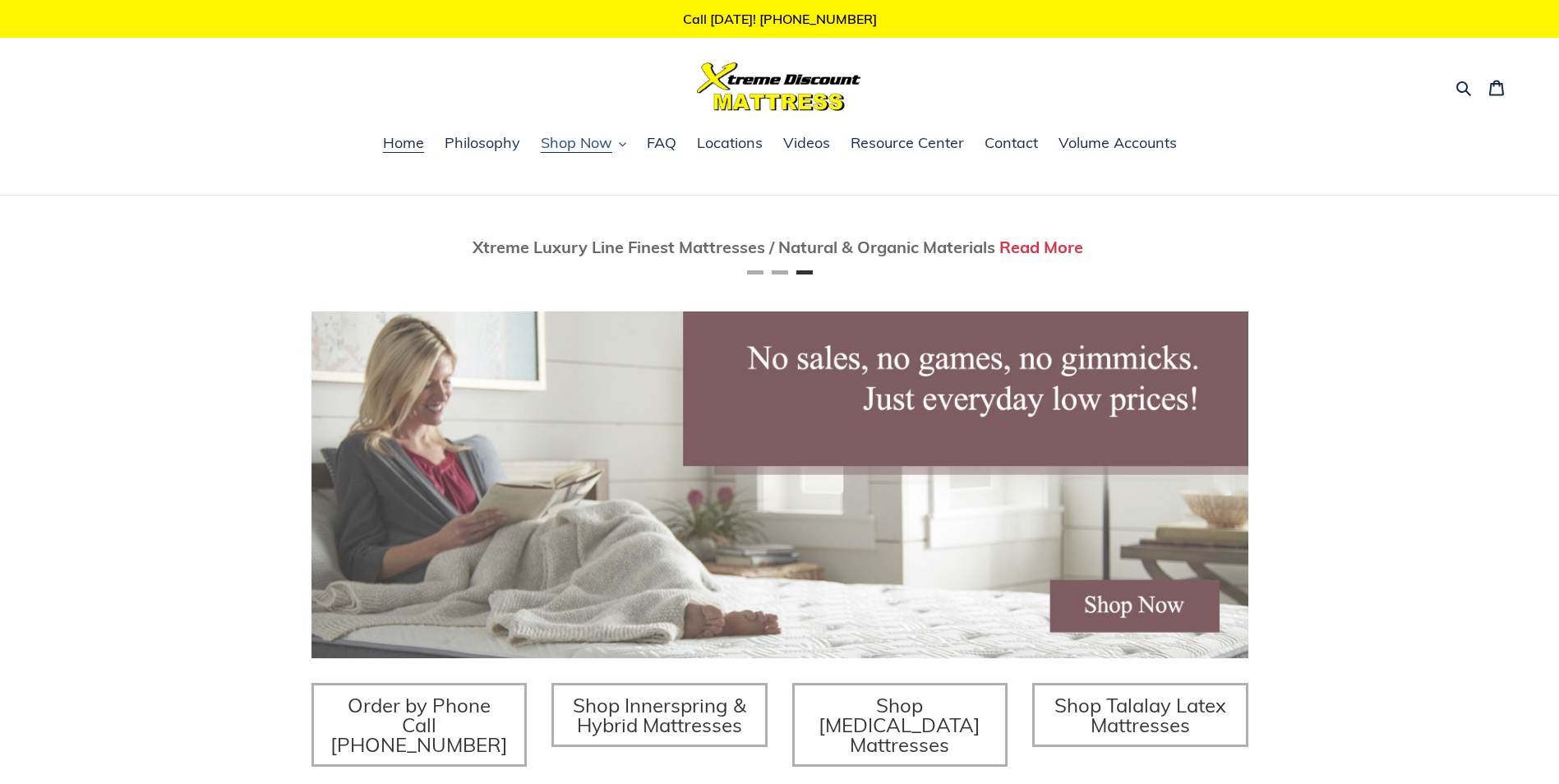
click at [618, 144] on icon "button" at bounding box center [622, 144] width 7 height 7
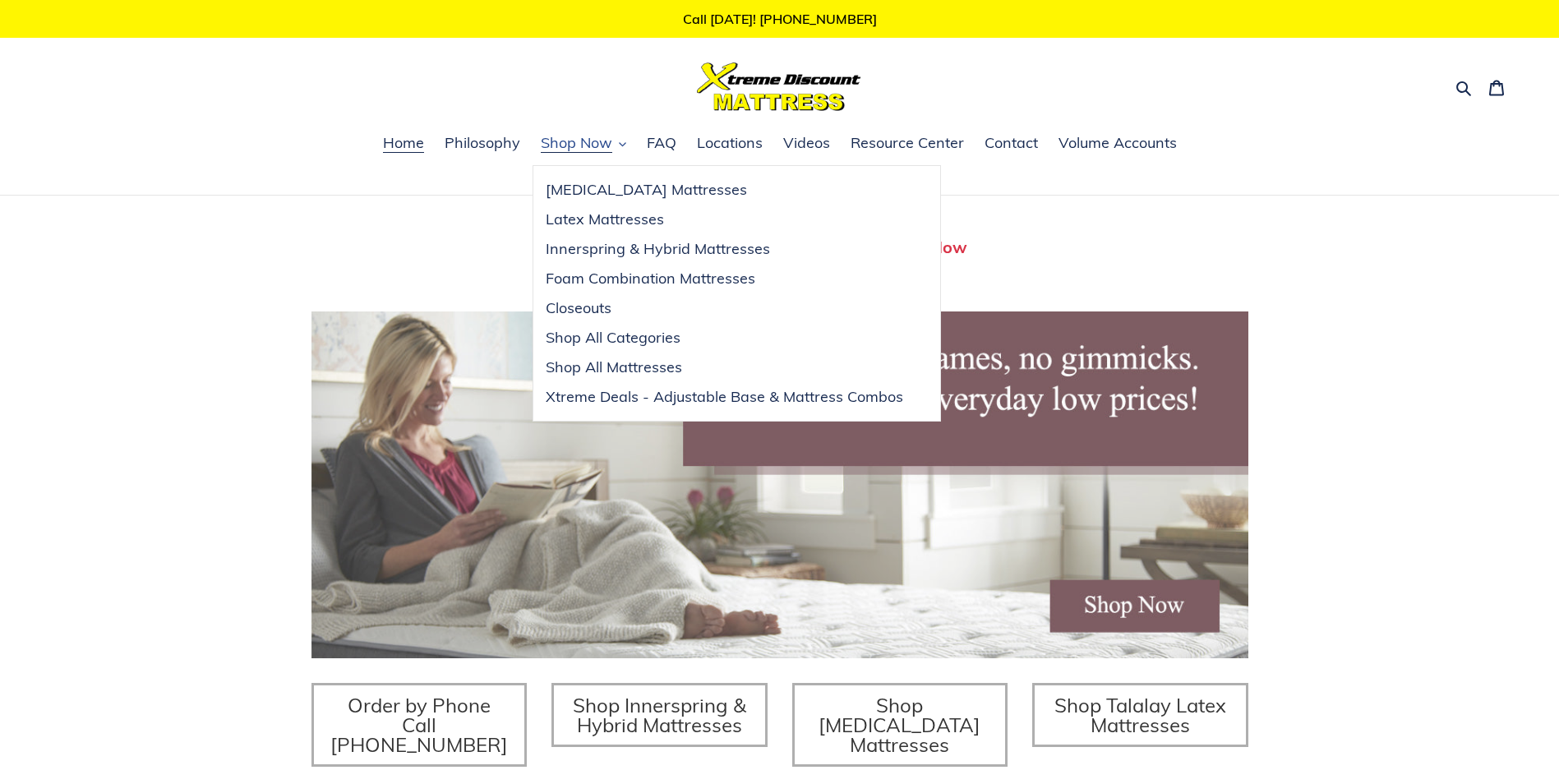
scroll to position [0, 0]
click at [640, 395] on span "Xtreme Deals - Adjustable Base & Mattress Combos" at bounding box center [724, 397] width 358 height 20
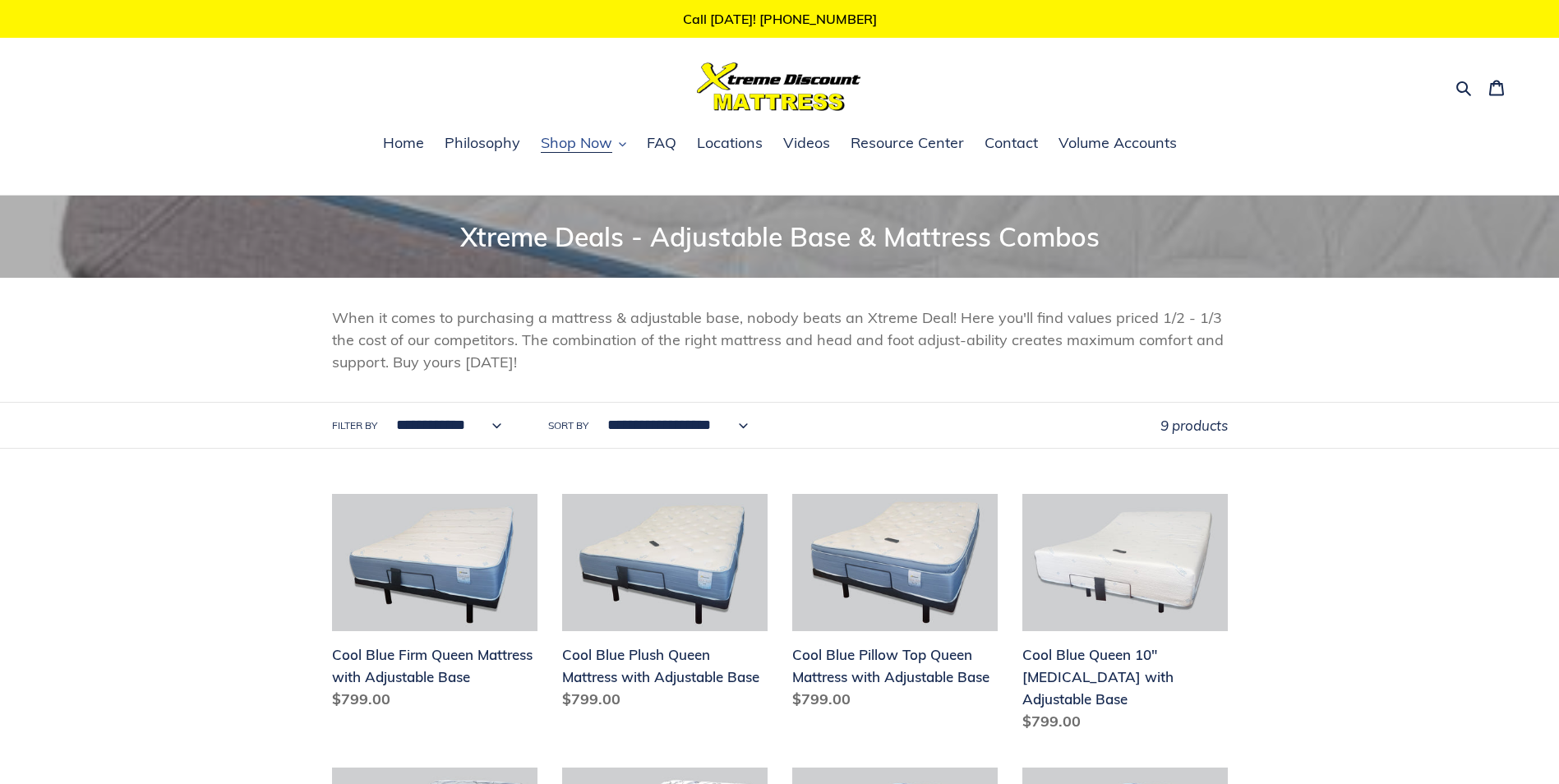
click at [611, 148] on span "Shop Now" at bounding box center [576, 143] width 72 height 20
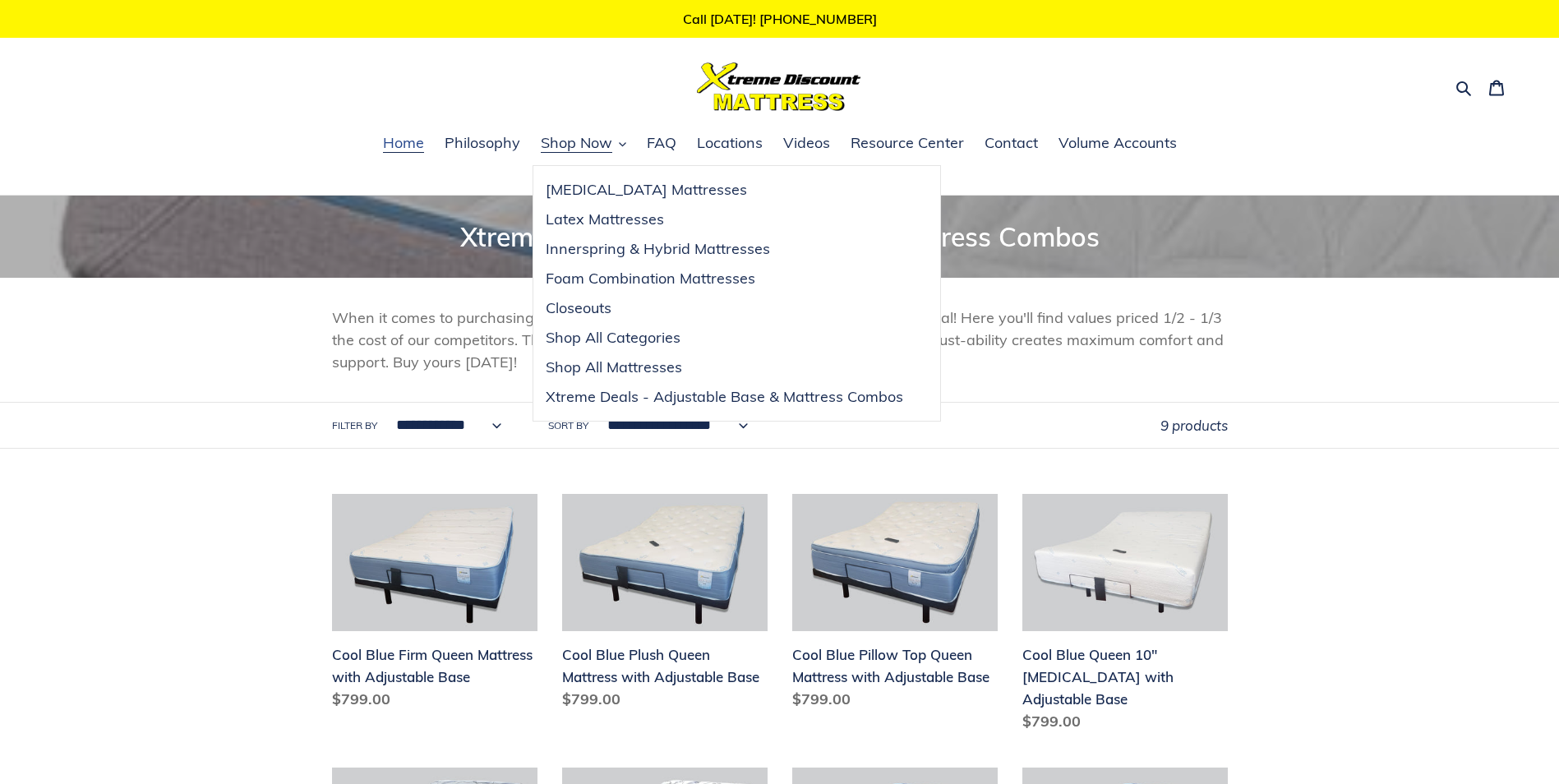
click at [405, 146] on span "Home" at bounding box center [403, 143] width 41 height 20
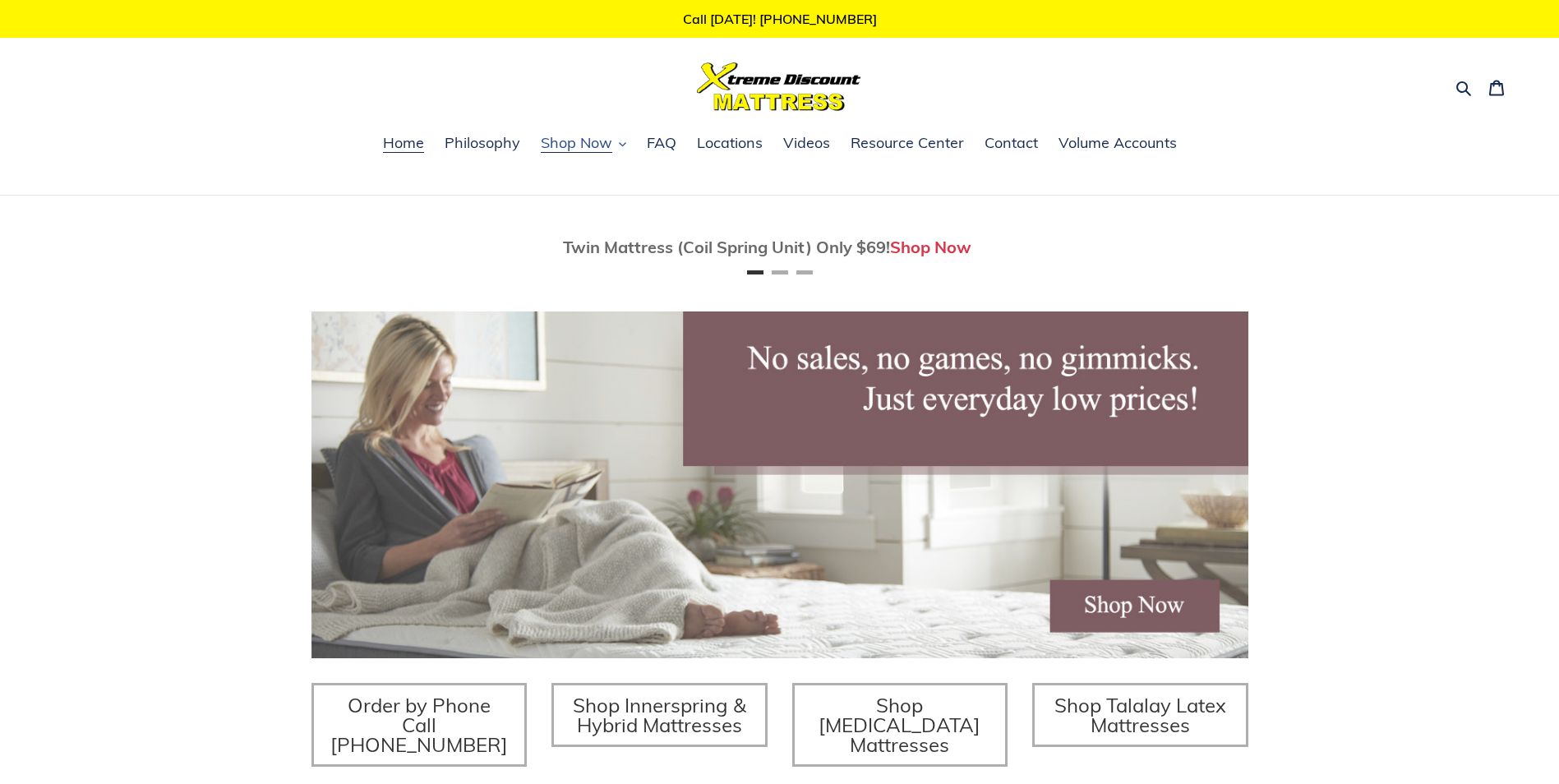
click at [607, 151] on span "Shop Now" at bounding box center [576, 143] width 72 height 20
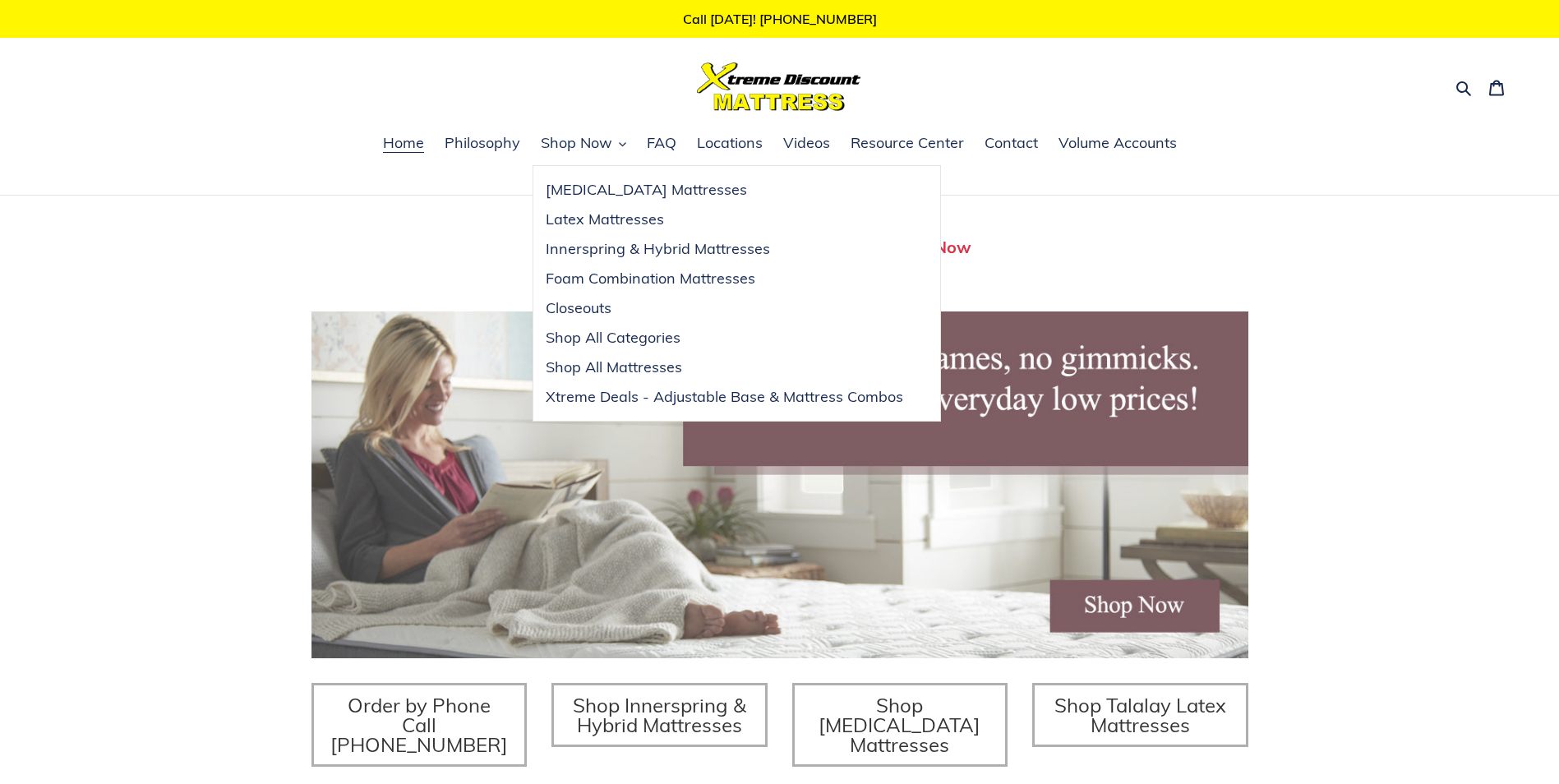
click at [1268, 235] on div "Twin Mattress (Coil Spring Unit) Only $69! Shop Now Fully Adjustable Queen Base…" at bounding box center [780, 565] width 1559 height 740
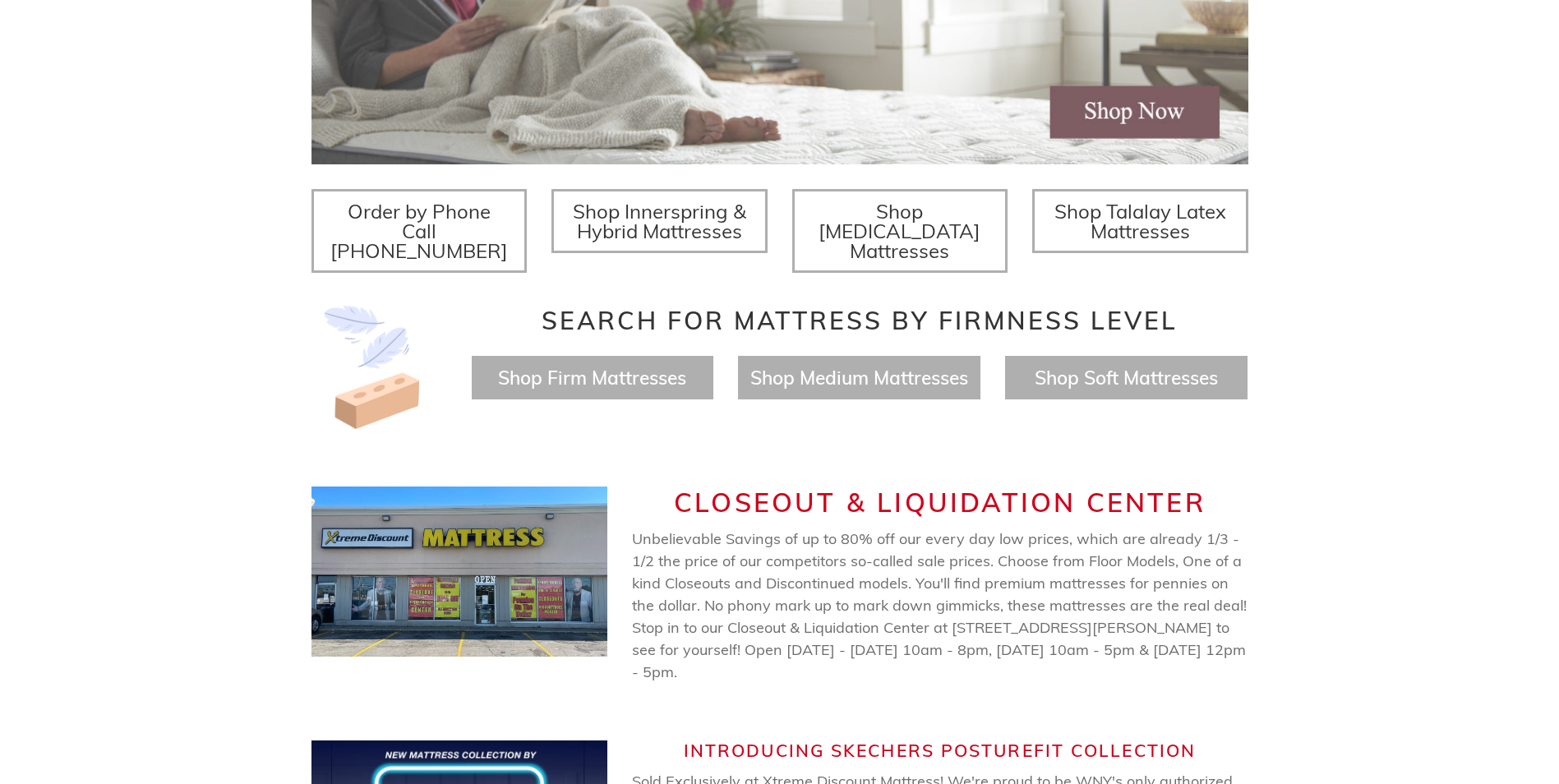
scroll to position [740, 0]
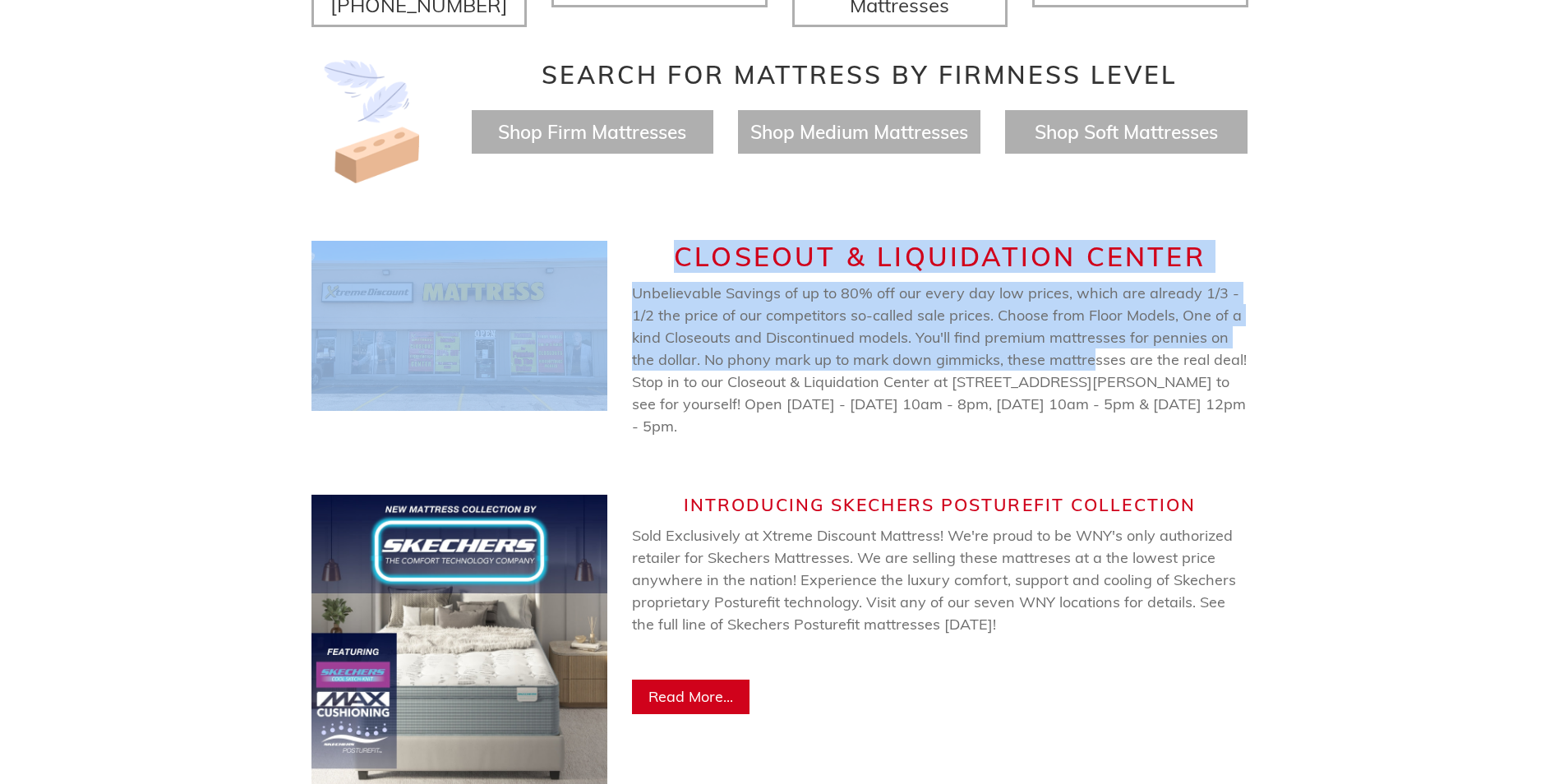
drag, startPoint x: 260, startPoint y: 259, endPoint x: 1097, endPoint y: 349, distance: 841.8
click at [1097, 349] on div "CLOSEOUT & LIQUIDATION CENTER Unbelievable Savings of up to 80% off our every d…" at bounding box center [780, 339] width 1559 height 253
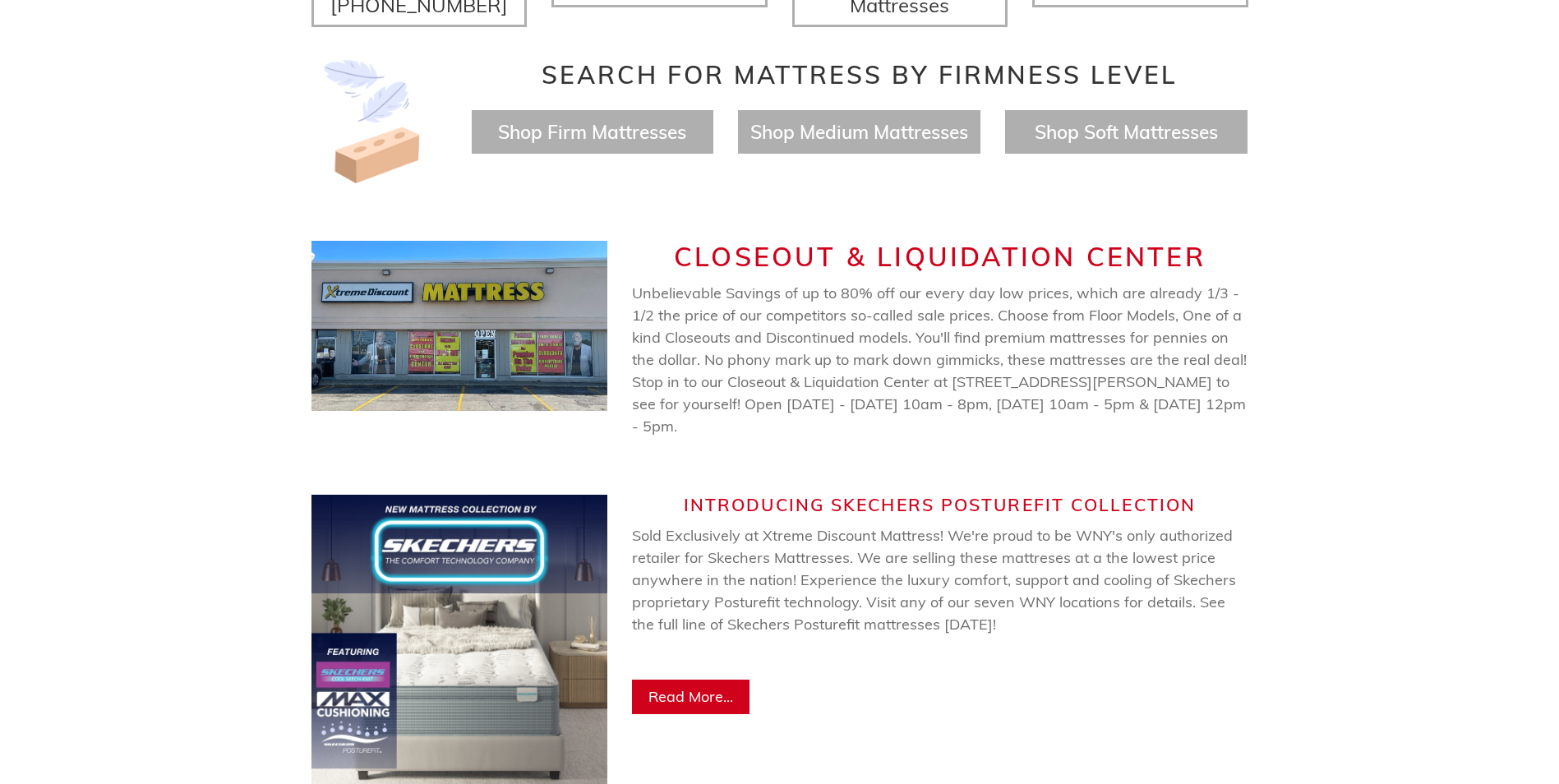
click at [790, 413] on p "Unbelievable Savings of up to 80% off our every day low prices, which are alrea…" at bounding box center [940, 359] width 617 height 156
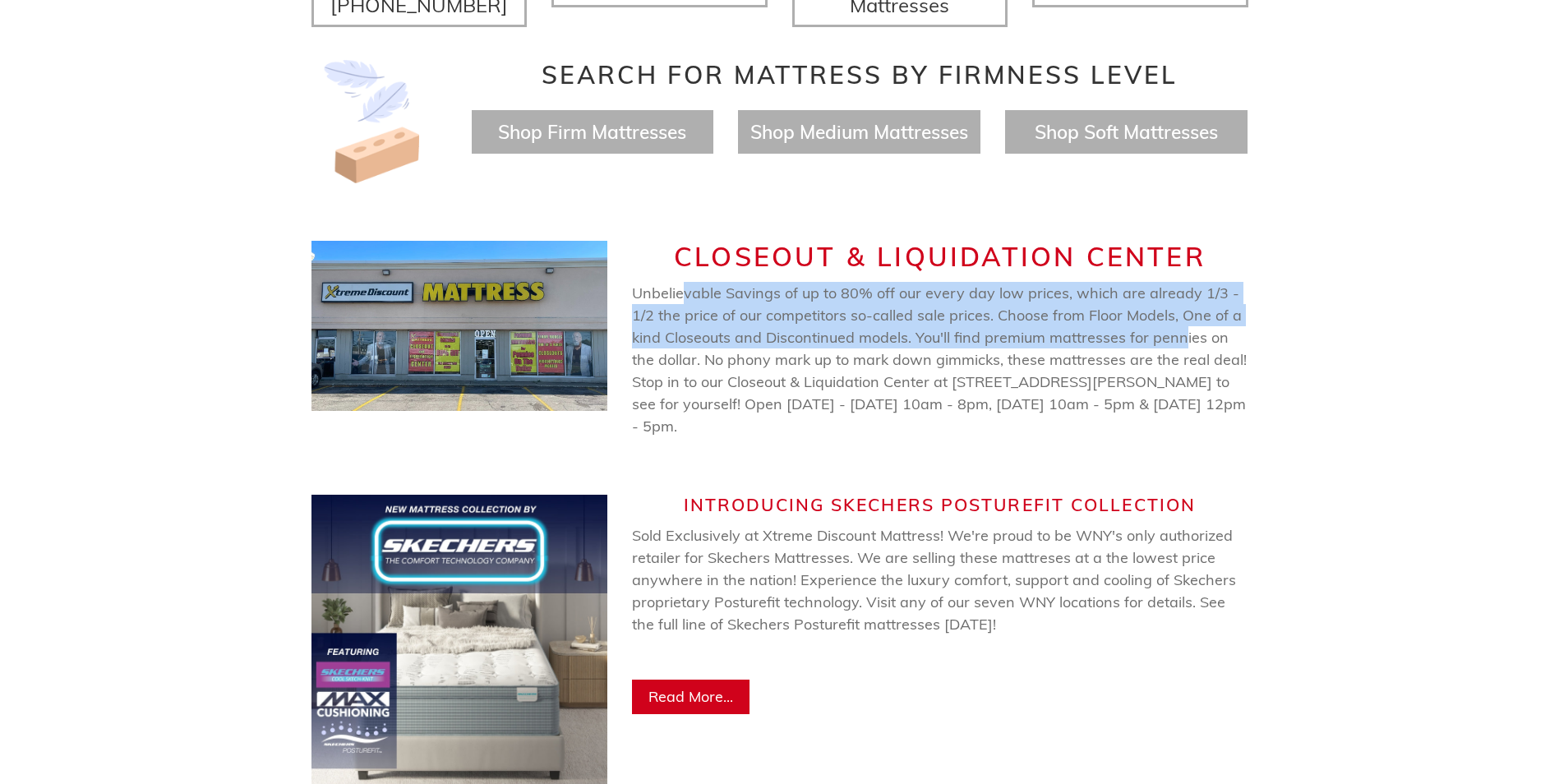
drag, startPoint x: 684, startPoint y: 272, endPoint x: 1180, endPoint y: 321, distance: 498.4
click at [1180, 321] on span "Unbelievable Savings of up to 80% off our every day low prices, which are alrea…" at bounding box center [939, 359] width 615 height 152
drag, startPoint x: 1180, startPoint y: 321, endPoint x: 935, endPoint y: 320, distance: 245.0
click at [935, 320] on span "Unbelievable Savings of up to 80% off our every day low prices, which are alrea…" at bounding box center [939, 359] width 615 height 152
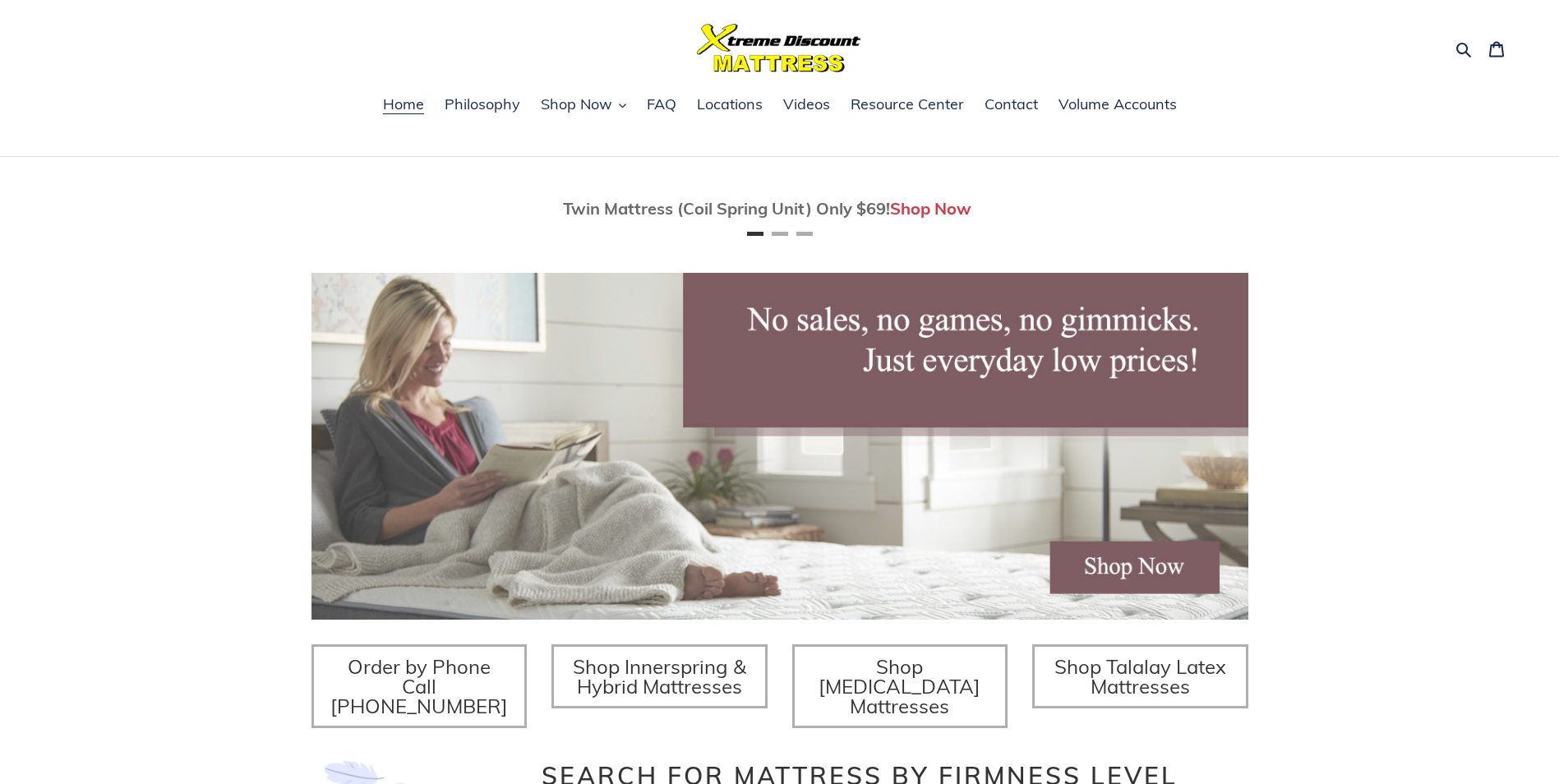
scroll to position [0, 0]
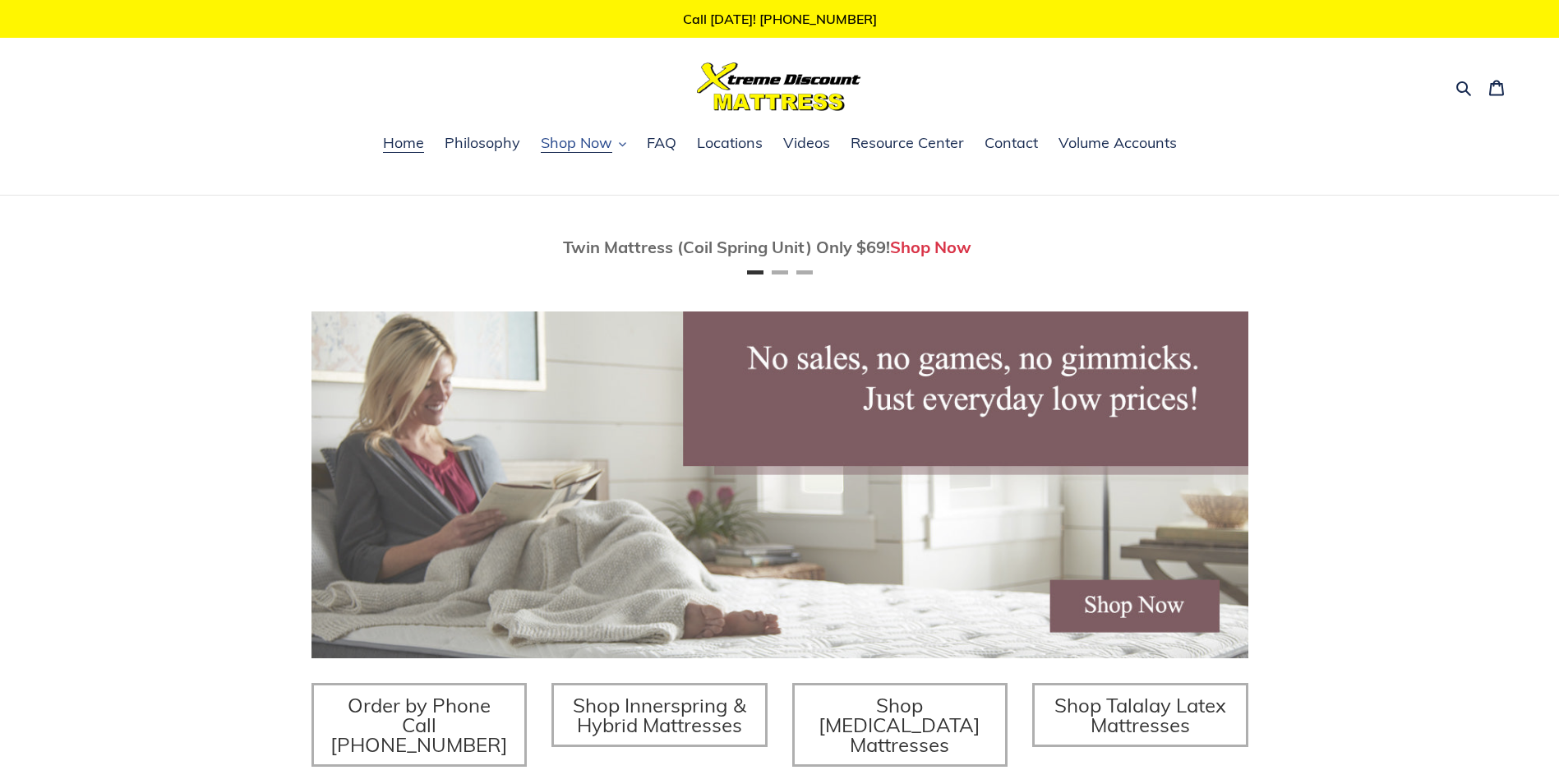
click at [622, 145] on icon "button" at bounding box center [622, 144] width 7 height 7
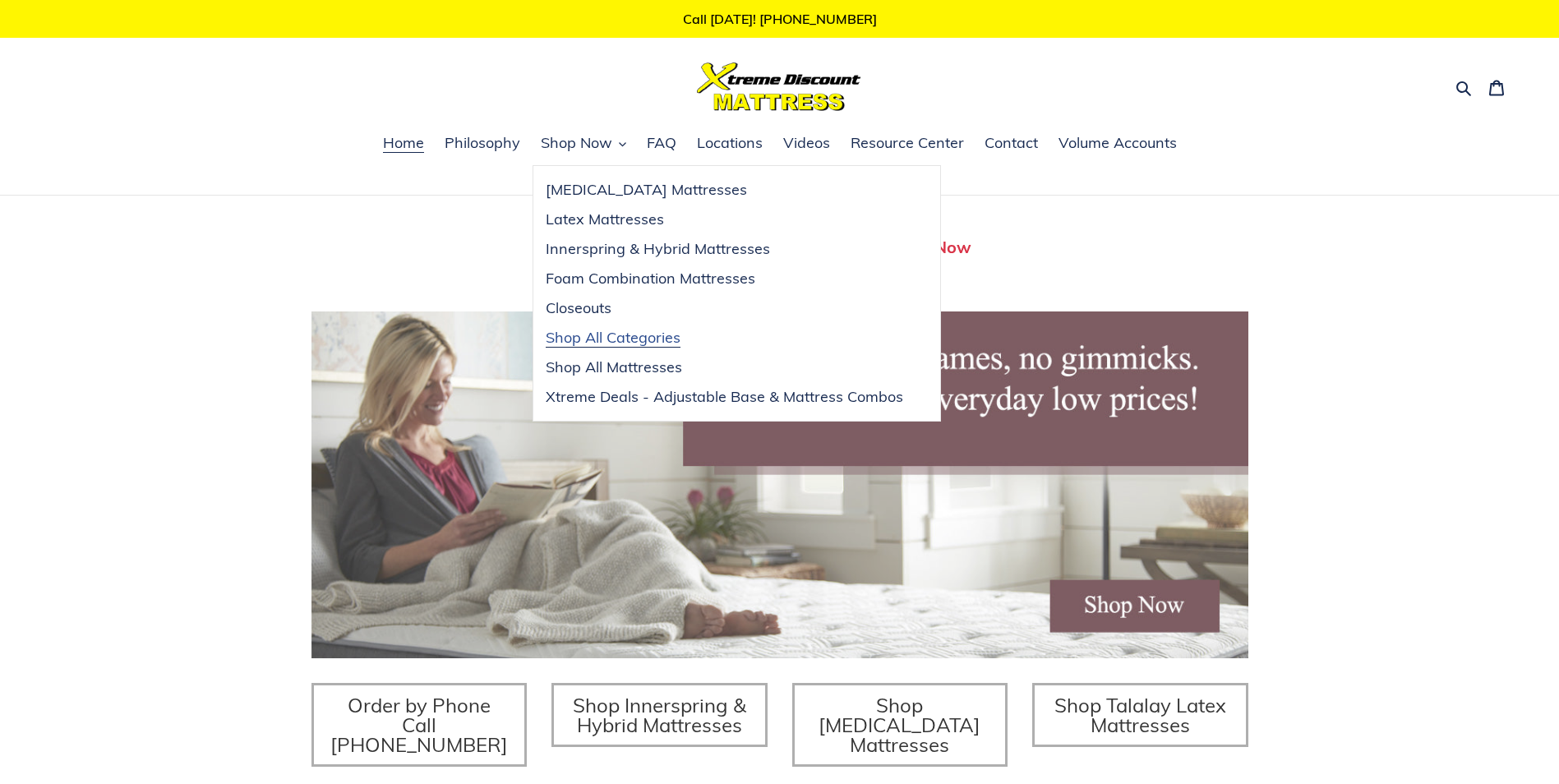
click at [624, 335] on span "Shop All Categories" at bounding box center [613, 338] width 135 height 20
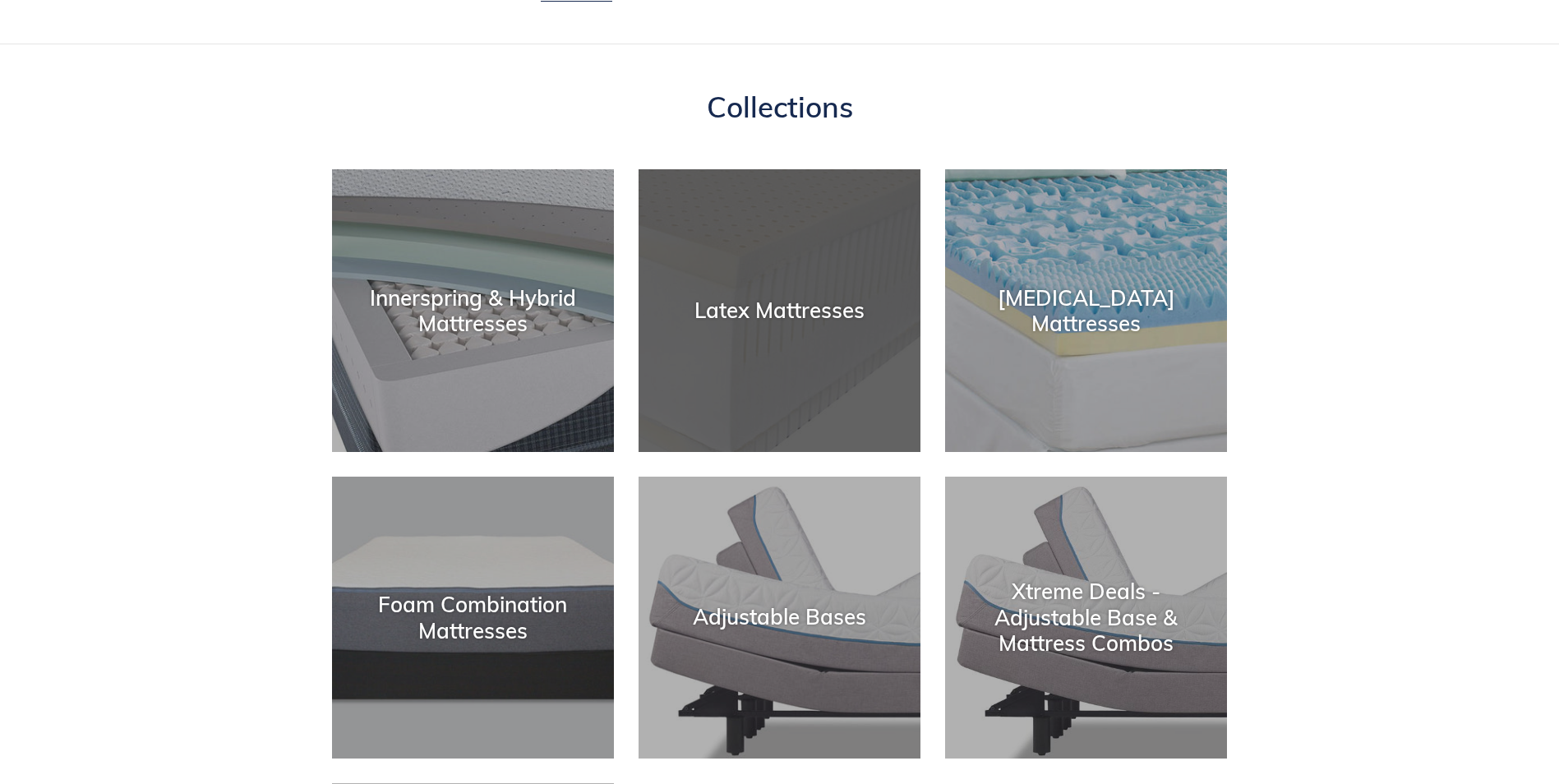
scroll to position [165, 0]
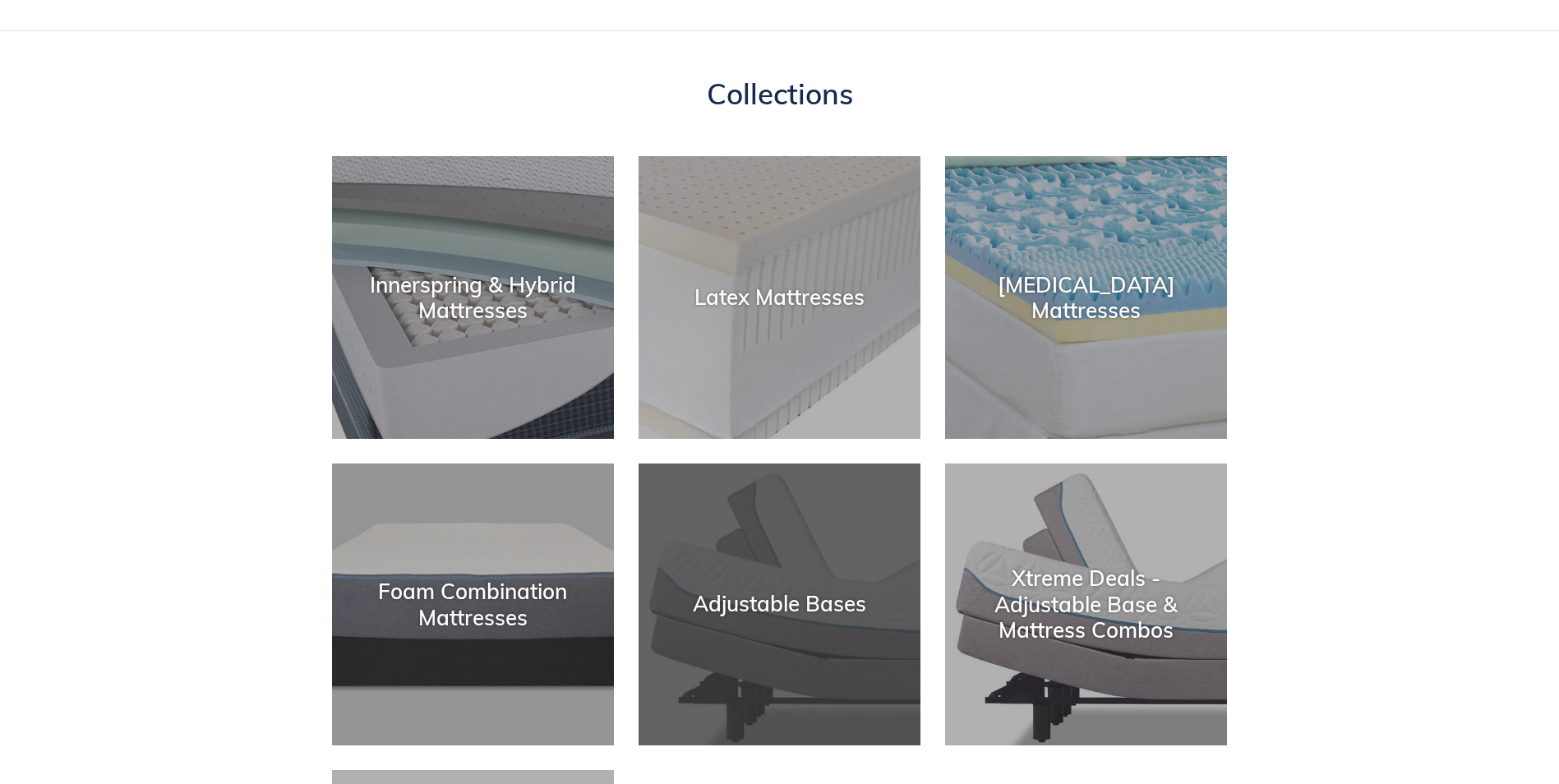
click at [791, 745] on div "Adjustable Bases" at bounding box center [779, 745] width 282 height 0
